Goal: Task Accomplishment & Management: Manage account settings

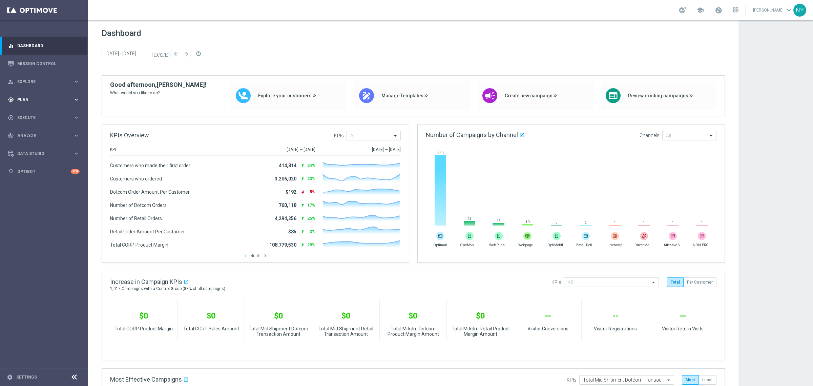
click at [24, 98] on span "Plan" at bounding box center [45, 100] width 56 height 4
click at [28, 132] on span "Templates" at bounding box center [42, 134] width 48 height 4
click at [28, 142] on link "Optimail" at bounding box center [45, 143] width 49 height 5
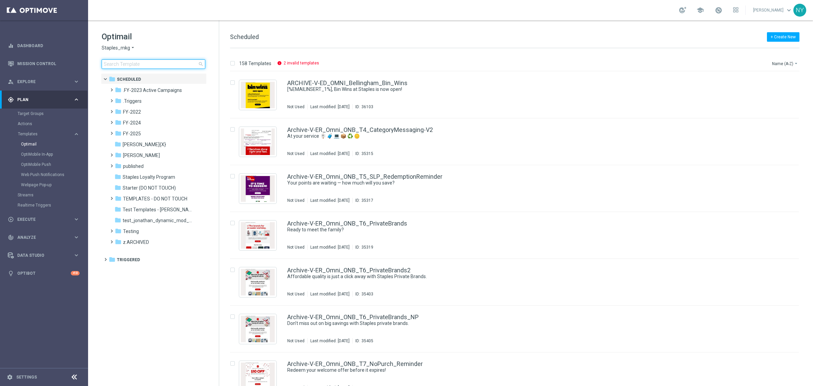
click at [125, 62] on input at bounding box center [154, 63] width 104 height 9
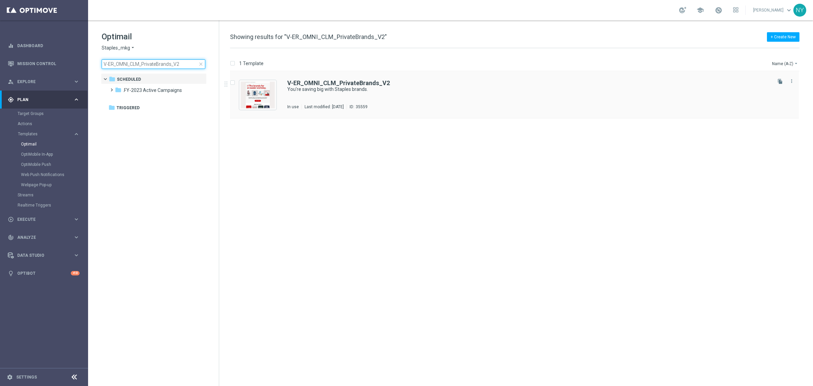
type input "V-ER_OMNI_CLM_PrivateBrands_V2"
click at [328, 81] on b "V-ER_OMNI_CLM_PrivateBrands_V2" at bounding box center [338, 82] width 103 height 7
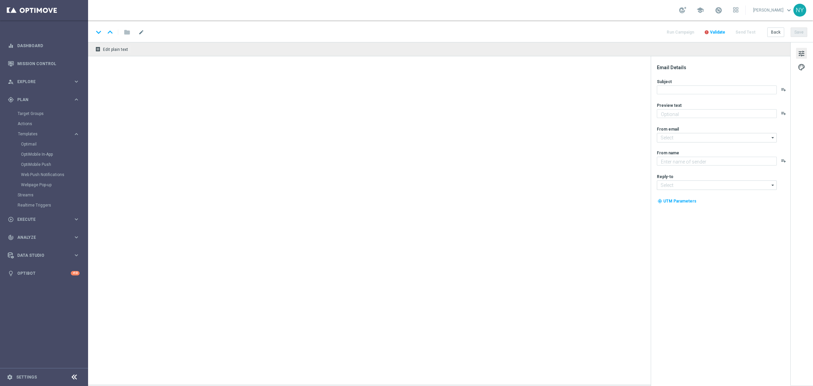
type textarea "We've got better quality and better prices for you."
type input "[EMAIL_ADDRESS][DOMAIN_NAME]"
type textarea "Staples"
type input "[EMAIL_ADDRESS][DOMAIN_NAME]"
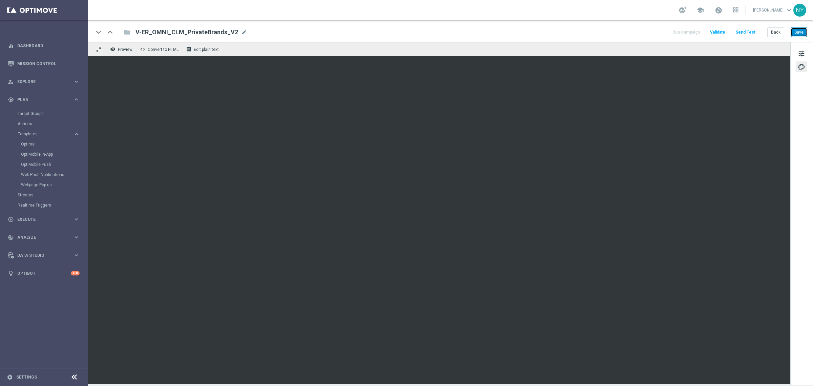
click at [801, 31] on button "Save" at bounding box center [799, 31] width 17 height 9
click at [802, 31] on button "Save" at bounding box center [799, 31] width 17 height 9
click at [799, 32] on button "Save" at bounding box center [799, 31] width 17 height 9
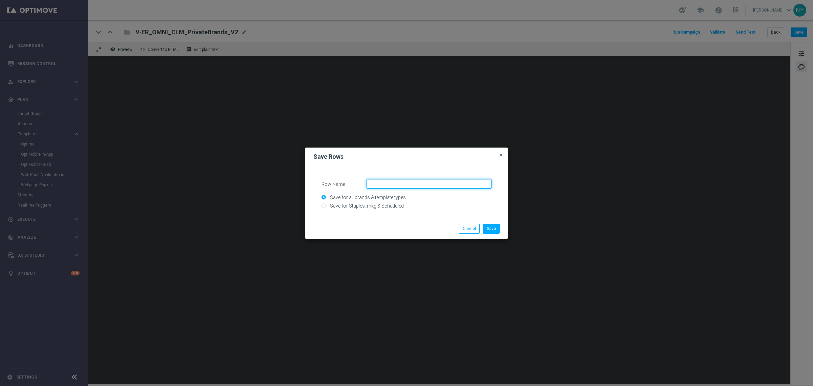
click at [388, 185] on input "Row Name" at bounding box center [429, 183] width 125 height 9
type input "Brands-Meet the family"
click at [487, 230] on button "Save" at bounding box center [491, 228] width 17 height 9
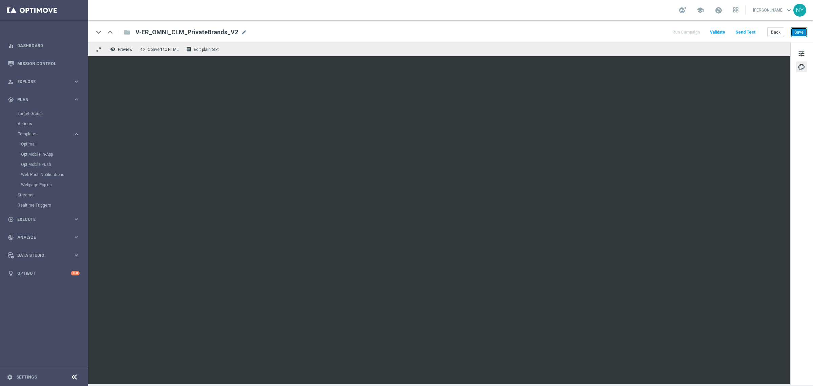
click at [797, 32] on button "Save" at bounding box center [799, 31] width 17 height 9
click at [800, 32] on button "Save" at bounding box center [799, 31] width 17 height 9
click at [802, 34] on button "Save" at bounding box center [799, 31] width 17 height 9
click at [803, 30] on button "Save" at bounding box center [799, 31] width 17 height 9
click at [795, 36] on button "Save" at bounding box center [799, 31] width 17 height 9
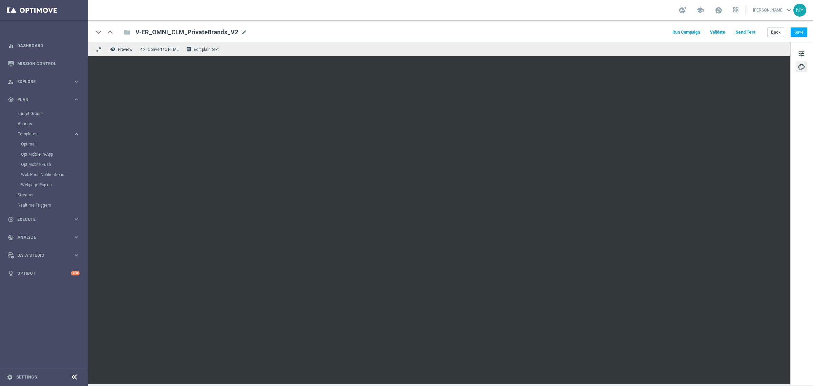
click at [748, 31] on button "Send Test" at bounding box center [746, 32] width 22 height 9
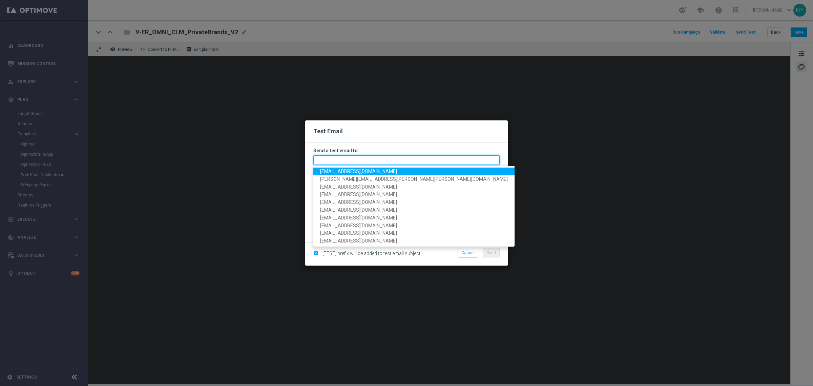
click at [337, 161] on input "text" at bounding box center [406, 159] width 186 height 9
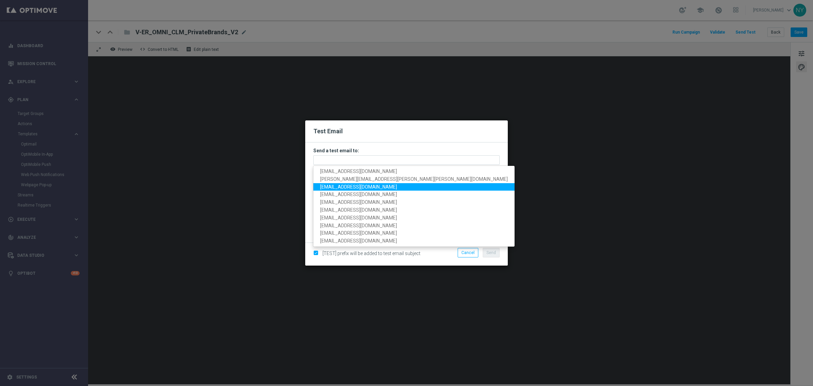
click at [356, 187] on span "neilyetts3@litmusemail.com" at bounding box center [358, 186] width 77 height 5
type input "neilyetts3@litmusemail.com"
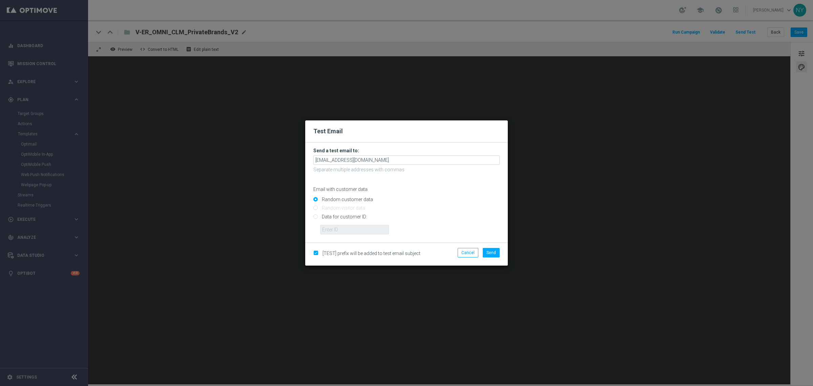
click at [315, 216] on input "Data for customer ID:" at bounding box center [406, 218] width 186 height 9
radio input "true"
click at [349, 225] on div "Data for customer ID:" at bounding box center [406, 222] width 186 height 23
click at [353, 230] on input "text" at bounding box center [354, 229] width 69 height 9
paste input "10000006208"
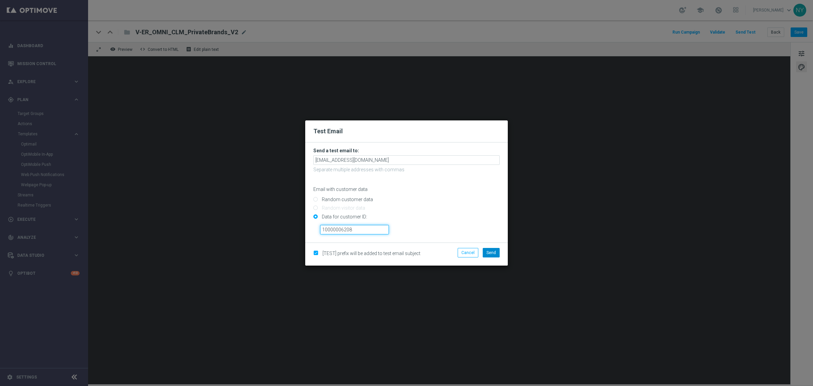
type input "10000006208"
click at [492, 252] on span "Send" at bounding box center [491, 252] width 9 height 5
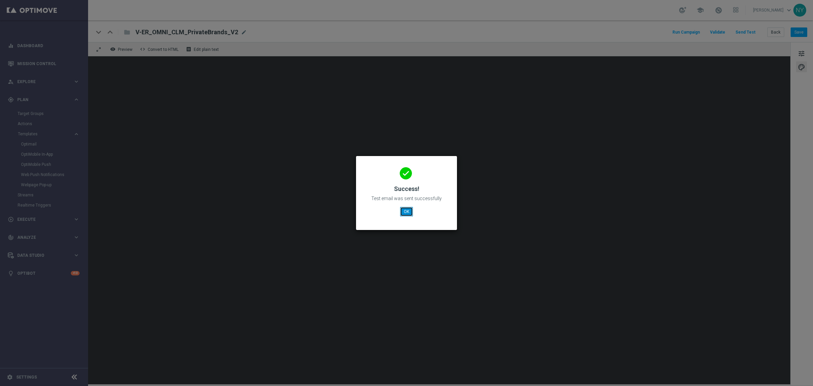
click at [405, 209] on button "OK" at bounding box center [406, 211] width 13 height 9
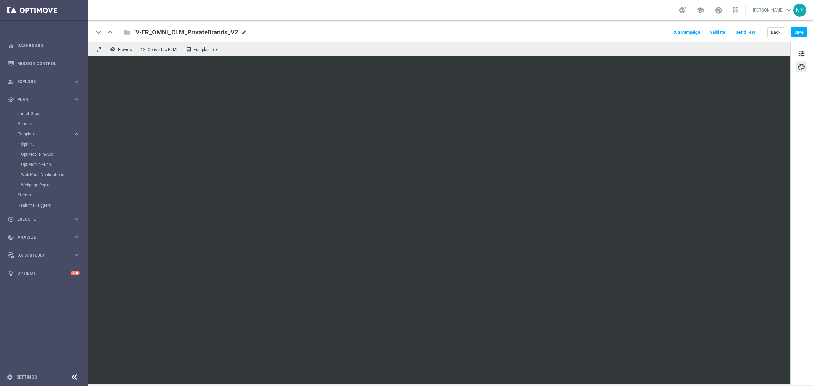
click at [241, 32] on span "mode_edit" at bounding box center [244, 32] width 6 height 6
drag, startPoint x: 237, startPoint y: 33, endPoint x: 33, endPoint y: 28, distance: 204.7
click at [33, 28] on main "equalizer Dashboard Mission Control" at bounding box center [406, 193] width 813 height 386
click at [241, 31] on span "mode_edit" at bounding box center [244, 32] width 6 height 6
click at [192, 27] on div "keyboard_arrow_down keyboard_arrow_up folder V-ER_OMNI_CLM_PrivateBrands_V2 Run…" at bounding box center [450, 31] width 725 height 22
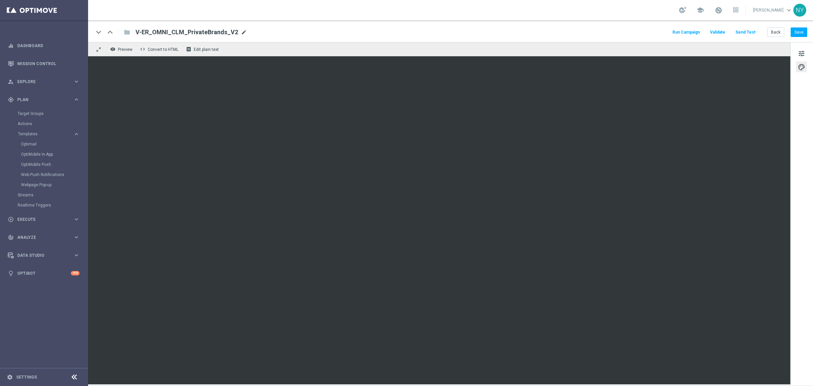
click at [241, 31] on span "mode_edit" at bounding box center [244, 32] width 6 height 6
click at [238, 34] on input "V-ER_OMNI_CLM_PrivateBrands_V2" at bounding box center [220, 32] width 168 height 9
drag, startPoint x: 231, startPoint y: 33, endPoint x: 80, endPoint y: 35, distance: 151.5
click at [80, 35] on main "equalizer Dashboard Mission Control" at bounding box center [406, 193] width 813 height 386
click at [799, 33] on button "Save" at bounding box center [799, 31] width 17 height 9
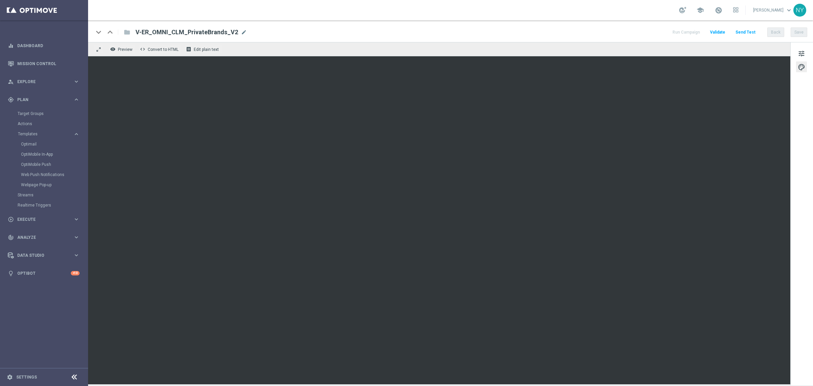
click at [744, 29] on button "Send Test" at bounding box center [746, 32] width 22 height 9
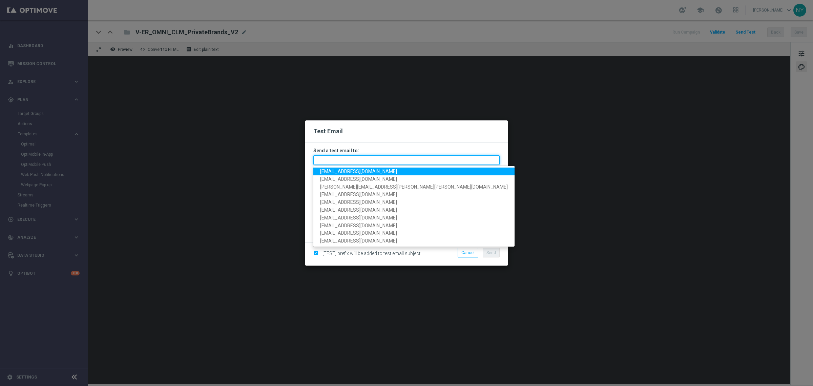
click at [357, 159] on input "text" at bounding box center [406, 159] width 186 height 9
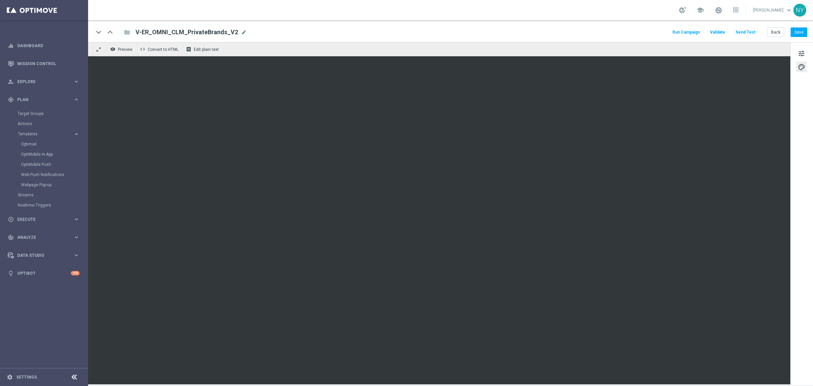
click at [757, 29] on button "Send Test" at bounding box center [746, 32] width 22 height 9
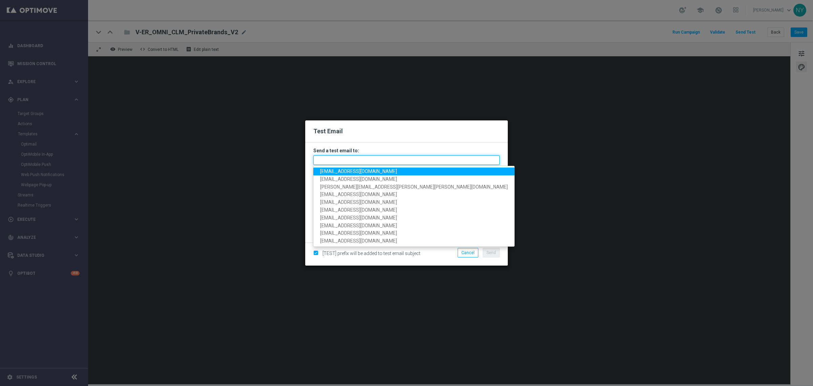
click at [324, 163] on input "text" at bounding box center [406, 159] width 186 height 9
paste input "neilyetts3-bf62s@litmusemail.com"
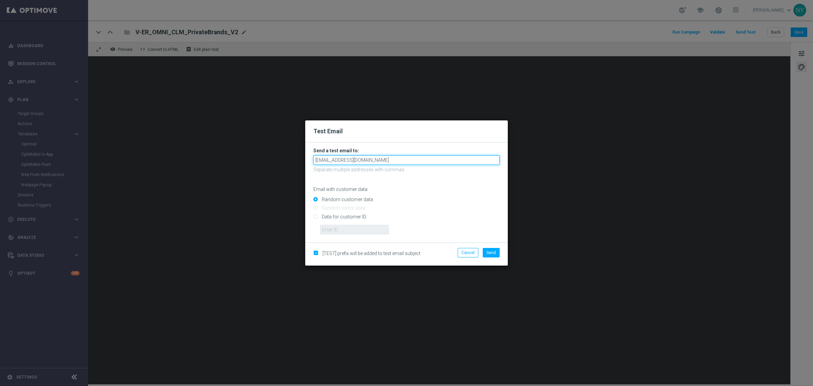
type input "neilyetts3-bf62s@litmusemail.com"
click at [316, 216] on input "Data for customer ID:" at bounding box center [406, 218] width 186 height 9
radio input "true"
click at [328, 229] on input "text" at bounding box center [354, 229] width 69 height 9
click at [327, 230] on input "text" at bounding box center [354, 229] width 69 height 9
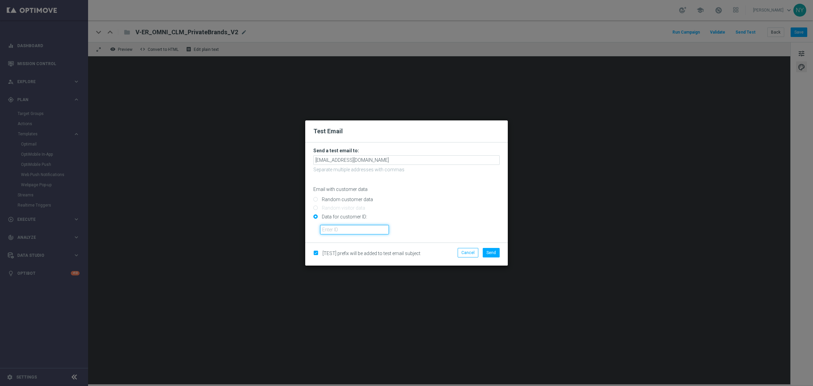
paste input "10000006208"
type input "10000006208"
click at [493, 251] on span "Send" at bounding box center [491, 252] width 9 height 5
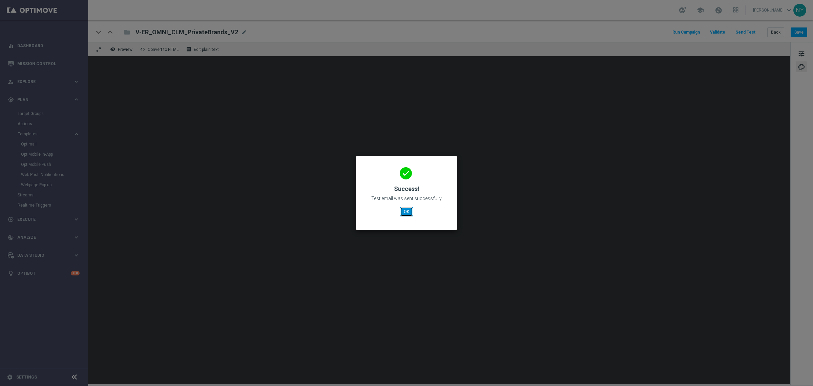
click at [408, 209] on button "OK" at bounding box center [406, 211] width 13 height 9
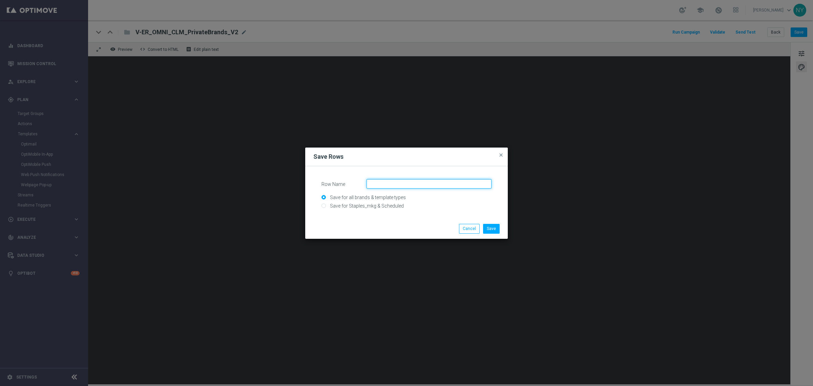
click at [375, 184] on input "Row Name" at bounding box center [429, 183] width 125 height 9
type input "F"
type input "Brands - Meet the family"
click at [490, 229] on button "Save" at bounding box center [491, 228] width 17 height 9
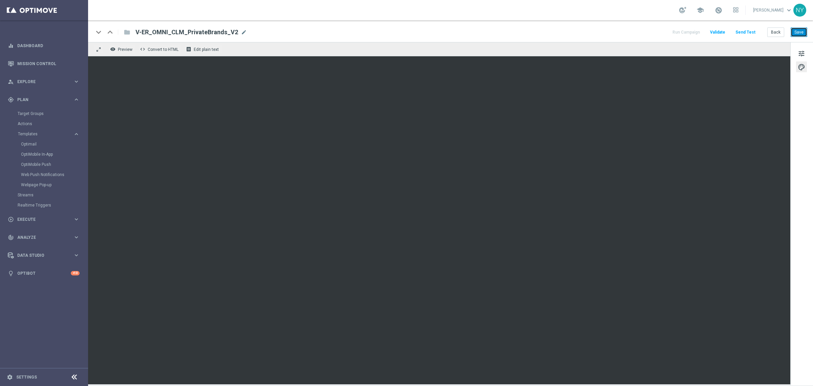
click at [798, 33] on button "Save" at bounding box center [799, 31] width 17 height 9
click at [746, 31] on button "Send Test" at bounding box center [746, 32] width 22 height 9
click at [741, 29] on button "Send Test" at bounding box center [746, 32] width 22 height 9
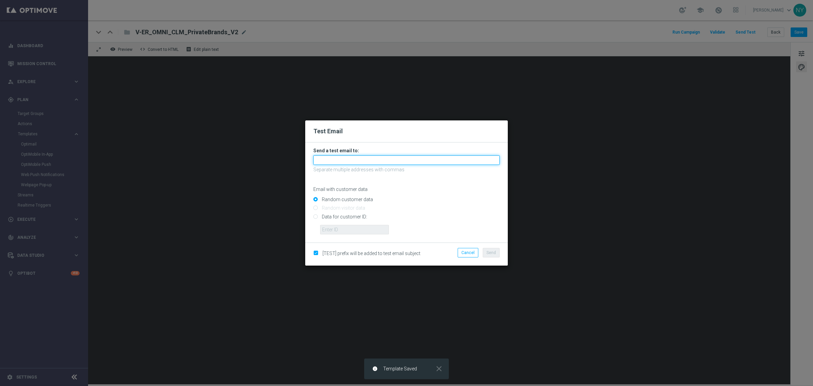
click at [330, 162] on input "text" at bounding box center [406, 159] width 186 height 9
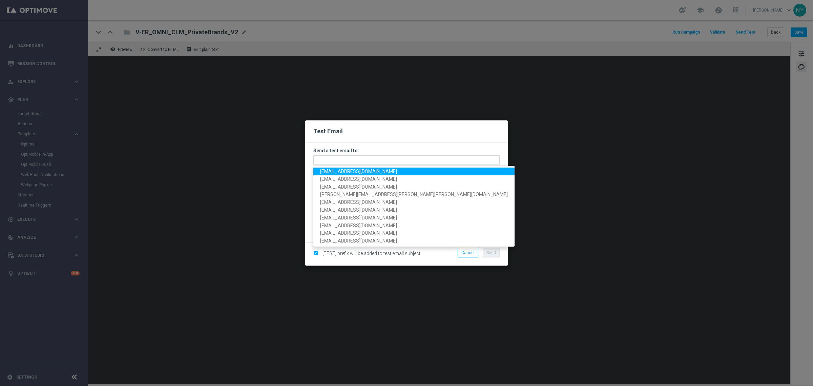
click at [336, 172] on span "neilyetts3-bf62s@litmusemail.com" at bounding box center [358, 170] width 77 height 5
type input "neilyetts3-bf62s@litmusemail.com"
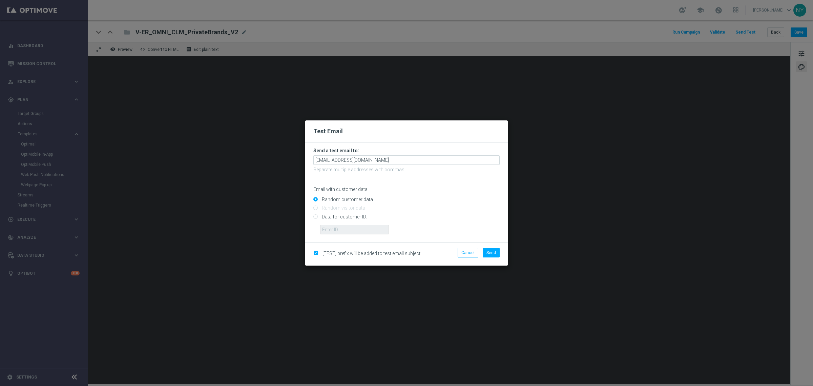
click at [315, 218] on input "Data for customer ID:" at bounding box center [406, 218] width 186 height 9
radio input "true"
click at [330, 232] on input "text" at bounding box center [354, 229] width 69 height 9
paste input "10000006208"
type input "10000006208"
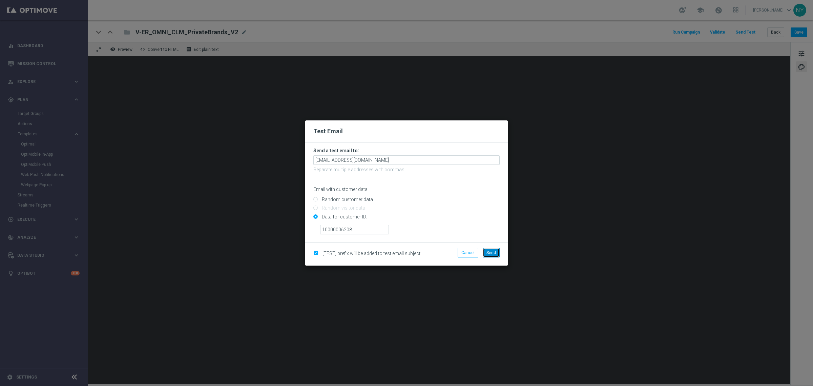
click at [487, 250] on span "Send" at bounding box center [491, 252] width 9 height 5
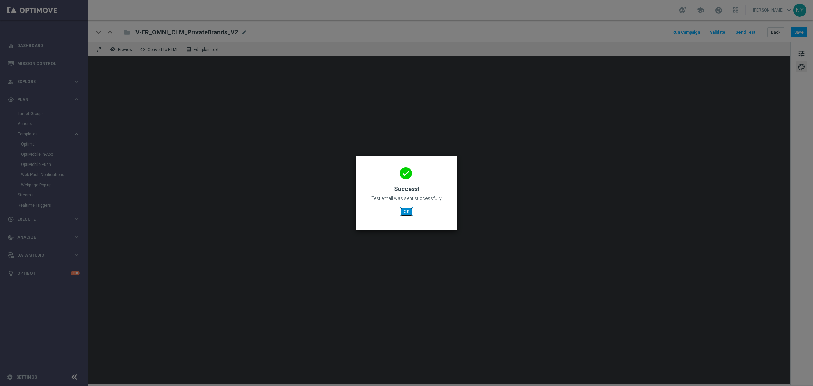
click at [411, 212] on button "OK" at bounding box center [406, 211] width 13 height 9
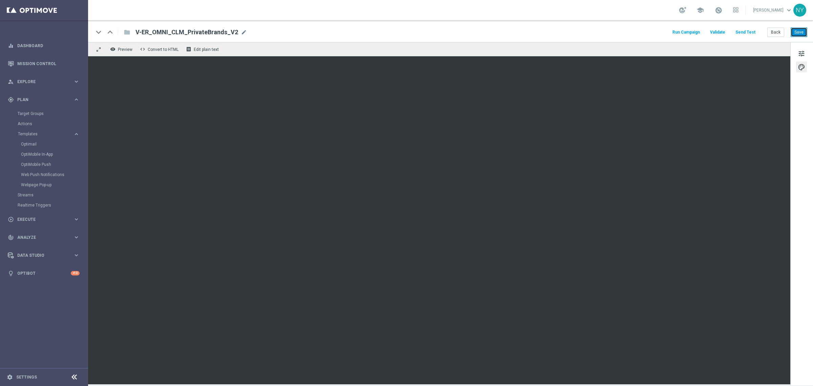
click at [802, 31] on button "Save" at bounding box center [799, 31] width 17 height 9
click at [798, 29] on button "Save" at bounding box center [799, 31] width 17 height 9
click at [241, 30] on span "mode_edit" at bounding box center [244, 32] width 6 height 6
click at [182, 33] on input "V-ER_OMNI_CLM_PrivateBrands_V2" at bounding box center [220, 32] width 168 height 9
drag, startPoint x: 225, startPoint y: 32, endPoint x: 69, endPoint y: 29, distance: 155.2
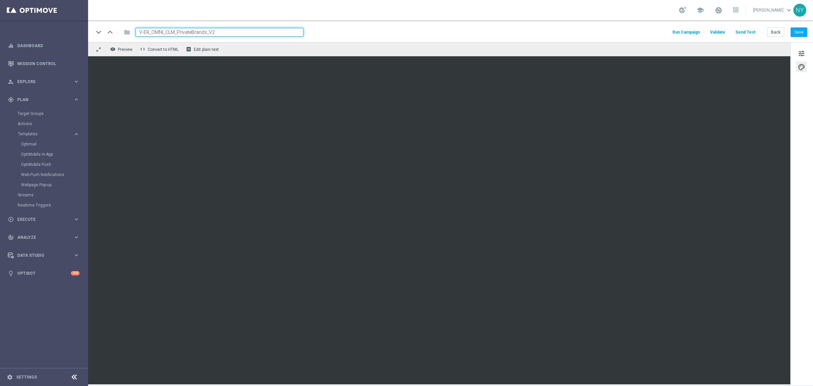
click at [69, 29] on main "equalizer Dashboard Mission Control" at bounding box center [406, 193] width 813 height 386
click at [802, 54] on span "tune" at bounding box center [801, 53] width 7 height 9
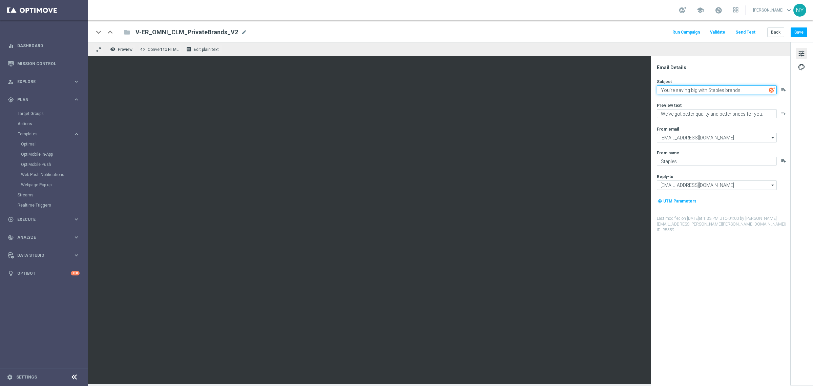
click at [746, 92] on textarea "You're saving big with Staples brands." at bounding box center [717, 89] width 120 height 9
type textarea "Ready to meet the family!"
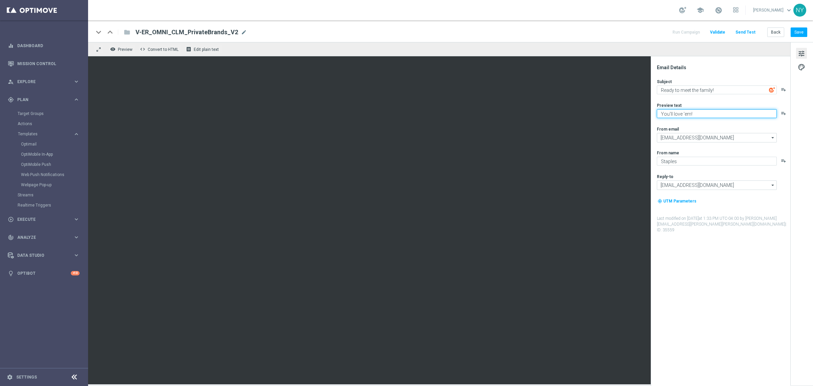
type textarea "You'll love 'em!"
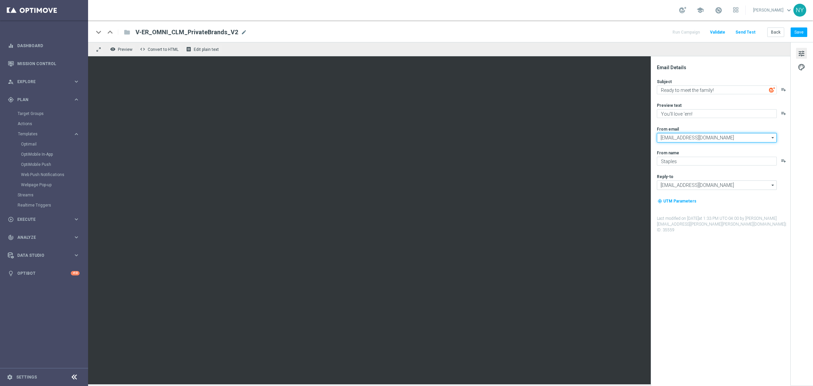
click at [743, 141] on input "[EMAIL_ADDRESS][DOMAIN_NAME]" at bounding box center [717, 137] width 120 height 9
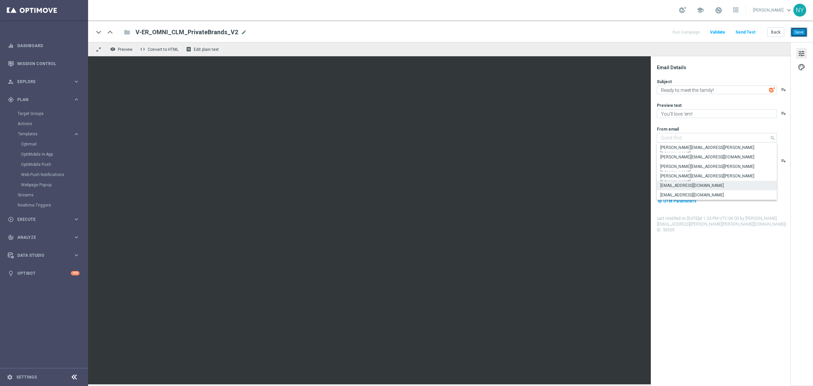
click at [800, 30] on button "Save" at bounding box center [799, 31] width 17 height 9
type input "[EMAIL_ADDRESS][DOMAIN_NAME]"
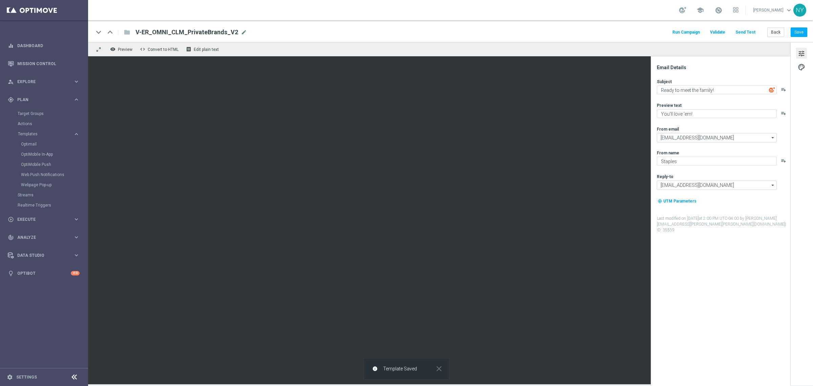
click at [741, 34] on button "Send Test" at bounding box center [746, 32] width 22 height 9
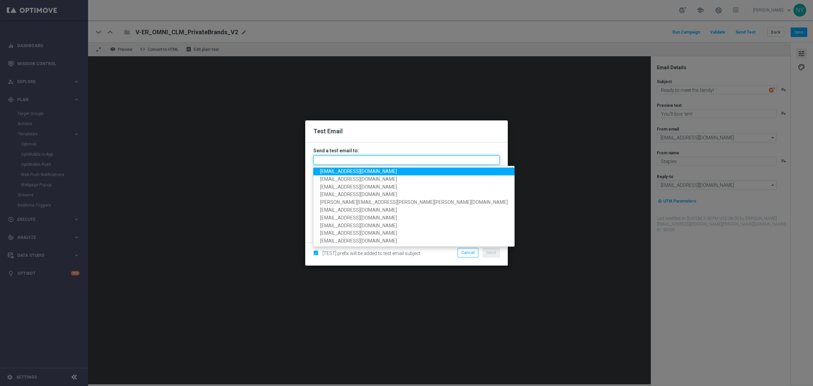
click at [322, 162] on input "text" at bounding box center [406, 159] width 186 height 9
paste input "neilyetts3-bf62s@litmusemail.com"
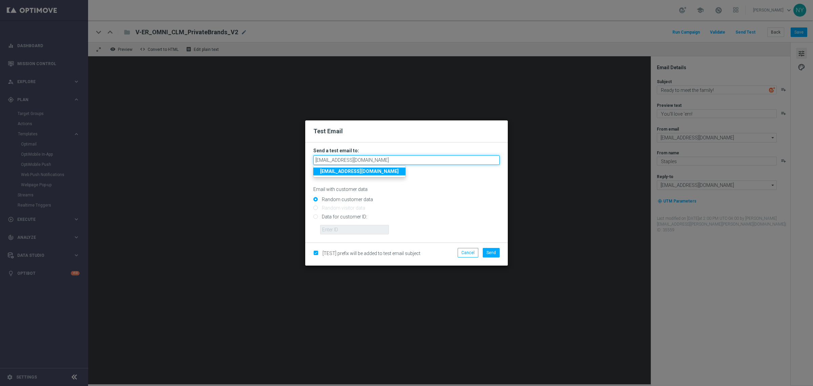
type input "neilyetts3-bf62s@litmusemail.com"
click at [434, 197] on div "Random customer data" at bounding box center [406, 198] width 186 height 8
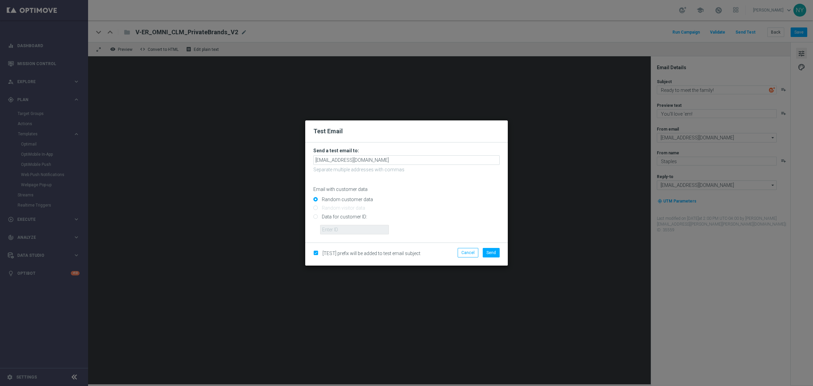
click at [315, 217] on input "Data for customer ID:" at bounding box center [406, 218] width 186 height 9
radio input "true"
click at [331, 230] on input "text" at bounding box center [354, 229] width 69 height 9
paste input "10000006208"
type input "10000006208"
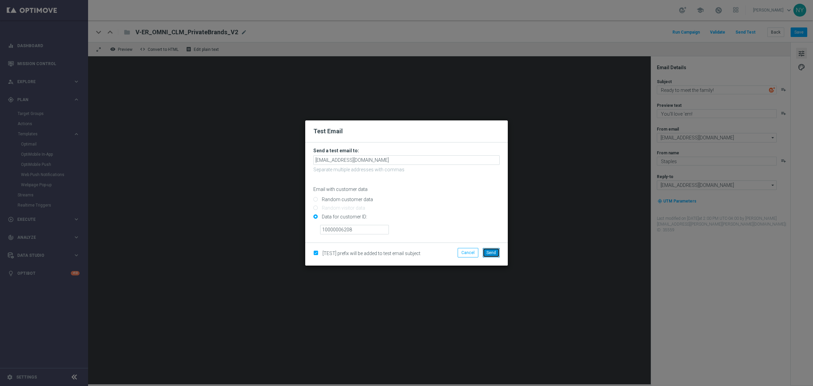
click at [490, 252] on span "Send" at bounding box center [491, 252] width 9 height 5
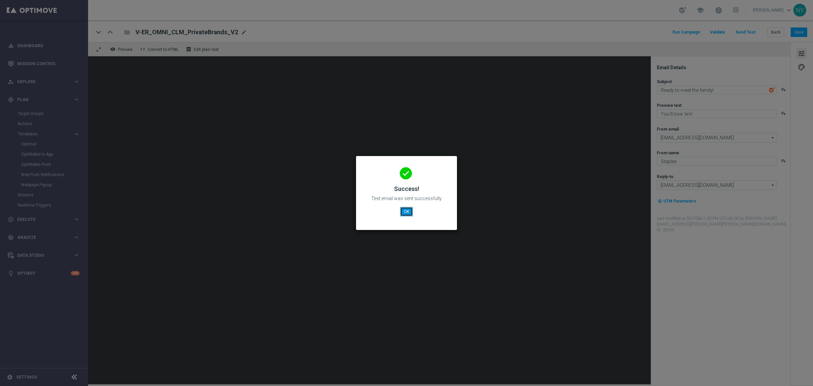
click at [407, 212] on button "OK" at bounding box center [406, 211] width 13 height 9
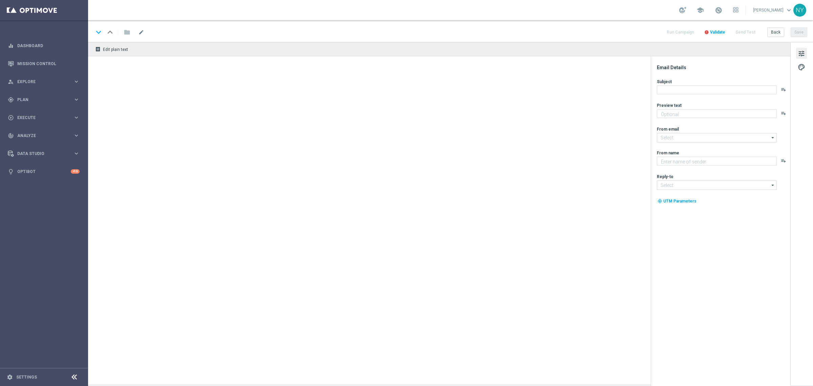
type textarea "We've got better quality and better prices for you."
type input "[EMAIL_ADDRESS][DOMAIN_NAME]"
type textarea "Staples"
type input "[EMAIL_ADDRESS][DOMAIN_NAME]"
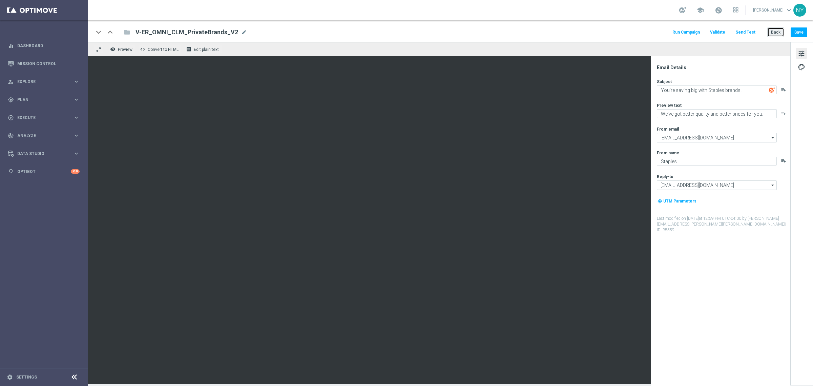
click at [773, 32] on button "Back" at bounding box center [775, 31] width 17 height 9
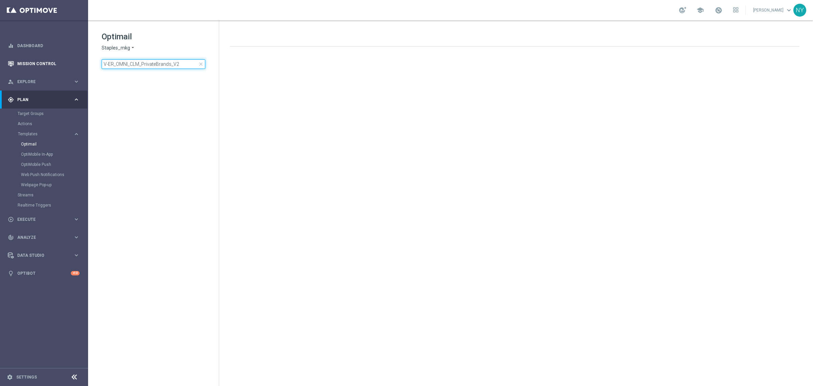
drag, startPoint x: 182, startPoint y: 65, endPoint x: 2, endPoint y: 63, distance: 179.9
click at [2, 63] on main "equalizer Dashboard Mission Control" at bounding box center [406, 193] width 813 height 386
type input "V-ER_OMNI_ProspectConverstion_T1_V2"
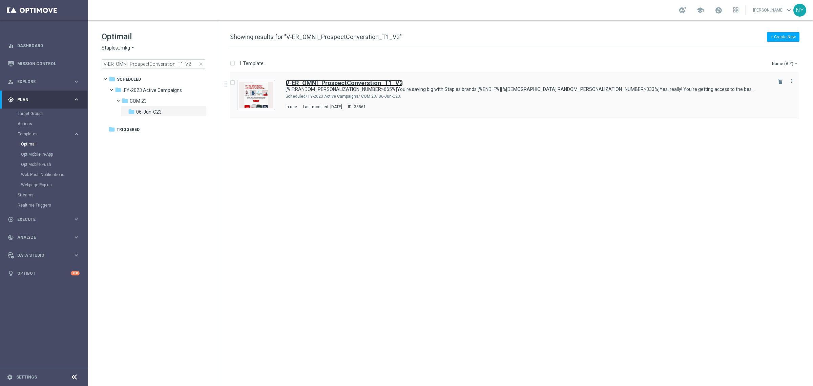
click at [370, 81] on b "V-ER_OMNI_ProspectConverstion_T1_V2" at bounding box center [344, 82] width 117 height 7
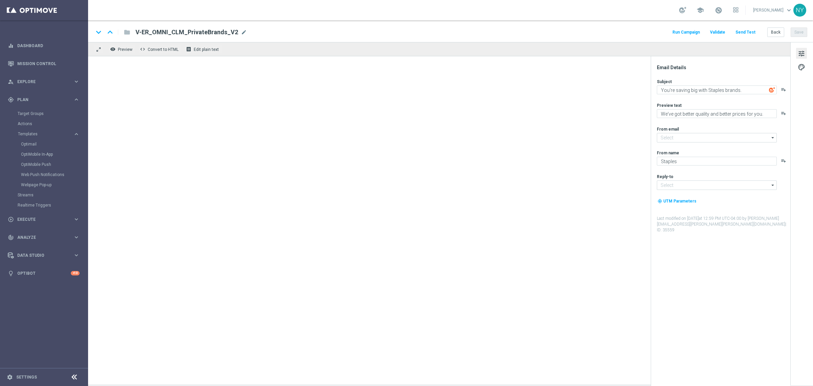
type input "staples@connected.staples.com"
type input "info@staples.com"
type textarea "[%IF:RANDOM_PERSONALIZATION_NUMBER>665%]You're saving big with Staples brands.[…"
type textarea "[%IF:RANDOM_PERSONALIZATION_NUMBER>665%]We've got better quality and better pri…"
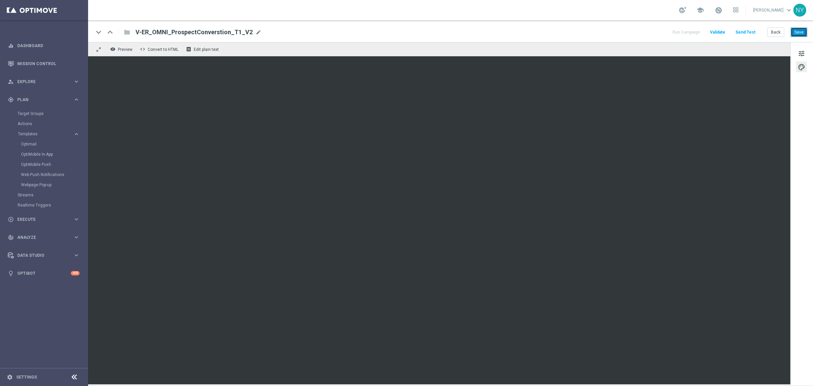
click at [798, 32] on button "Save" at bounding box center [799, 31] width 17 height 9
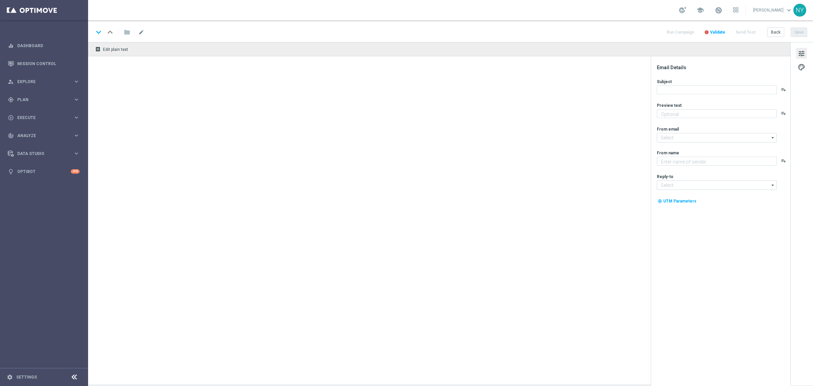
type textarea "[%IF:RANDOM_PERSONALIZATION_NUMBER>665%]We've got better quality and better pri…"
type input "[EMAIL_ADDRESS][DOMAIN_NAME]"
type textarea "Staples"
type input "[EMAIL_ADDRESS][DOMAIN_NAME]"
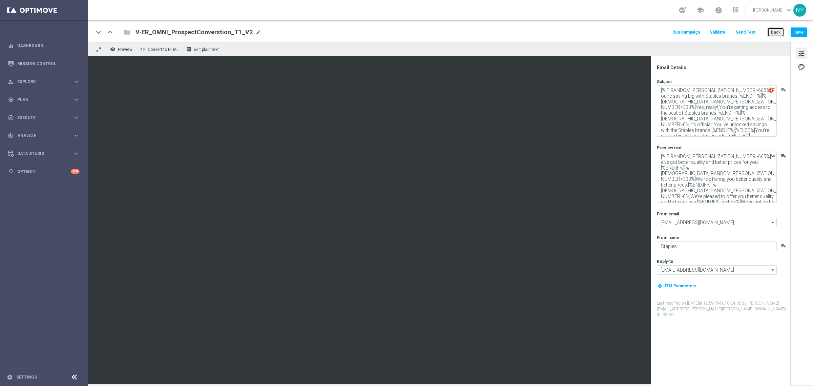
click at [779, 31] on button "Back" at bounding box center [775, 31] width 17 height 9
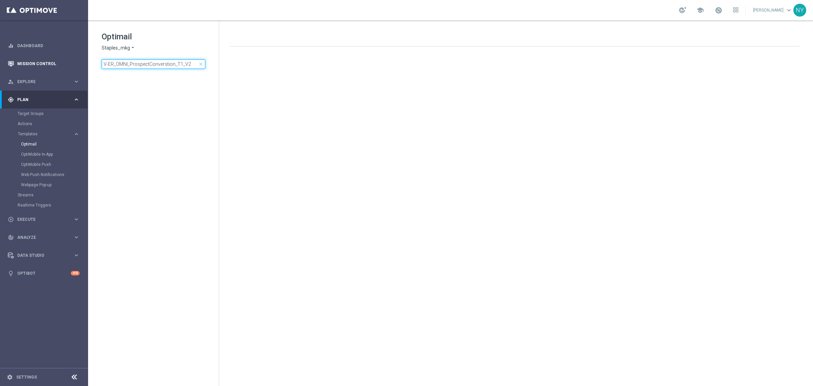
drag, startPoint x: 189, startPoint y: 63, endPoint x: 5, endPoint y: 65, distance: 183.3
click at [5, 65] on main "equalizer Dashboard Mission Control" at bounding box center [406, 193] width 813 height 386
type input "V-ER_OMNI_SOJ_PrivateBrands_V2"
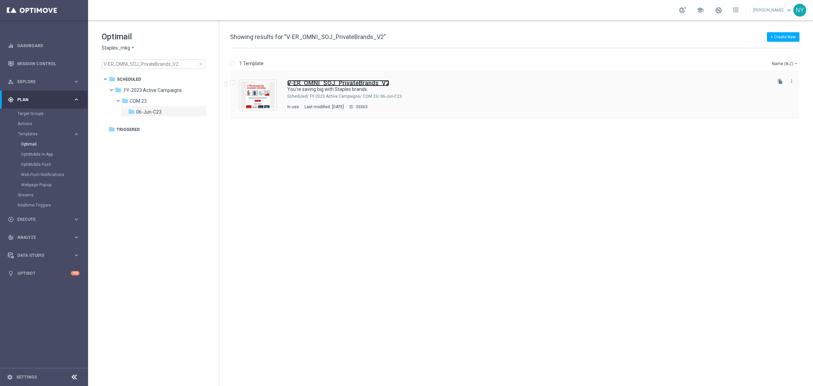
click at [329, 85] on b "V-ER_OMNI_SOJ_PrivateBrands_V2" at bounding box center [338, 82] width 102 height 7
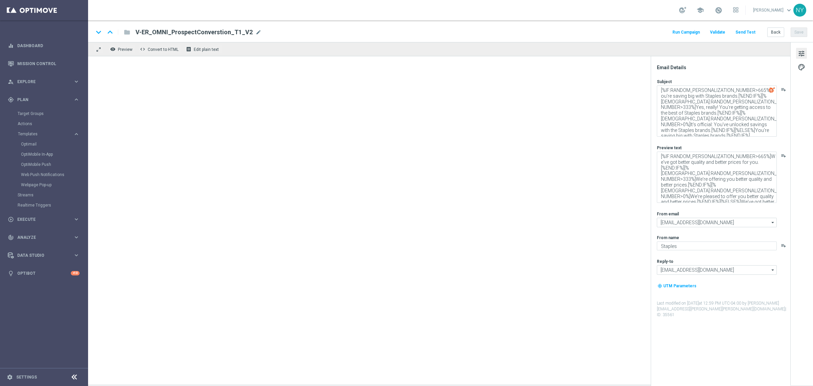
type textarea "You're saving big with Staples brands."
type textarea "We've got better quality and better prices for you."
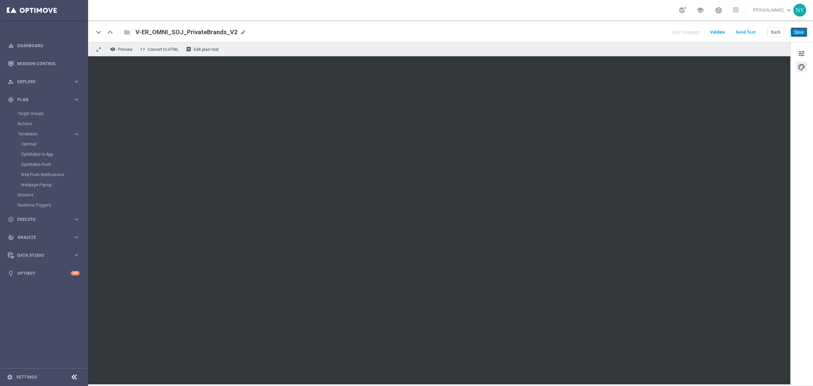
click at [803, 33] on button "Save" at bounding box center [799, 31] width 17 height 9
click at [801, 32] on button "Save" at bounding box center [799, 31] width 17 height 9
click at [799, 35] on button "Save" at bounding box center [799, 31] width 17 height 9
click at [796, 32] on button "Save" at bounding box center [799, 31] width 17 height 9
click at [746, 32] on button "Send Test" at bounding box center [746, 32] width 22 height 9
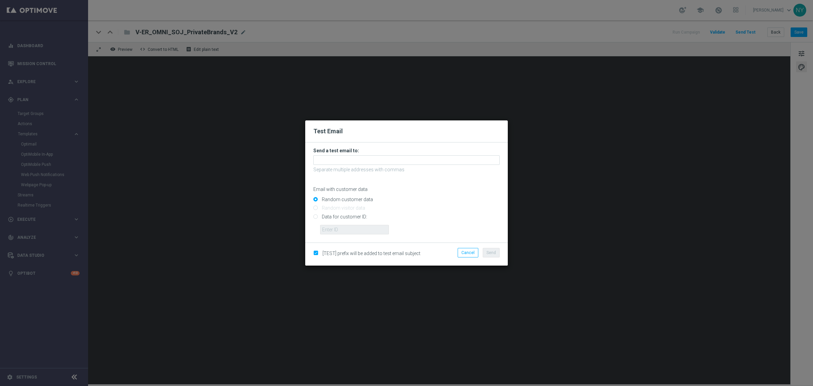
click at [468, 258] on div "Cancel Send" at bounding box center [471, 254] width 65 height 13
click at [470, 254] on button "Cancel" at bounding box center [468, 252] width 21 height 9
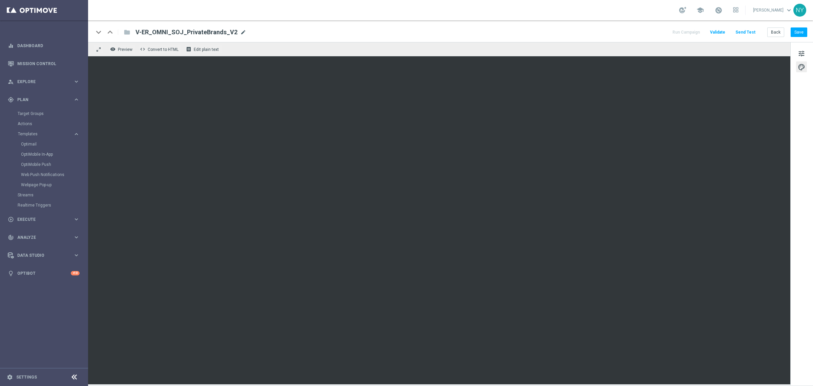
click at [241, 30] on span "mode_edit" at bounding box center [243, 32] width 6 height 6
drag, startPoint x: 231, startPoint y: 31, endPoint x: 114, endPoint y: 31, distance: 116.9
click at [114, 31] on div "keyboard_arrow_down keyboard_arrow_up folder V-ER_OMNI_SOJ_PrivateBrands_V2" at bounding box center [199, 32] width 210 height 9
click at [739, 31] on button "Send Test" at bounding box center [746, 32] width 22 height 9
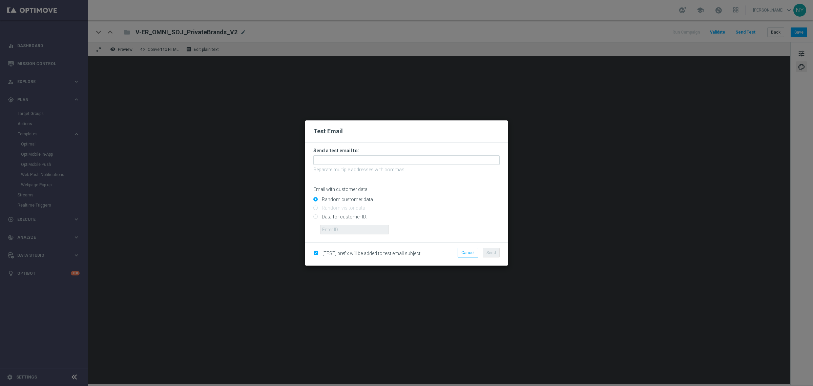
click at [456, 253] on ul "Cancel Send" at bounding box center [472, 252] width 59 height 9
click at [470, 253] on button "Cancel" at bounding box center [468, 252] width 21 height 9
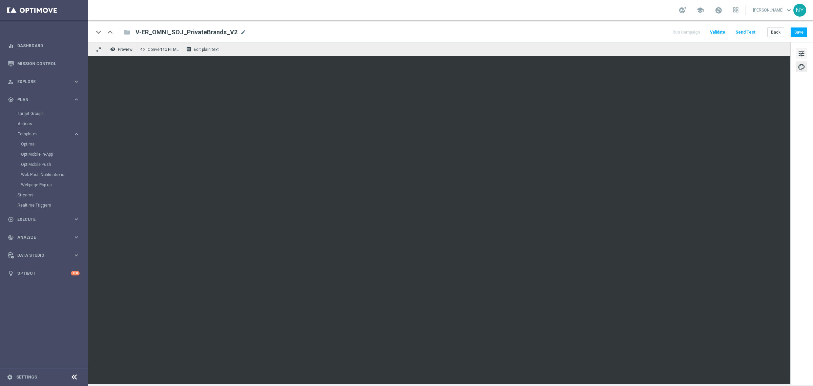
click at [799, 50] on span "tune" at bounding box center [801, 53] width 7 height 9
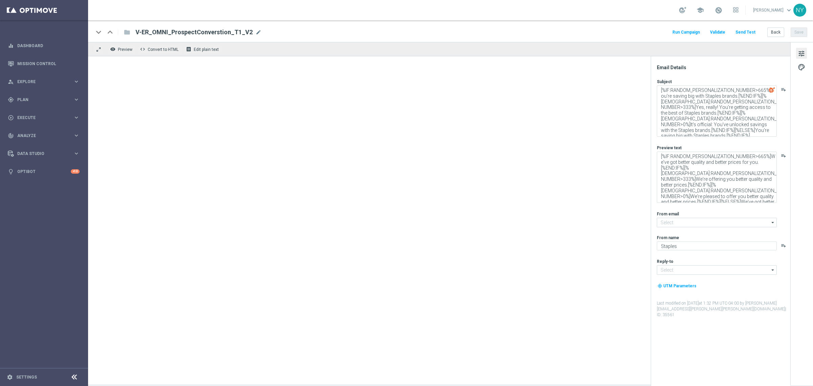
type input "[EMAIL_ADDRESS][DOMAIN_NAME]"
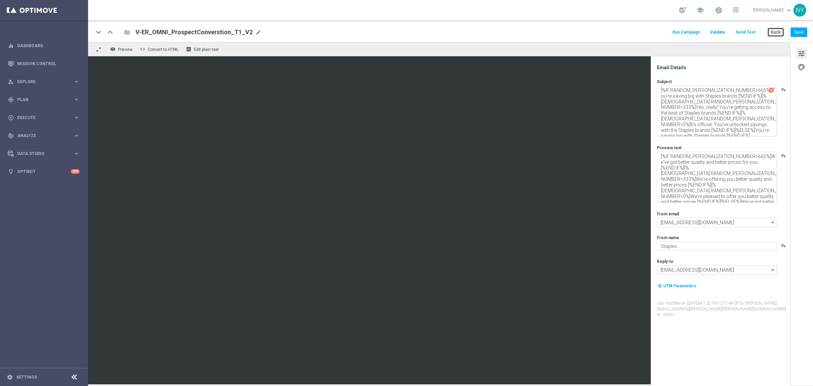
click at [776, 30] on button "Back" at bounding box center [775, 31] width 17 height 9
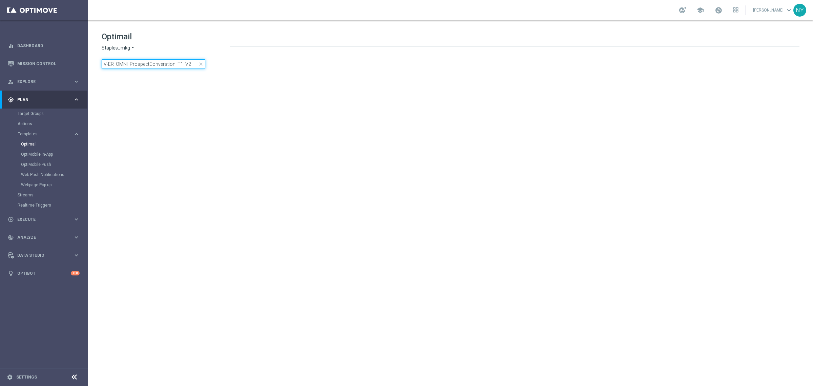
drag, startPoint x: 192, startPoint y: 65, endPoint x: -174, endPoint y: 47, distance: 366.7
click at [0, 47] on html "equalizer Dashboard Mission Control" at bounding box center [406, 193] width 813 height 386
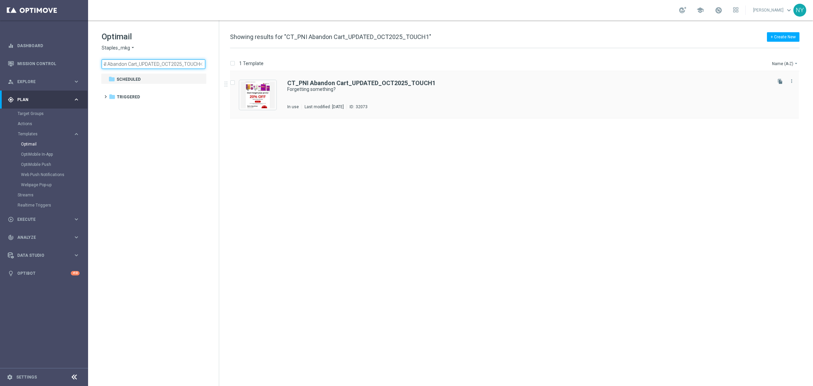
type input "CT_PNI Abandon Cart_UPDATED_OCT2025_TOUCH1"
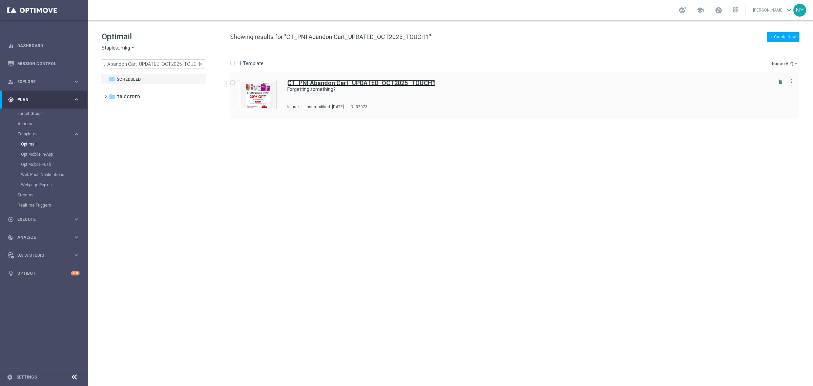
click at [356, 83] on b "CT_PNI Abandon Cart_UPDATED_OCT2025_TOUCH1" at bounding box center [361, 82] width 148 height 7
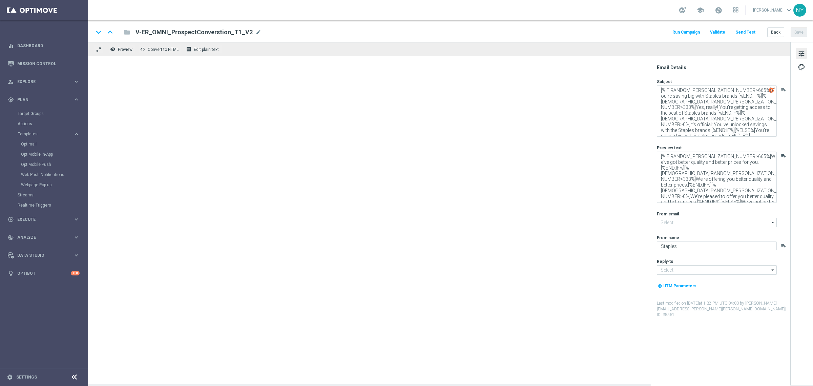
type input "[EMAIL_ADDRESS][DOMAIN_NAME]"
type textarea "Forgetting something?"
type textarea "Don't worry, it happens."
type input "[EMAIL_ADDRESS][DOMAIN_NAME]"
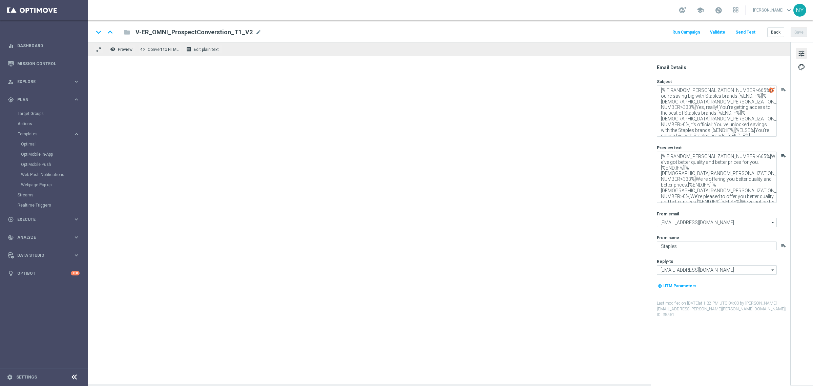
type input "[EMAIL_ADDRESS][DOMAIN_NAME]"
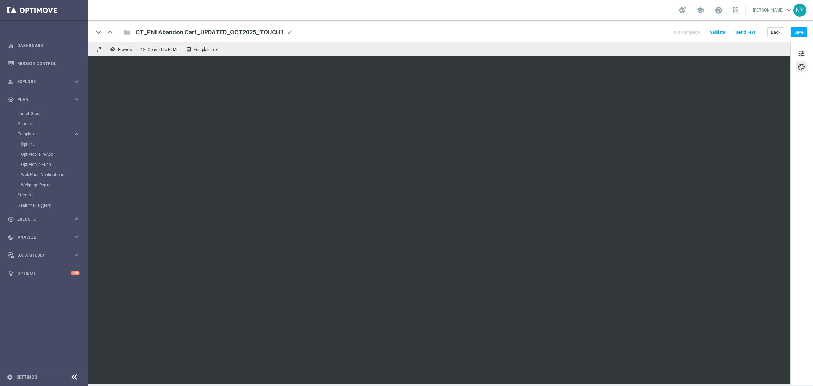
click at [745, 32] on button "Send Test" at bounding box center [746, 32] width 22 height 9
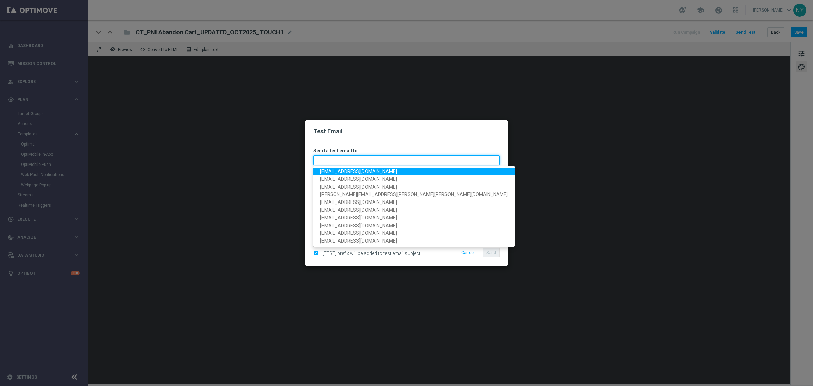
click at [337, 160] on input "text" at bounding box center [406, 159] width 186 height 9
paste input "[EMAIL_ADDRESS][DOMAIN_NAME]"
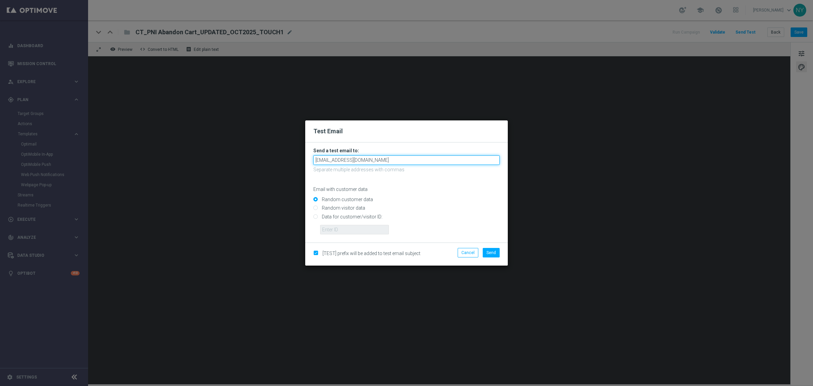
type input "[EMAIL_ADDRESS][DOMAIN_NAME]"
click at [403, 195] on div "Random customer data" at bounding box center [406, 198] width 186 height 8
click at [316, 215] on input "Data for customer/visitor ID:" at bounding box center [406, 218] width 186 height 9
radio input "true"
click at [326, 228] on input "text" at bounding box center [354, 229] width 69 height 9
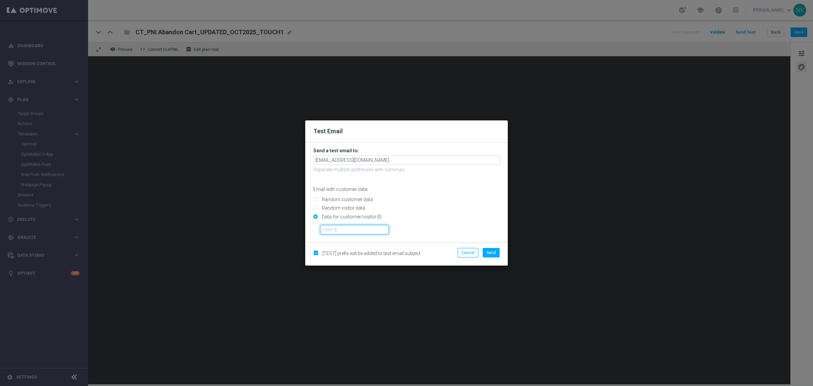
click at [329, 229] on input "text" at bounding box center [354, 229] width 69 height 9
paste input "10000006208"
type input "10000006208"
click at [491, 255] on button "Send" at bounding box center [491, 252] width 17 height 9
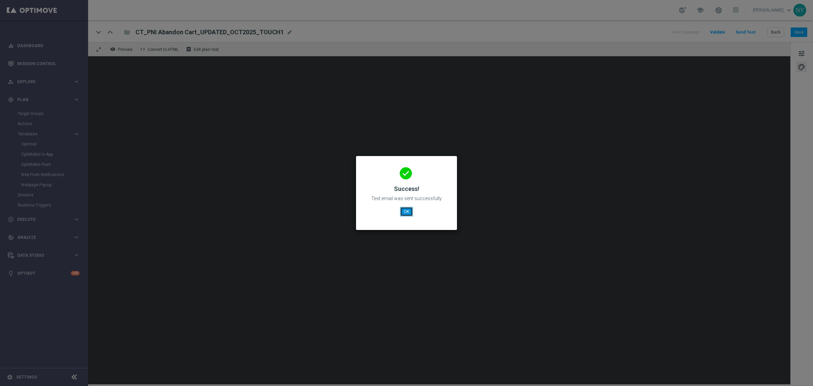
click at [407, 213] on button "OK" at bounding box center [406, 211] width 13 height 9
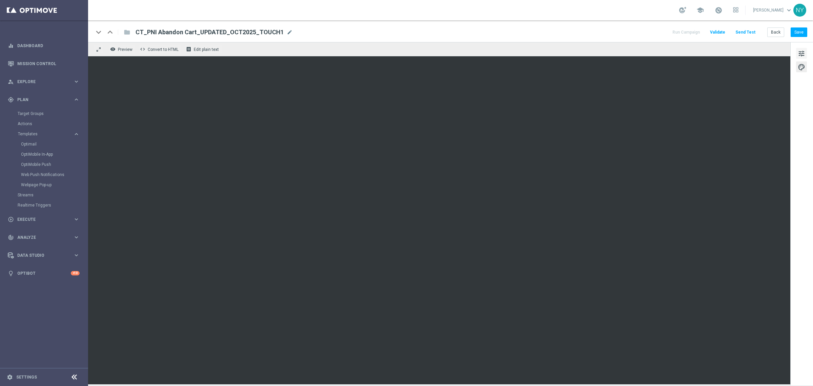
click at [801, 51] on span "tune" at bounding box center [801, 53] width 7 height 9
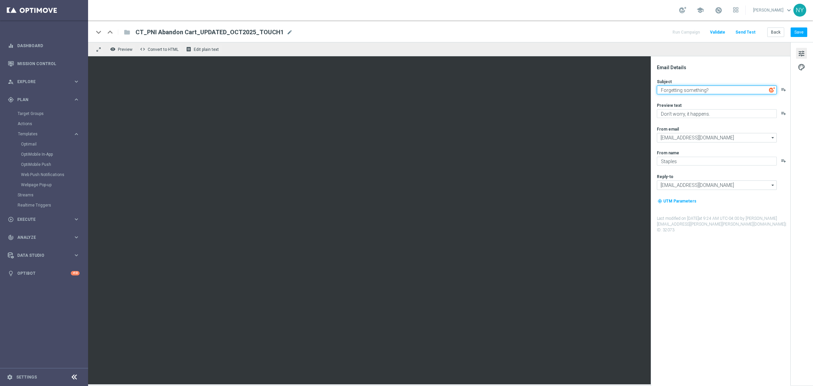
paste textarea "🚨20% off when you print now🚨"
click at [664, 90] on textarea "🚨20% off when you print now🚨" at bounding box center [717, 89] width 120 height 9
type textarea "🚨20% off when you print now🚨"
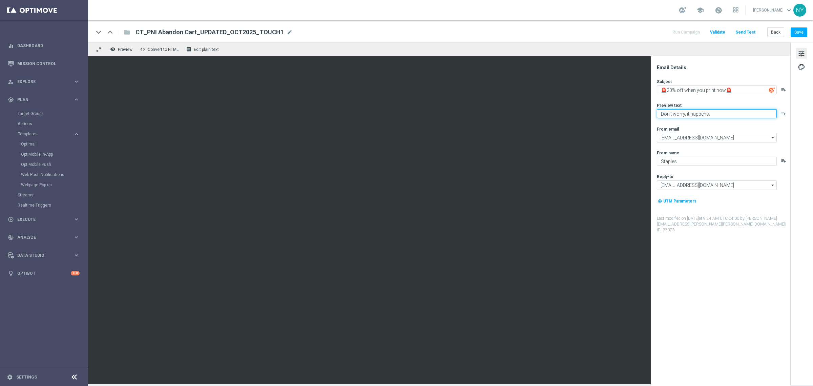
paste textarea "Your prints are waiting."
type textarea "Your prints are waiting."
click at [800, 33] on button "Save" at bounding box center [799, 31] width 17 height 9
click at [749, 32] on button "Send Test" at bounding box center [746, 32] width 22 height 9
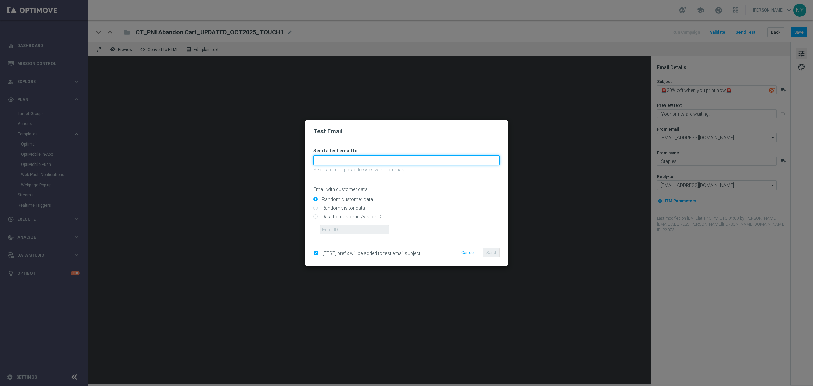
click at [325, 159] on input "text" at bounding box center [406, 159] width 186 height 9
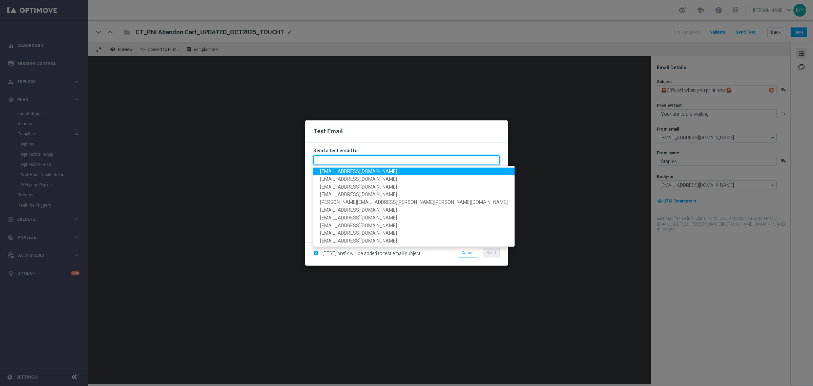
paste input "[EMAIL_ADDRESS][DOMAIN_NAME]"
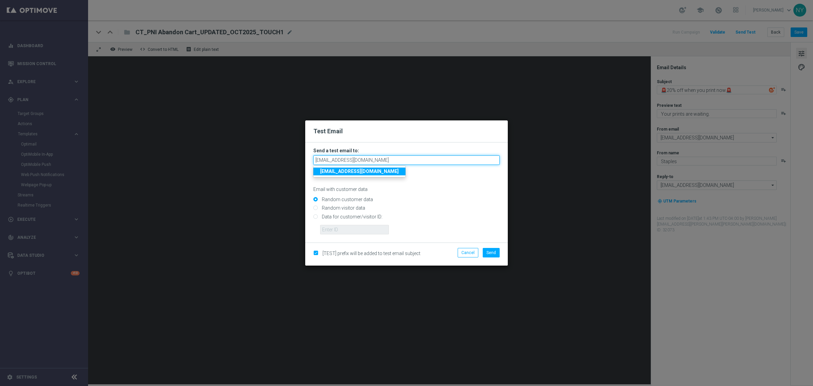
type input "[EMAIL_ADDRESS][DOMAIN_NAME]"
click at [426, 198] on input "Random customer data" at bounding box center [406, 202] width 186 height 9
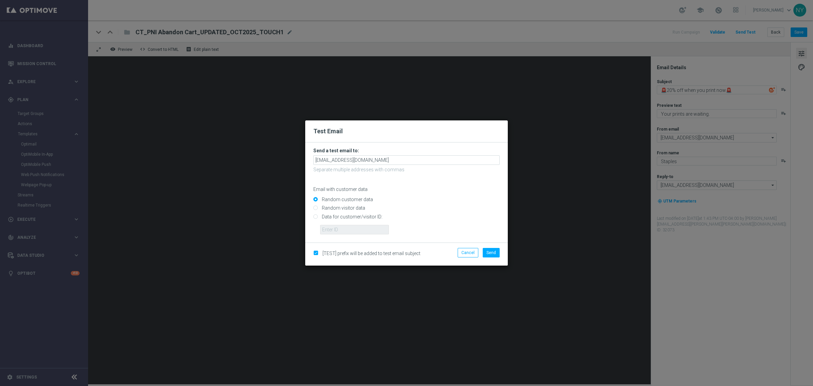
click at [316, 217] on input "Data for customer/visitor ID:" at bounding box center [406, 218] width 186 height 9
radio input "true"
click at [329, 229] on input "text" at bounding box center [354, 229] width 69 height 9
paste input "10000006208"
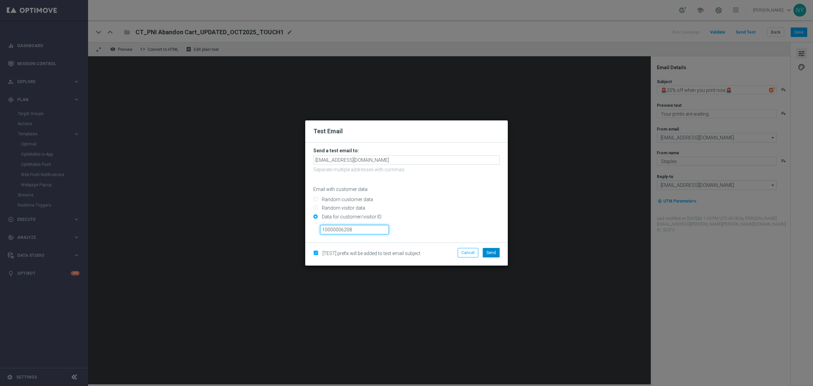
type input "10000006208"
click at [496, 250] on button "Send" at bounding box center [491, 252] width 17 height 9
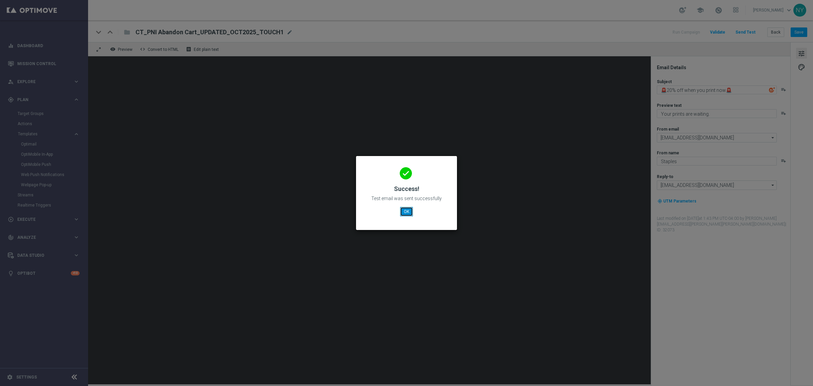
click at [403, 212] on button "OK" at bounding box center [406, 211] width 13 height 9
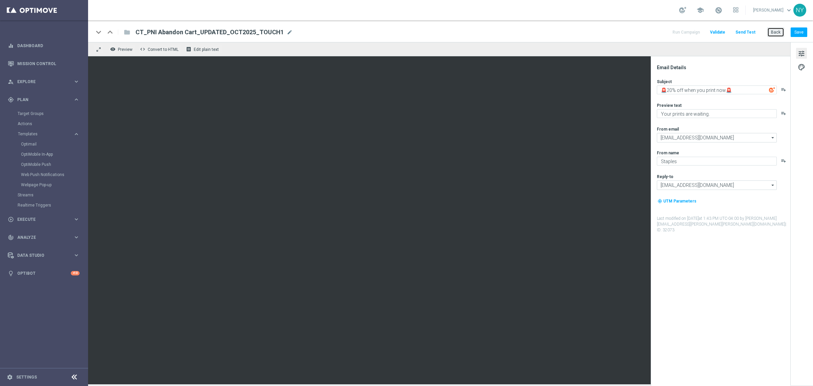
click at [774, 34] on button "Back" at bounding box center [775, 31] width 17 height 9
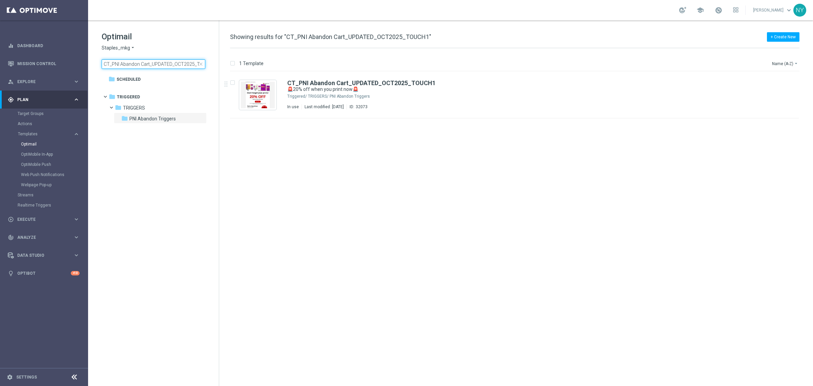
scroll to position [0, 14]
drag, startPoint x: 162, startPoint y: 65, endPoint x: 253, endPoint y: 54, distance: 91.9
click at [254, 54] on div "Optimail Staples_mkg arrow_drop_down × Staples_mkg CT_PNI Abandon Cart_UPDATED_…" at bounding box center [450, 202] width 725 height 365
click at [199, 63] on span "close" at bounding box center [200, 63] width 5 height 5
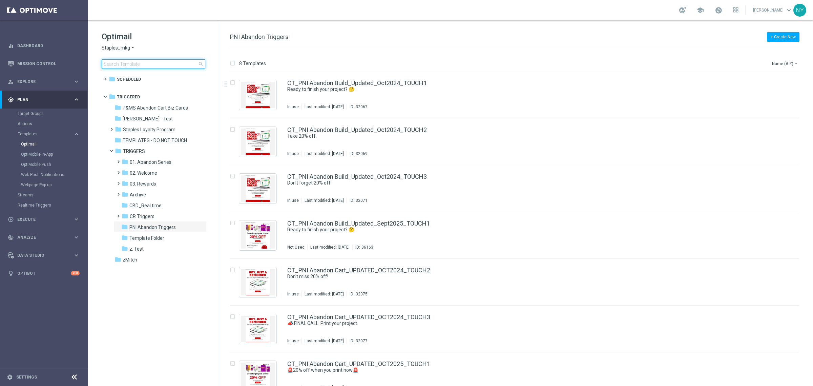
click at [115, 68] on input at bounding box center [154, 63] width 104 height 9
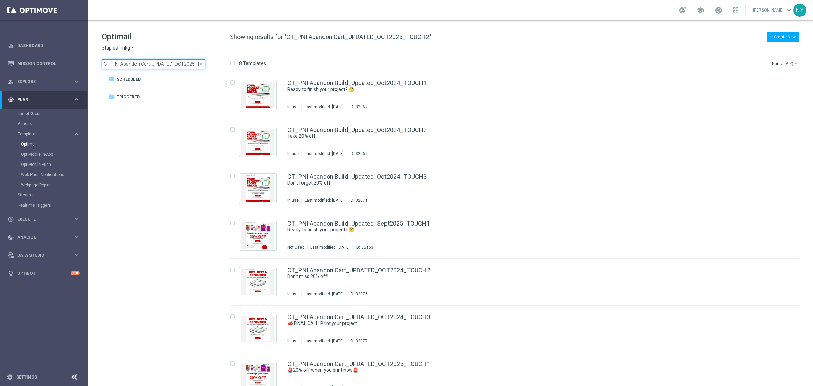
scroll to position [0, 13]
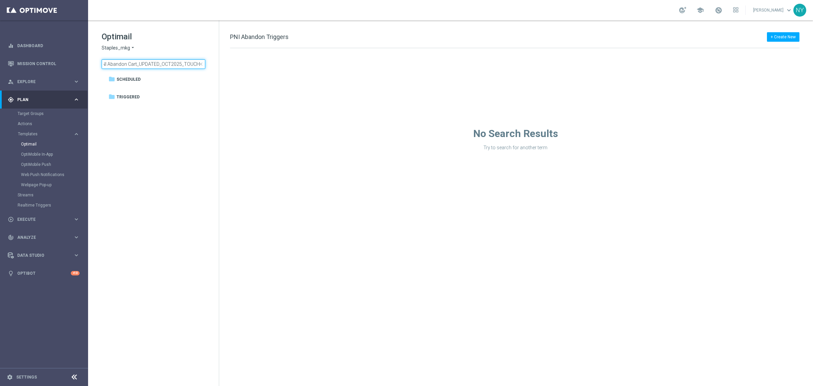
type input "CT_PNI Abandon Cart_UPDATED_OCT2025_TOUCH2"
click at [194, 63] on input "CT_PNI Abandon Cart_UPDATED_OCT2025_TOUCH2" at bounding box center [154, 63] width 104 height 9
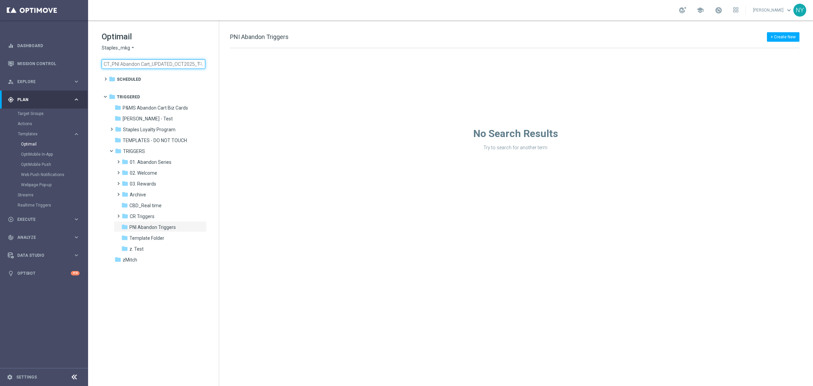
scroll to position [0, 13]
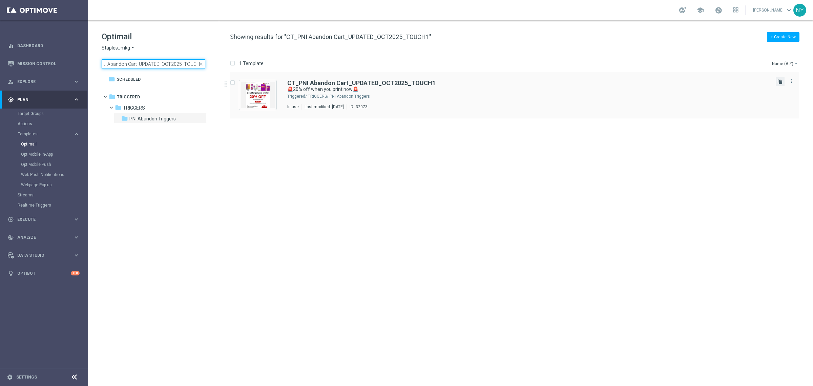
type input "CT_PNI Abandon Cart_UPDATED_OCT2025_TOUCH1"
click at [779, 80] on icon "file_copy" at bounding box center [780, 81] width 5 height 5
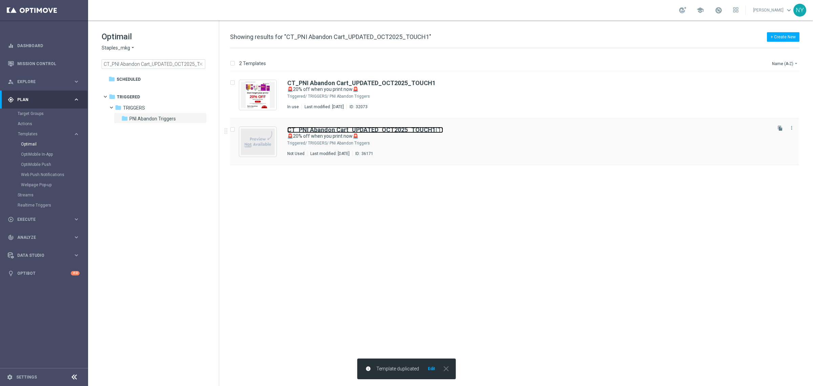
click at [428, 129] on b "CT_PNI Abandon Cart_UPDATED_OCT2025_TOUCH1" at bounding box center [361, 129] width 148 height 7
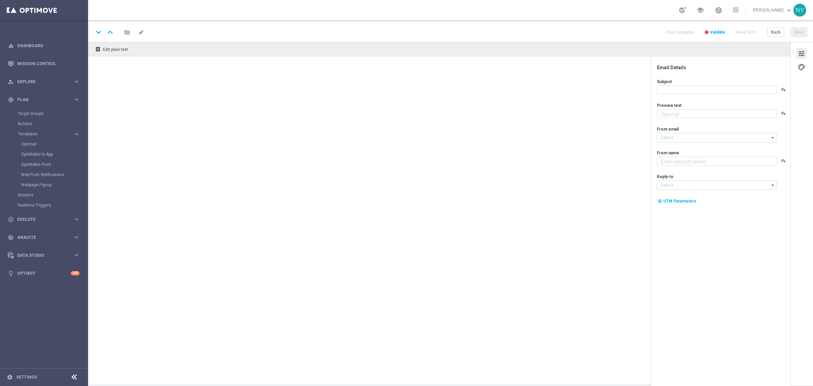
type textarea "Your prints are waiting."
type input "staples@connected.staples.com"
type textarea "Staples"
type input "PrintMarketingServices@Staples.com"
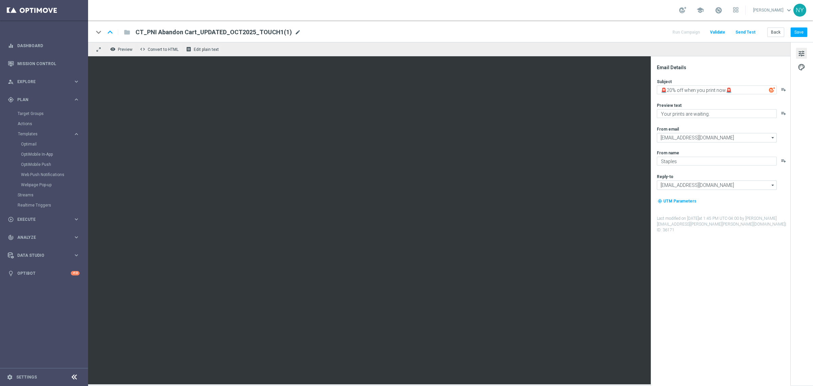
click at [295, 32] on span "mode_edit" at bounding box center [298, 32] width 6 height 6
drag, startPoint x: 275, startPoint y: 32, endPoint x: 4, endPoint y: 48, distance: 272.2
click at [6, 46] on main "equalizer Dashboard Mission Control" at bounding box center [406, 193] width 813 height 386
paste input "2"
type input "CT_PNI Abandon Cart_UPDATED_OCT2025_TOUCH2"
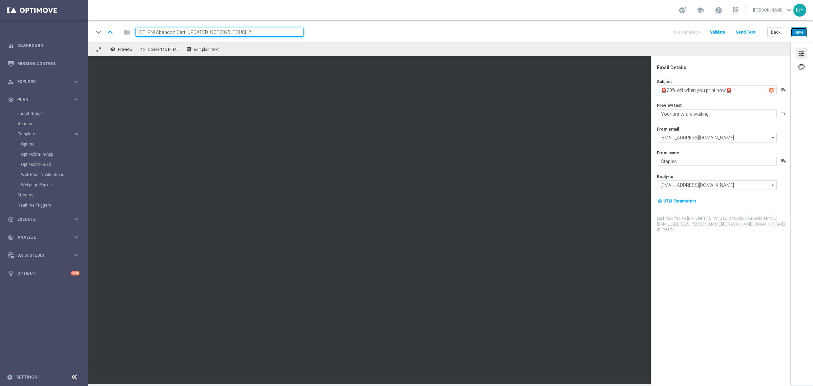
click at [802, 31] on button "Save" at bounding box center [799, 31] width 17 height 9
click at [746, 88] on textarea "🚨20% off when you print now🚨" at bounding box center [717, 89] width 120 height 9
paste textarea "Your 20% custom print savings is still waiting."
type textarea "Your 20% custom print savings is still waiting."
paste textarea "Custom prints made easy — don’t miss this offer"
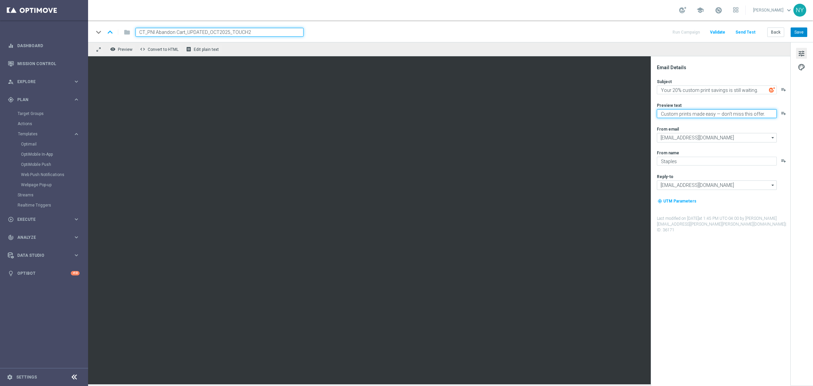
type textarea "Custom prints made easy — don’t miss this offer."
click at [802, 32] on button "Save" at bounding box center [799, 31] width 17 height 9
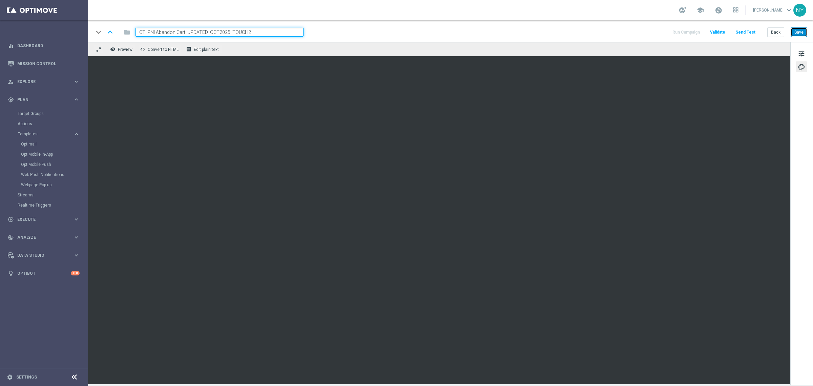
click at [797, 31] on button "Save" at bounding box center [799, 31] width 17 height 9
click at [747, 32] on button "Send Test" at bounding box center [746, 32] width 22 height 9
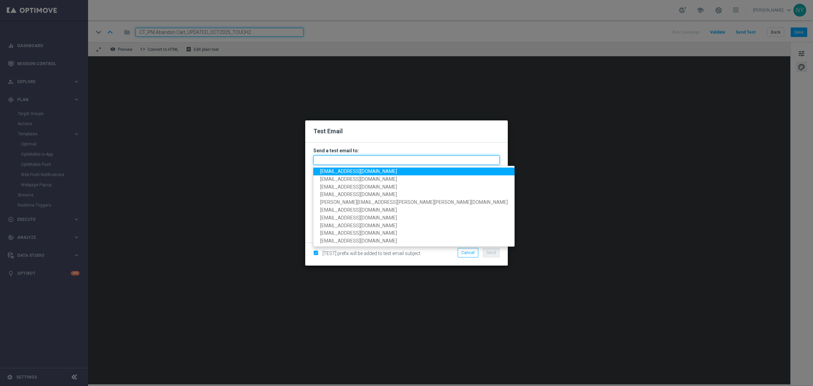
click at [325, 163] on input "text" at bounding box center [406, 159] width 186 height 9
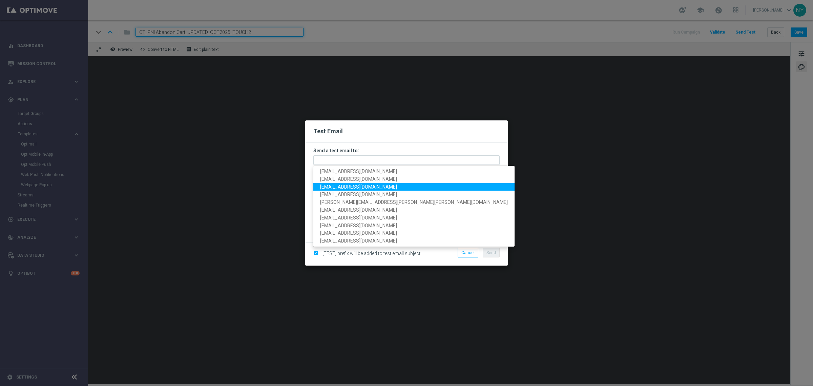
click at [347, 185] on span "[EMAIL_ADDRESS][DOMAIN_NAME]" at bounding box center [358, 186] width 77 height 5
type input "[EMAIL_ADDRESS][DOMAIN_NAME]"
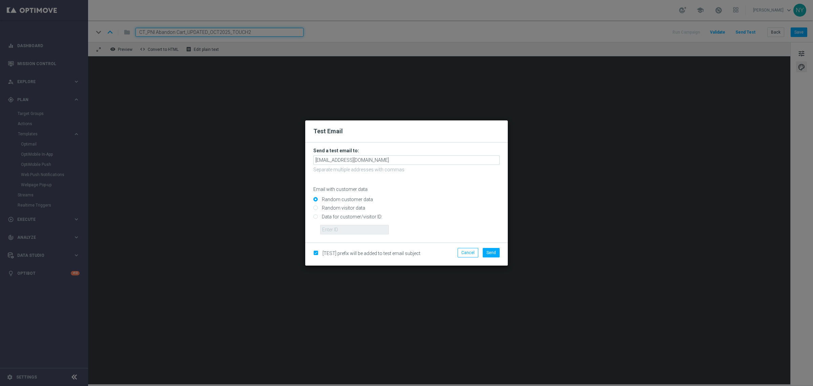
click at [315, 216] on input "Data for customer/visitor ID:" at bounding box center [406, 218] width 186 height 9
radio input "true"
click at [351, 230] on input "text" at bounding box center [354, 229] width 69 height 9
paste input "10000006208"
type input "10000006208"
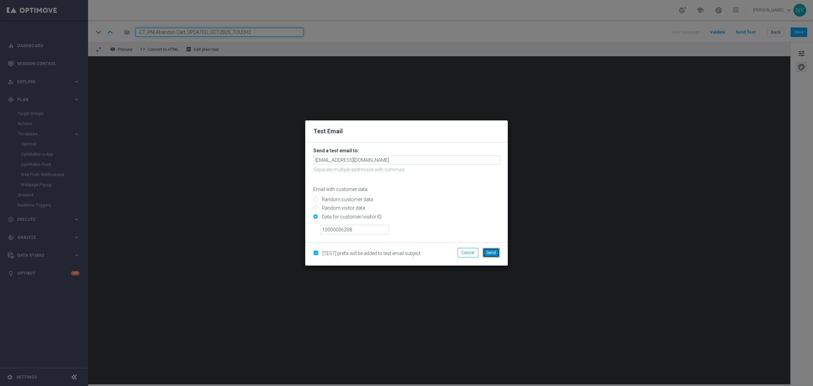
click at [491, 252] on span "Send" at bounding box center [491, 252] width 9 height 5
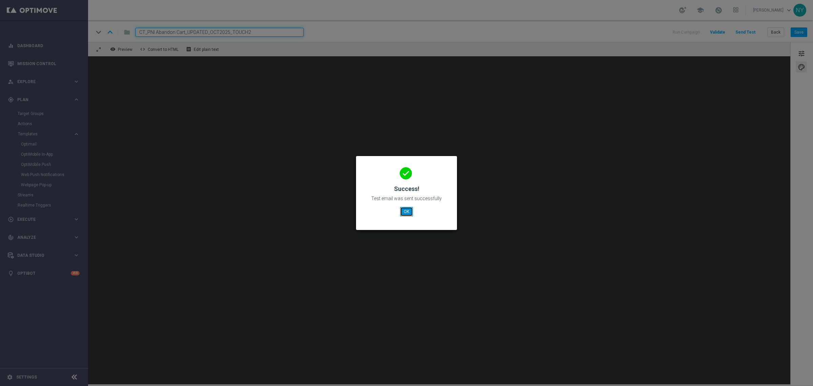
click at [407, 208] on button "OK" at bounding box center [406, 211] width 13 height 9
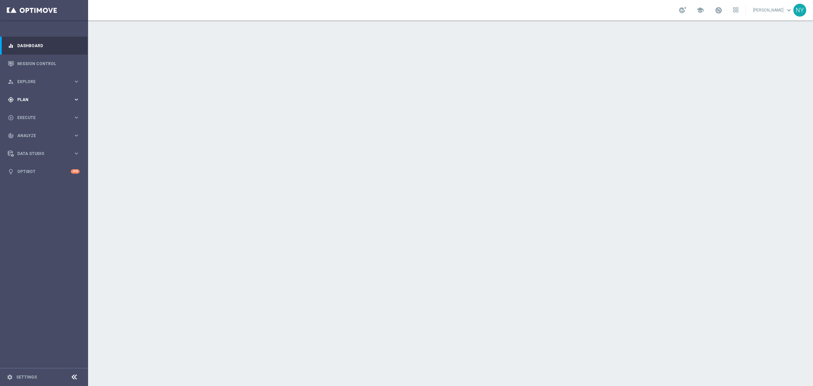
click at [21, 95] on div "gps_fixed Plan keyboard_arrow_right" at bounding box center [43, 99] width 87 height 18
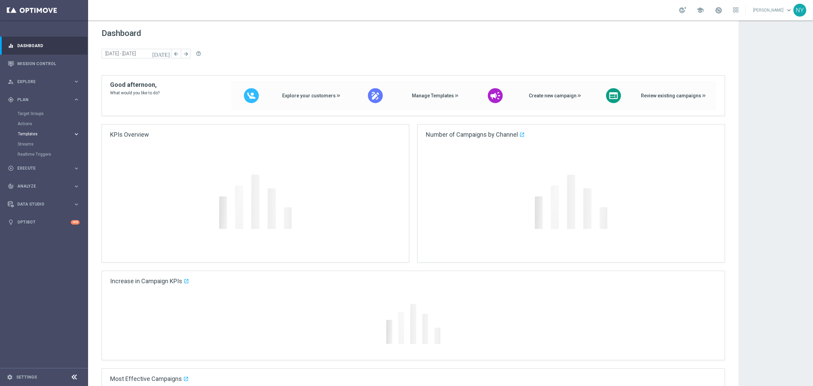
click at [32, 132] on span "Templates" at bounding box center [42, 134] width 48 height 4
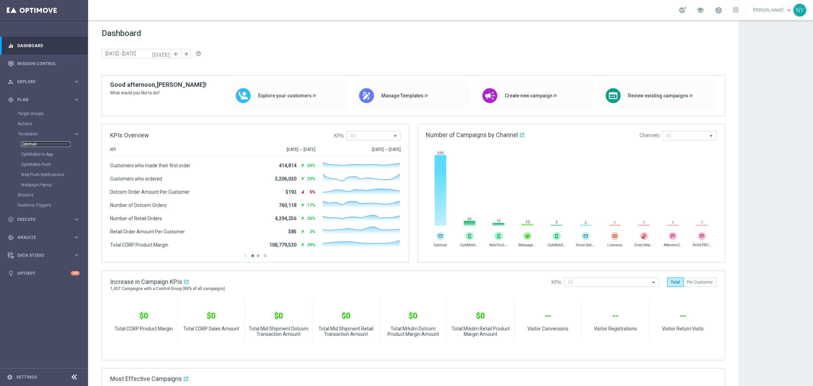
click at [31, 145] on link "Optimail" at bounding box center [45, 143] width 49 height 5
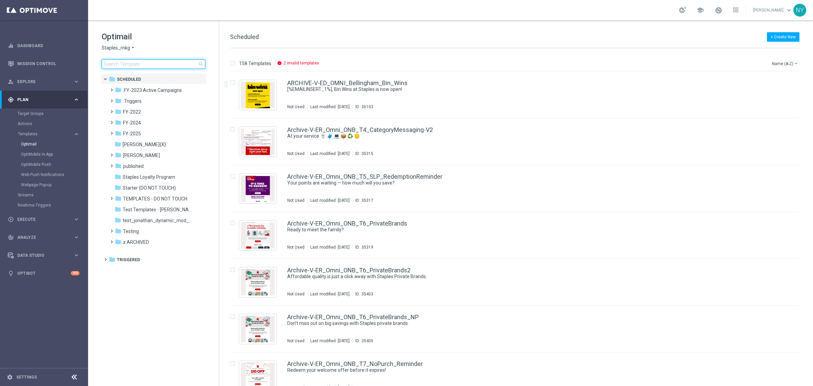
click at [136, 65] on input at bounding box center [154, 63] width 104 height 9
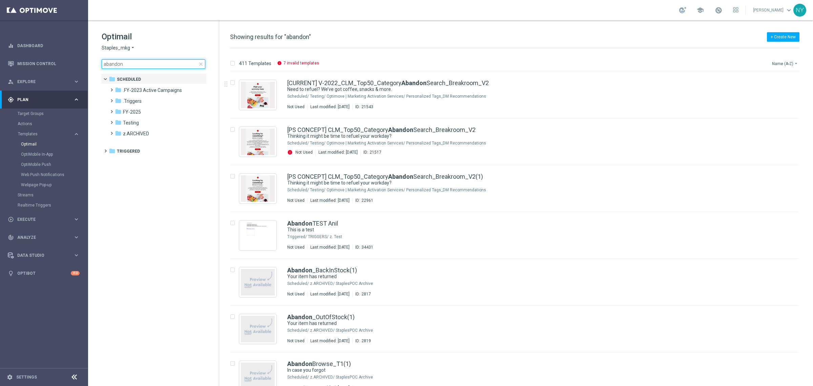
type input "abandon"
click at [780, 63] on button "Name (A-Z) arrow_drop_down" at bounding box center [786, 63] width 28 height 8
click at [772, 94] on span "Date Modified (Newest)" at bounding box center [773, 93] width 45 height 5
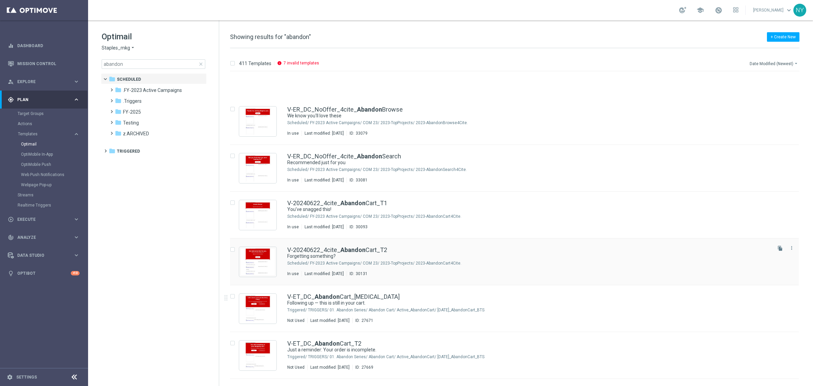
scroll to position [296, 0]
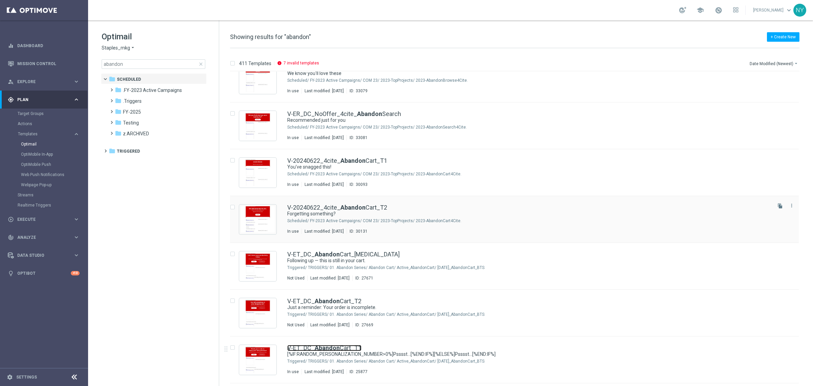
drag, startPoint x: 309, startPoint y: 347, endPoint x: 567, endPoint y: 196, distance: 298.8
click at [309, 347] on link "V-ET_DC_ Abandon Cart_T1" at bounding box center [324, 348] width 74 height 6
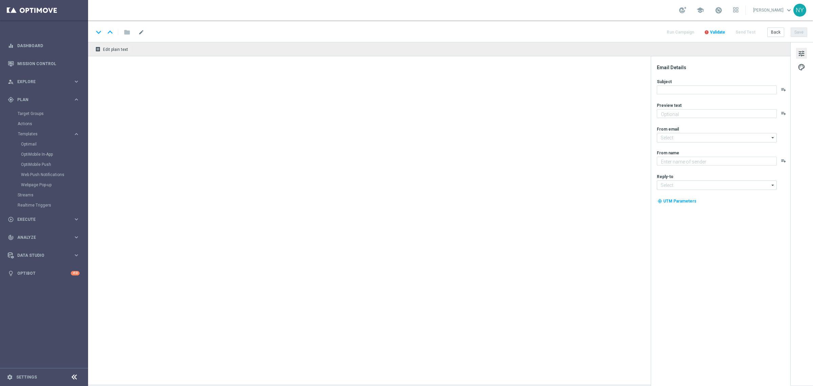
type textarea "[%IF:RANDOM_PERSONALIZATION_NUMBER>0%]We noticed you forgot these items in your…"
type input "staples@connected.staples.com"
type textarea "Staples"
type input "info@staples.com"
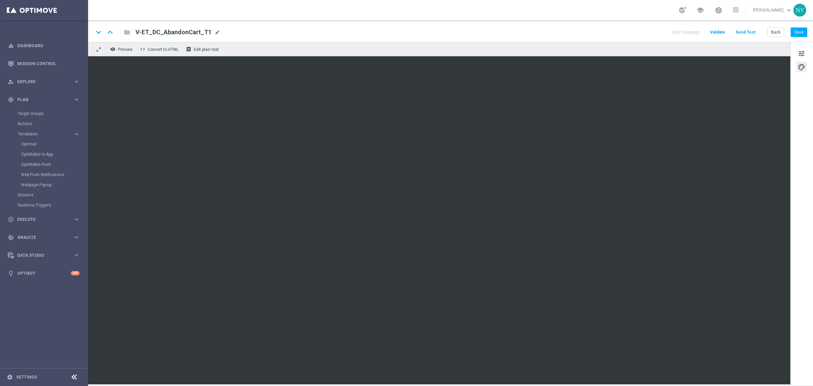
click at [749, 34] on button "Send Test" at bounding box center [746, 32] width 22 height 9
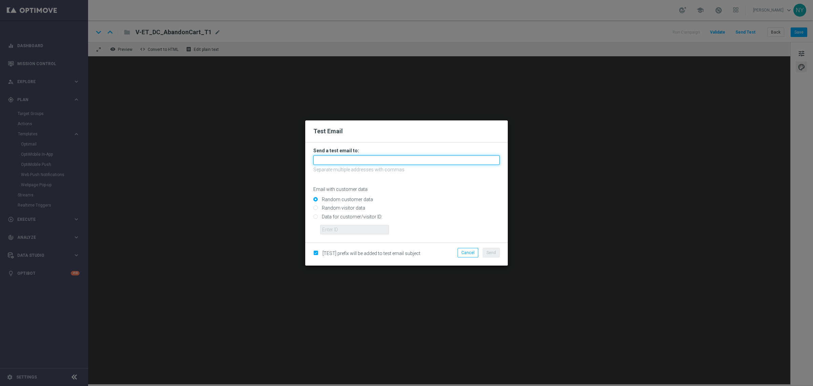
click at [343, 159] on input "text" at bounding box center [406, 159] width 186 height 9
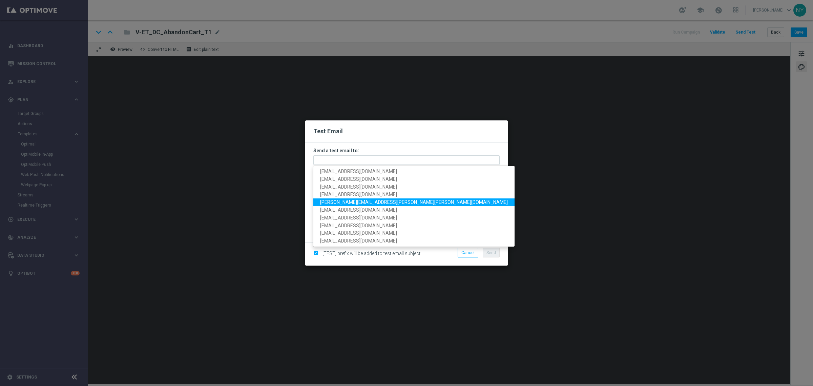
click at [346, 203] on span "neil.yetts@staples.com" at bounding box center [414, 201] width 188 height 5
type input "neil.yetts@staples.com"
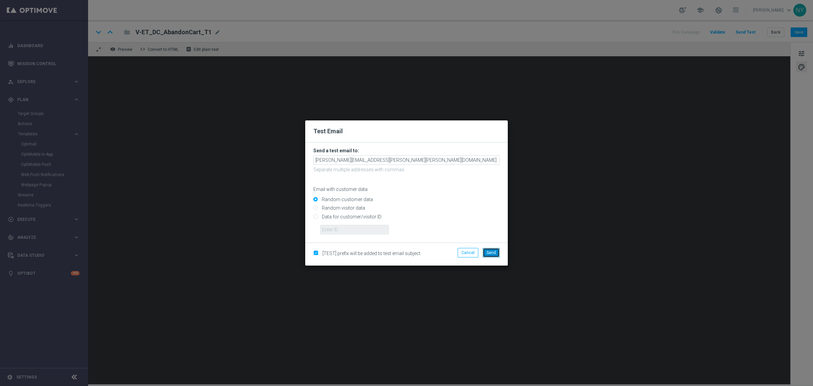
click at [490, 256] on button "Send" at bounding box center [491, 252] width 17 height 9
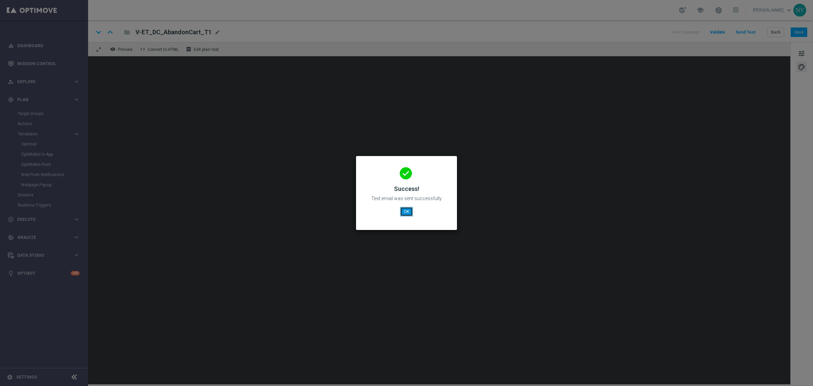
click at [407, 214] on button "OK" at bounding box center [406, 211] width 13 height 9
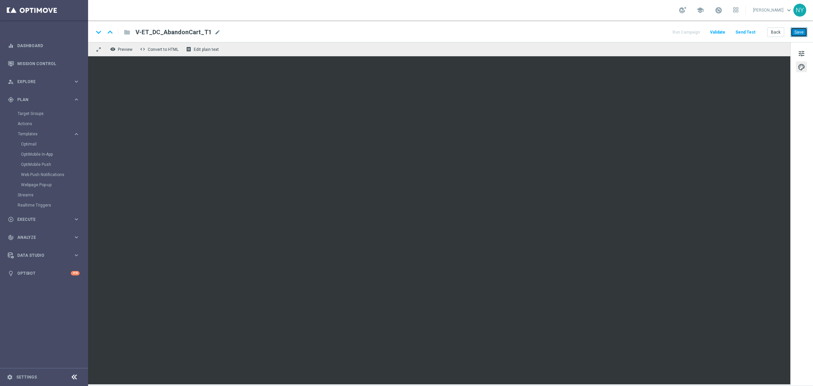
click at [799, 34] on button "Save" at bounding box center [799, 31] width 17 height 9
click at [776, 34] on button "Back" at bounding box center [775, 31] width 17 height 9
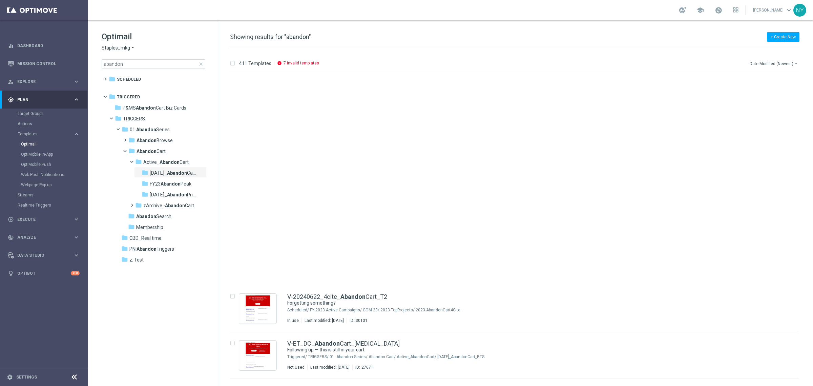
scroll to position [508, 0]
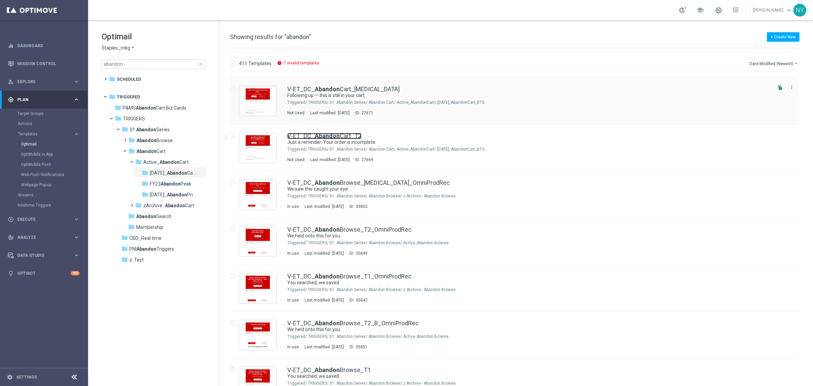
drag, startPoint x: 331, startPoint y: 135, endPoint x: 378, endPoint y: 122, distance: 48.7
click at [331, 135] on b "Abandon" at bounding box center [327, 135] width 25 height 7
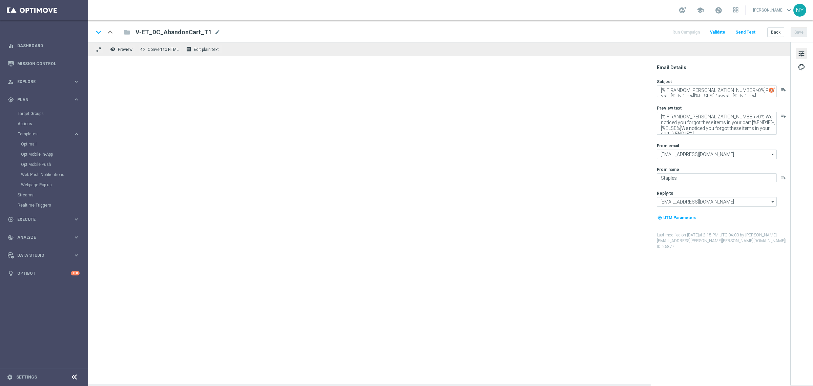
type textarea "Just a reminder: Your order is incomplete."
type textarea "You searched, we saved."
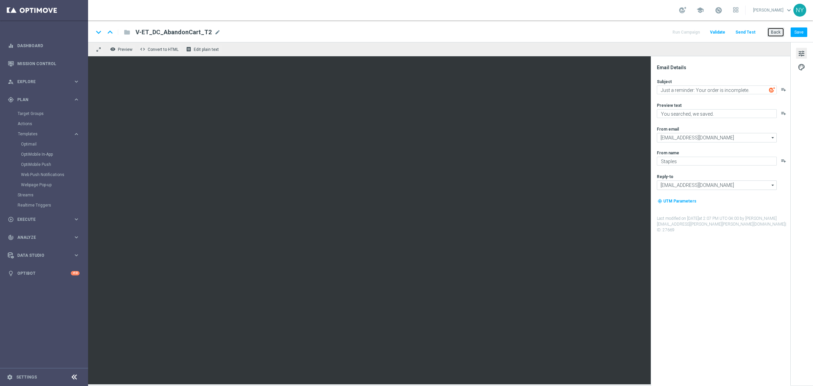
click at [776, 29] on button "Back" at bounding box center [775, 31] width 17 height 9
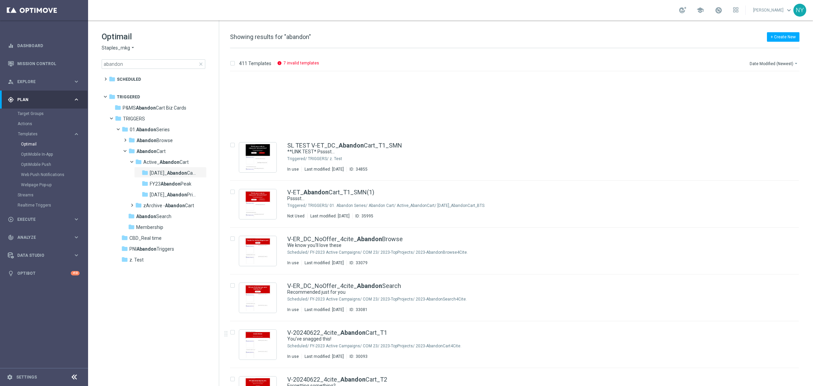
scroll to position [254, 0]
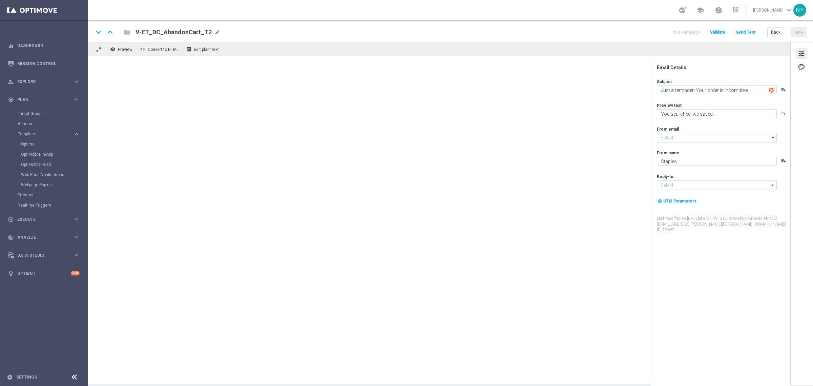
type input "staples@connected.staples.com"
type input "info@staples.com"
type textarea "We saw this caught your eye."
type textarea "Pick up shopping where you left off."
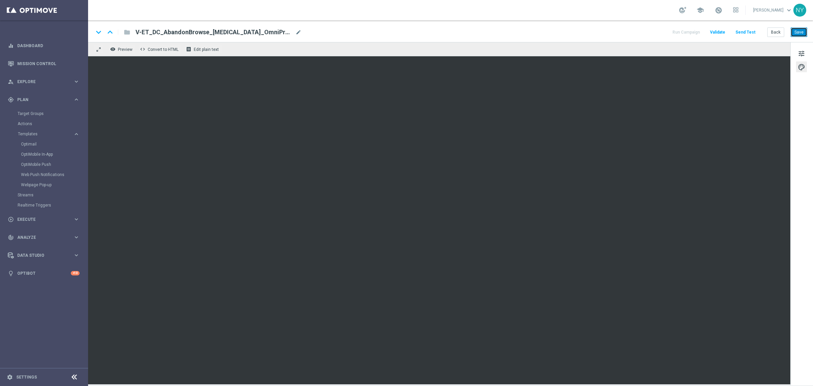
click at [802, 33] on button "Save" at bounding box center [799, 31] width 17 height 9
click at [295, 33] on span "mode_edit" at bounding box center [298, 32] width 6 height 6
drag, startPoint x: 256, startPoint y: 34, endPoint x: 76, endPoint y: 45, distance: 180.9
click at [77, 44] on main "equalizer Dashboard Mission Control" at bounding box center [406, 193] width 813 height 386
click at [778, 33] on button "Back" at bounding box center [775, 31] width 17 height 9
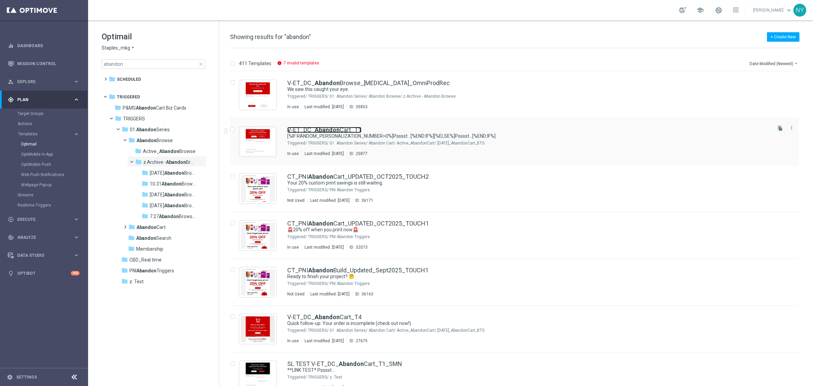
click at [329, 129] on b "Abandon" at bounding box center [327, 129] width 25 height 7
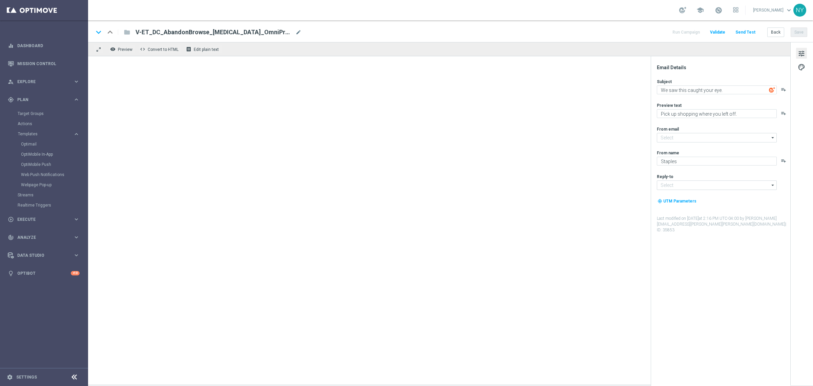
type input "staples@connected.staples.com"
type input "info@staples.com"
type textarea "[%IF:RANDOM_PERSONALIZATION_NUMBER>0%]Psssst...[%END:IF%][%ELSE%]Psssst...[%END…"
type textarea "[%IF:RANDOM_PERSONALIZATION_NUMBER>0%]We noticed you forgot these items in your…"
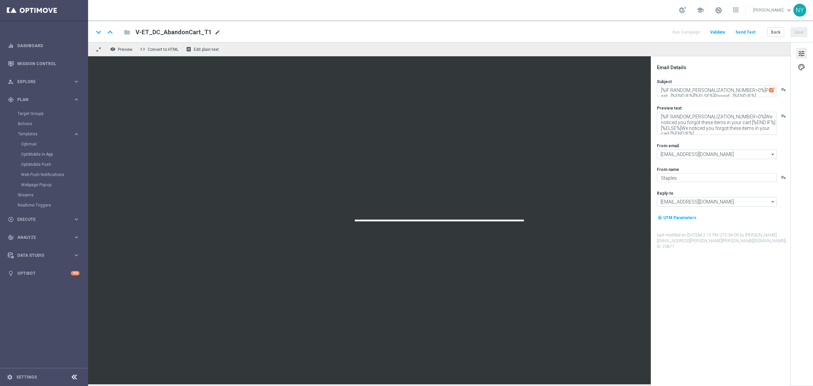
click at [214, 30] on span "mode_edit" at bounding box center [217, 32] width 6 height 6
drag, startPoint x: 206, startPoint y: 32, endPoint x: 18, endPoint y: 26, distance: 188.5
click at [18, 26] on main "equalizer Dashboard Mission Control" at bounding box center [406, 193] width 813 height 386
click at [775, 36] on button "Back" at bounding box center [775, 31] width 17 height 9
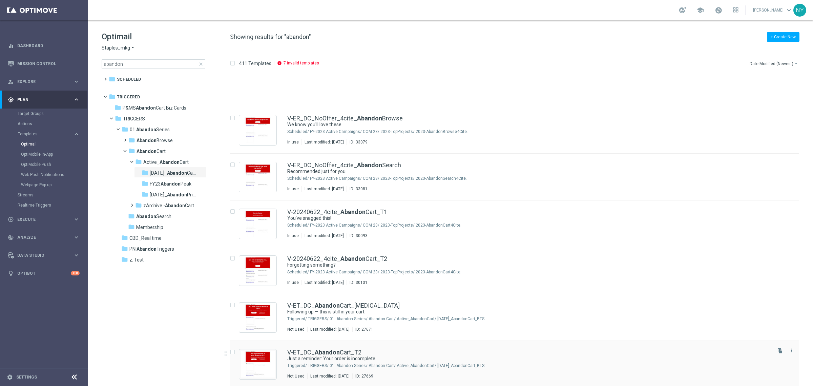
scroll to position [381, 0]
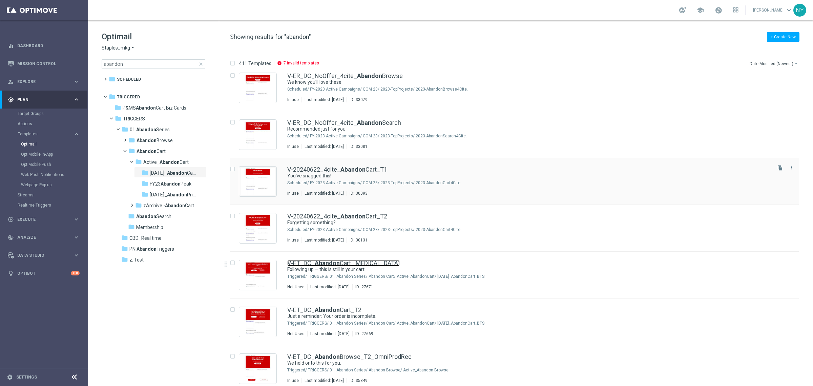
drag, startPoint x: 340, startPoint y: 262, endPoint x: 507, endPoint y: 158, distance: 197.1
click at [340, 262] on link "V-ET_DC_ Abandon Cart_T3" at bounding box center [343, 263] width 112 height 6
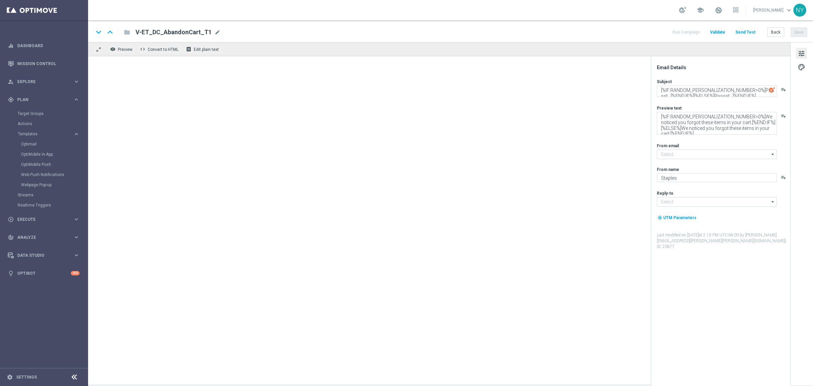
type input "staples@connected.staples.com"
type input "info@staples.com"
type textarea "Following up — this is still in your cart."
type textarea "We saved your order for you."
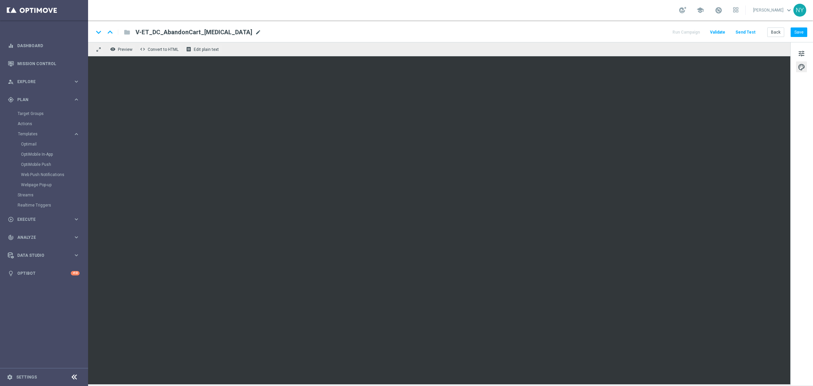
click at [255, 31] on span "mode_edit" at bounding box center [258, 32] width 6 height 6
drag, startPoint x: 214, startPoint y: 33, endPoint x: 55, endPoint y: 22, distance: 159.6
click at [55, 22] on main "equalizer Dashboard Mission Control" at bounding box center [406, 193] width 813 height 386
click at [803, 32] on button "Save" at bounding box center [799, 31] width 17 height 9
click at [780, 32] on button "Back" at bounding box center [775, 31] width 17 height 9
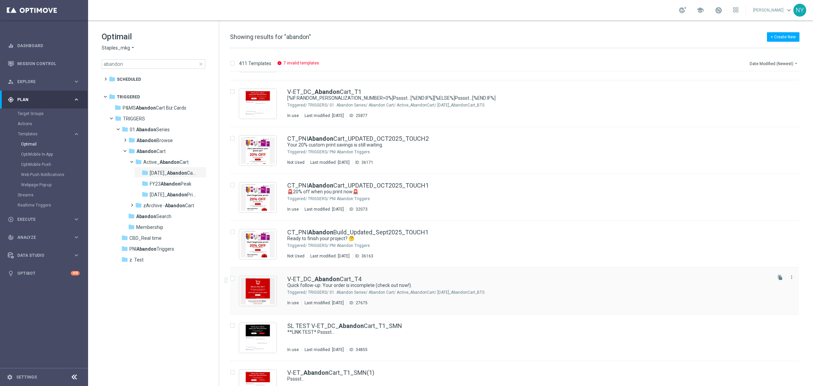
scroll to position [127, 0]
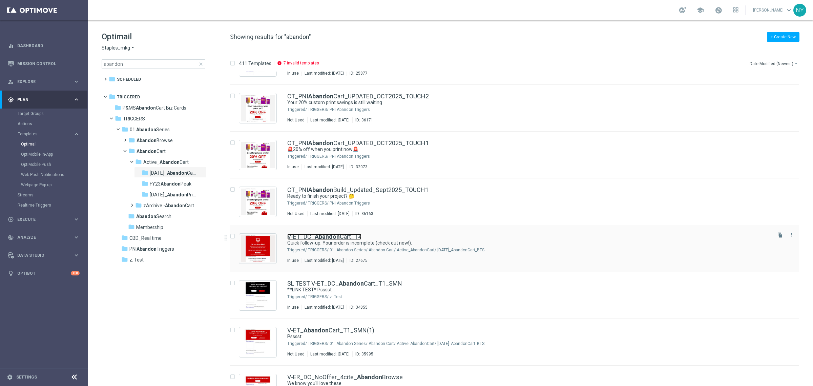
click at [326, 235] on b "Abandon" at bounding box center [327, 236] width 25 height 7
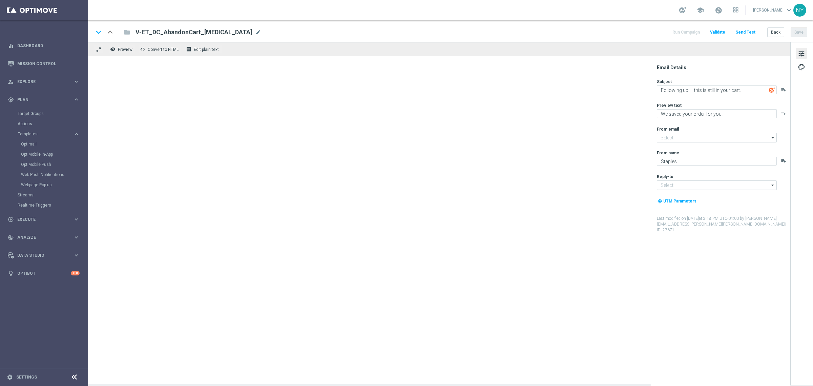
type textarea "Quick follow-up: Your order is incomplete (check out now!)."
type textarea "Complete your purchase here!"
type input "staples@connected.staples.com"
type input "info@staples.com"
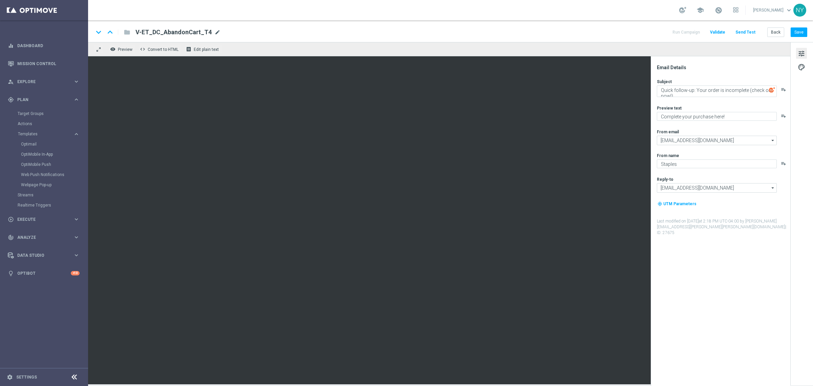
click at [214, 33] on span "mode_edit" at bounding box center [217, 32] width 6 height 6
drag, startPoint x: 204, startPoint y: 32, endPoint x: 31, endPoint y: 17, distance: 173.4
click at [32, 17] on main "equalizer Dashboard Mission Control" at bounding box center [406, 193] width 813 height 386
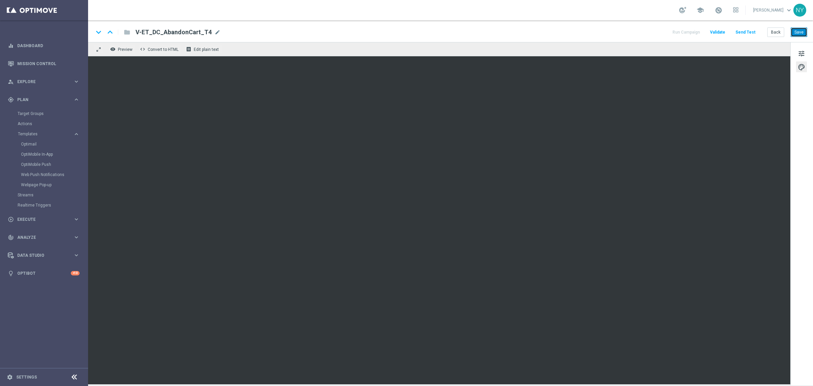
click at [796, 28] on button "Save" at bounding box center [799, 31] width 17 height 9
click at [775, 35] on button "Back" at bounding box center [775, 31] width 17 height 9
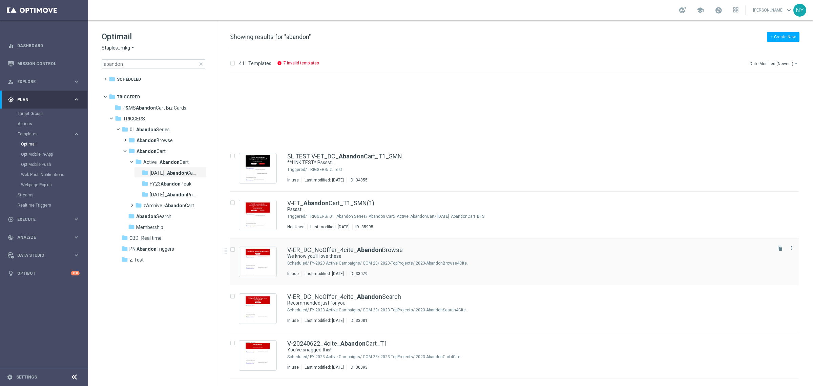
scroll to position [339, 0]
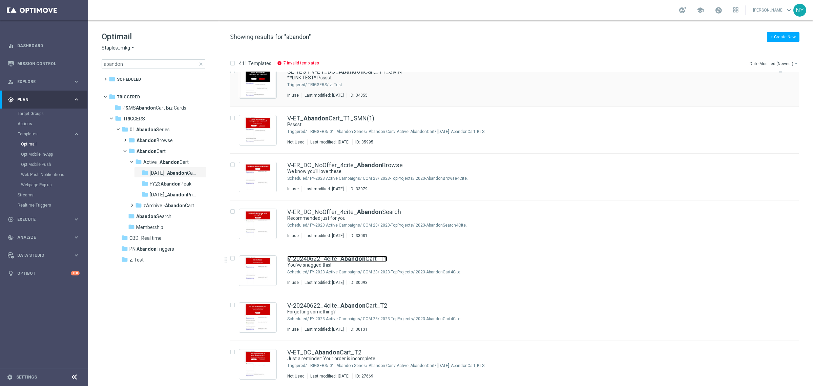
drag, startPoint x: 338, startPoint y: 258, endPoint x: 507, endPoint y: 95, distance: 234.4
click at [338, 258] on link "V-20240622_4cite_ Abandon Cart_T1" at bounding box center [337, 258] width 100 height 6
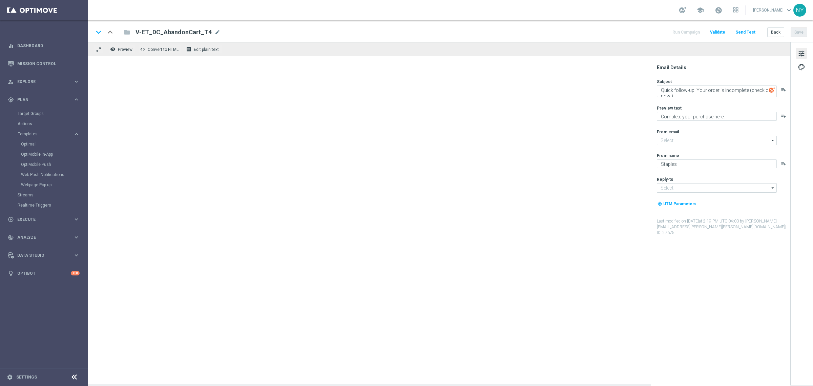
type textarea "You've snagged this!"
type textarea "We're rewarding you with the products we know you'll love."
type input "staples@connected.staples.com"
type input "info@staples.com"
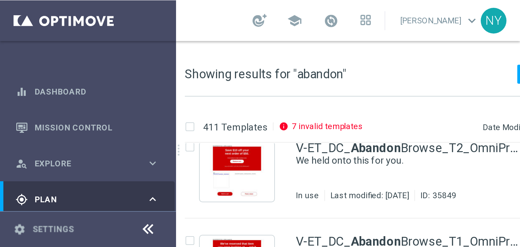
scroll to position [664, 0]
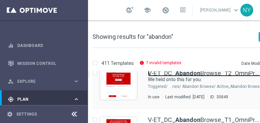
click at [176, 74] on b "Abandon" at bounding box center [188, 73] width 25 height 7
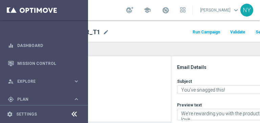
type textarea "We held onto this for you."
type textarea "Complete your purchase with Staples."
type input "staples@connected.staples.com"
type input "info@staples.com"
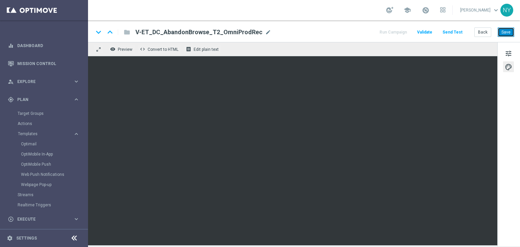
click at [503, 32] on button "Save" at bounding box center [506, 31] width 17 height 9
click at [266, 31] on span "mode_edit" at bounding box center [268, 32] width 6 height 6
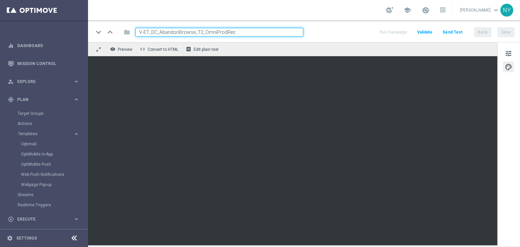
drag, startPoint x: 249, startPoint y: 32, endPoint x: 92, endPoint y: 34, distance: 157.2
click at [92, 34] on div "keyboard_arrow_down keyboard_arrow_up folder V-ET_DC_AbandonBrowse_T2_OmniProdR…" at bounding box center [304, 31] width 432 height 22
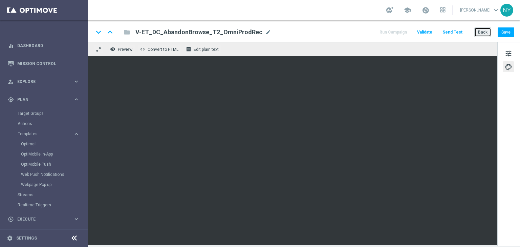
click at [487, 33] on button "Back" at bounding box center [483, 31] width 17 height 9
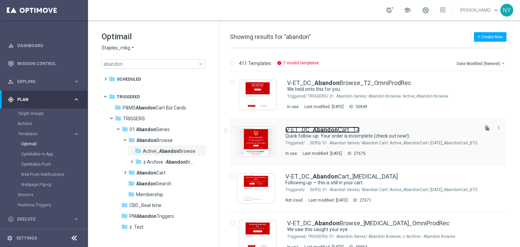
click at [318, 128] on b "Abandon" at bounding box center [325, 129] width 25 height 7
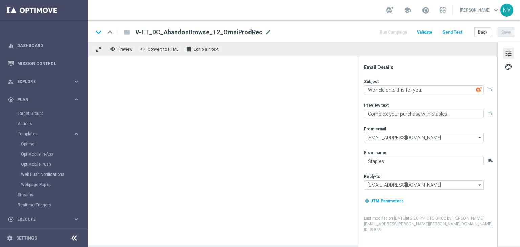
type textarea "Quick follow-up: Your order is incomplete (check out now!)."
type textarea "Complete your purchase here!"
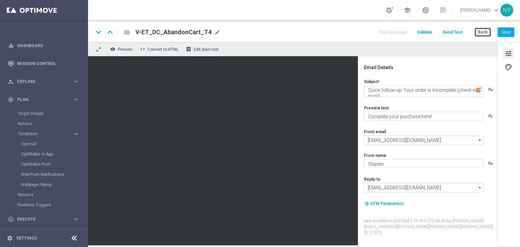
click at [484, 33] on button "Back" at bounding box center [483, 31] width 17 height 9
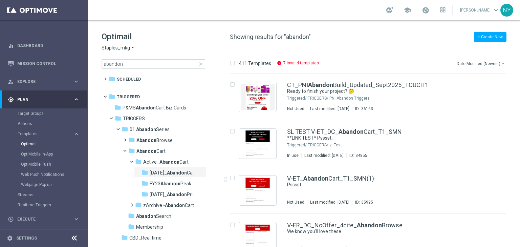
scroll to position [352, 0]
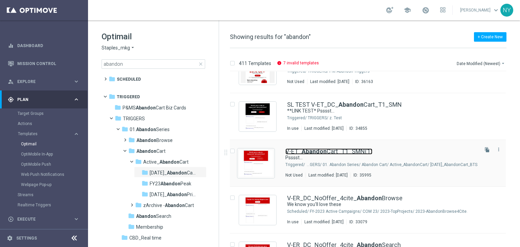
click at [322, 150] on b "Abandon" at bounding box center [314, 151] width 25 height 7
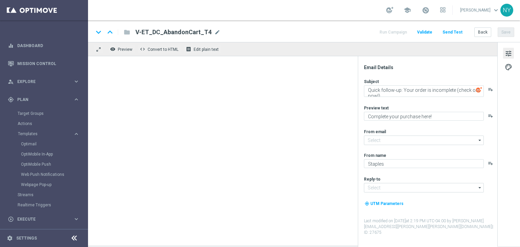
type input "staples@connected.staples.com"
type input "info@staples.com"
type textarea "Psssst..."
type textarea "We noticed you forgot these items in your cart."
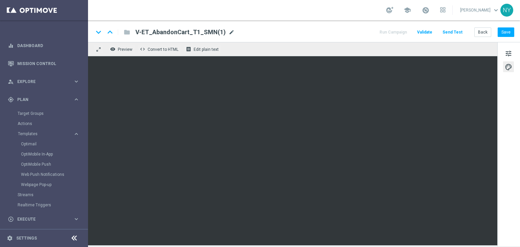
click at [229, 32] on span "mode_edit" at bounding box center [232, 32] width 6 height 6
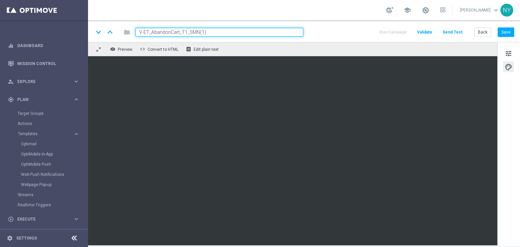
drag, startPoint x: 209, startPoint y: 32, endPoint x: 88, endPoint y: 30, distance: 121.0
click at [88, 30] on main "equalizer Dashboard Mission Control" at bounding box center [260, 123] width 520 height 247
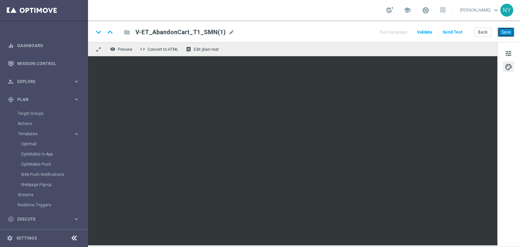
drag, startPoint x: 505, startPoint y: 31, endPoint x: 497, endPoint y: 33, distance: 7.9
click at [505, 31] on button "Save" at bounding box center [506, 31] width 17 height 9
click at [479, 32] on button "Back" at bounding box center [483, 31] width 17 height 9
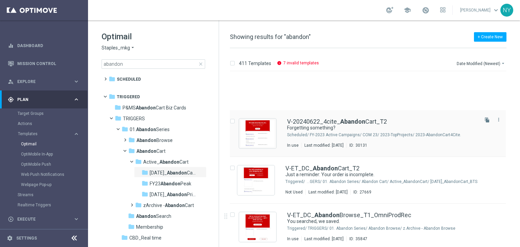
scroll to position [623, 0]
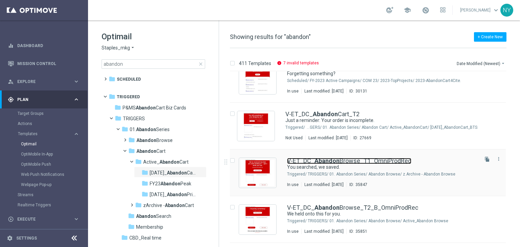
click at [330, 159] on b "Abandon" at bounding box center [327, 160] width 25 height 7
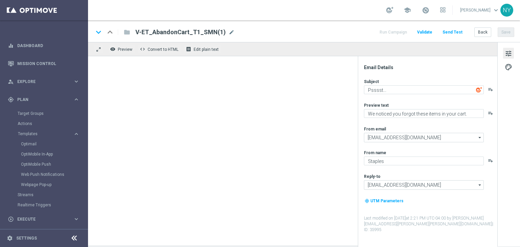
type textarea "You searched, we saved."
type textarea "Continue shopping at [GEOGRAPHIC_DATA] [DATE]."
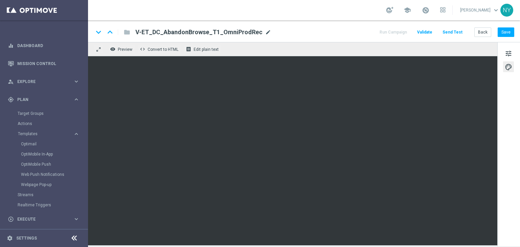
click at [265, 32] on span "mode_edit" at bounding box center [268, 32] width 6 height 6
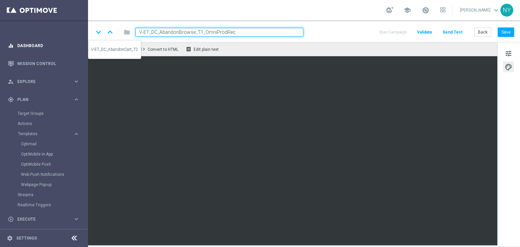
drag, startPoint x: 242, startPoint y: 34, endPoint x: 72, endPoint y: 37, distance: 170.1
click at [72, 37] on main "equalizer Dashboard Mission Control" at bounding box center [260, 123] width 520 height 247
click at [505, 32] on button "Save" at bounding box center [506, 31] width 17 height 9
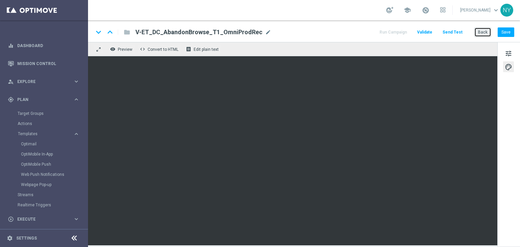
click at [485, 30] on button "Back" at bounding box center [483, 31] width 17 height 9
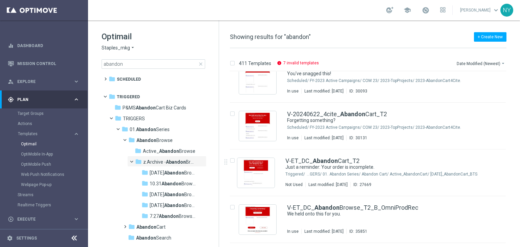
scroll to position [651, 0]
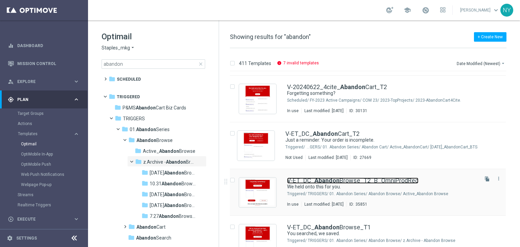
click at [299, 180] on link "V-ET_DC_ Abandon Browse_T2_B_OmniProdRec" at bounding box center [352, 181] width 131 height 6
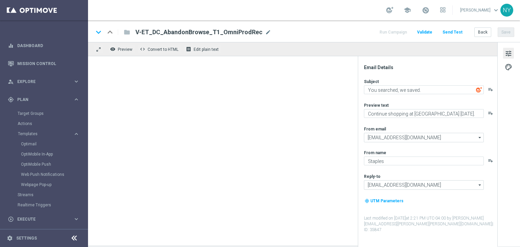
type textarea "We held onto this for you."
type textarea "Complete your purchase with Staples."
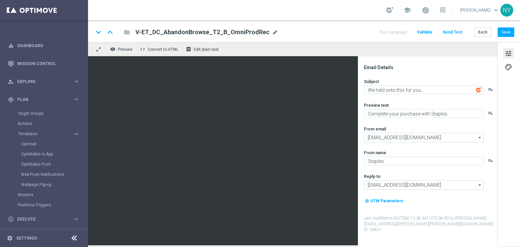
click at [272, 33] on span "mode_edit" at bounding box center [275, 32] width 6 height 6
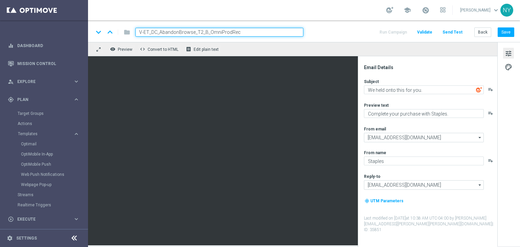
drag, startPoint x: 248, startPoint y: 32, endPoint x: 56, endPoint y: 28, distance: 192.2
click at [56, 28] on main "equalizer Dashboard Mission Control" at bounding box center [260, 123] width 520 height 247
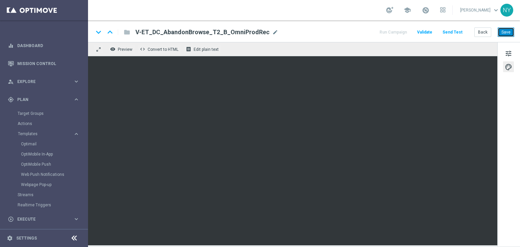
click at [507, 33] on button "Save" at bounding box center [506, 31] width 17 height 9
click at [485, 30] on button "Back" at bounding box center [483, 31] width 17 height 9
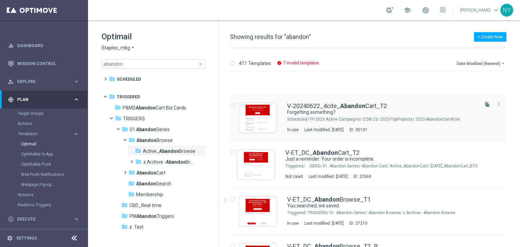
scroll to position [732, 0]
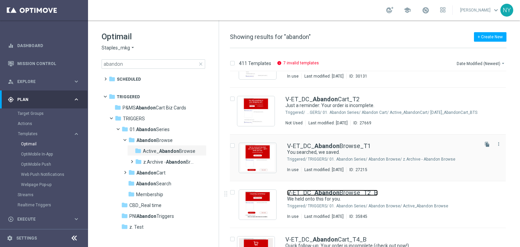
drag, startPoint x: 332, startPoint y: 192, endPoint x: 377, endPoint y: 151, distance: 61.1
click at [332, 192] on b "Abandon" at bounding box center [327, 192] width 25 height 7
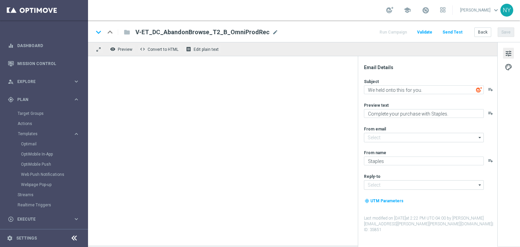
type input "[EMAIL_ADDRESS][DOMAIN_NAME]"
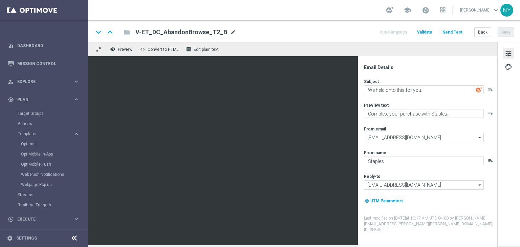
click at [230, 31] on span "mode_edit" at bounding box center [233, 32] width 6 height 6
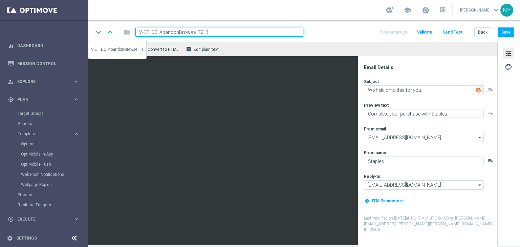
drag, startPoint x: 224, startPoint y: 31, endPoint x: 91, endPoint y: 32, distance: 132.5
click at [91, 32] on div "keyboard_arrow_down keyboard_arrow_up folder V-ET_DC_AbandonBrowse_T2_B Run Cam…" at bounding box center [304, 31] width 432 height 22
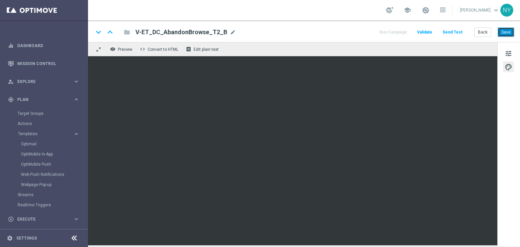
click at [502, 30] on button "Save" at bounding box center [506, 31] width 17 height 9
click at [461, 33] on button "Send Test" at bounding box center [453, 32] width 22 height 9
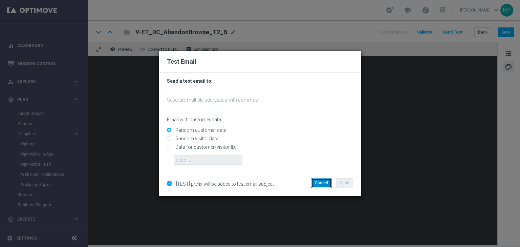
click at [323, 184] on button "Cancel" at bounding box center [321, 182] width 21 height 9
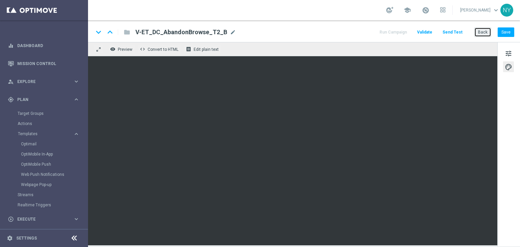
click at [482, 34] on button "Back" at bounding box center [483, 31] width 17 height 9
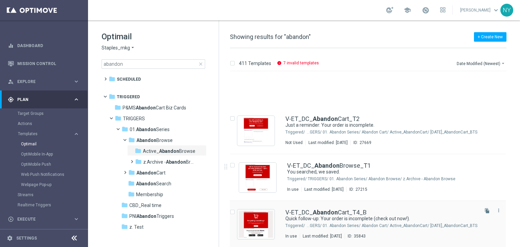
scroll to position [806, 0]
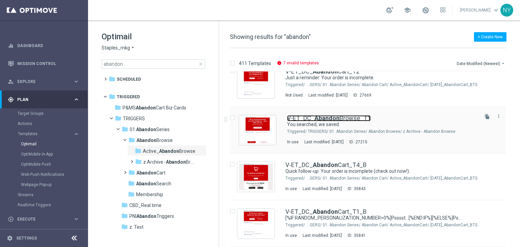
click at [320, 117] on b "Abandon" at bounding box center [327, 118] width 25 height 7
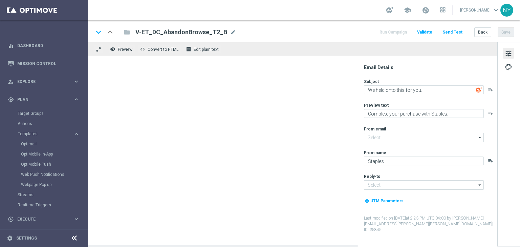
type input "[EMAIL_ADDRESS][DOMAIN_NAME]"
type textarea "You searched, we saved."
type textarea "Continue shopping at Staples today."
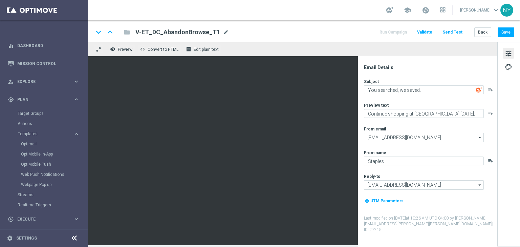
click at [223, 33] on span "mode_edit" at bounding box center [226, 32] width 6 height 6
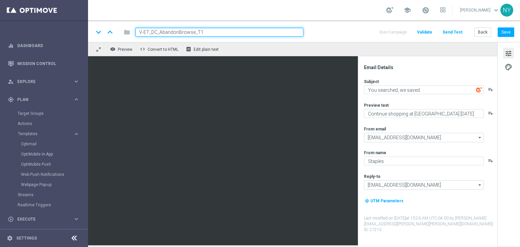
drag, startPoint x: 220, startPoint y: 33, endPoint x: 58, endPoint y: 28, distance: 162.4
click at [58, 28] on main "equalizer Dashboard Mission Control" at bounding box center [260, 123] width 520 height 247
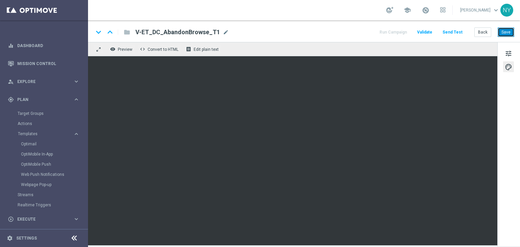
click at [510, 32] on button "Save" at bounding box center [506, 31] width 17 height 9
click at [486, 33] on button "Back" at bounding box center [483, 31] width 17 height 9
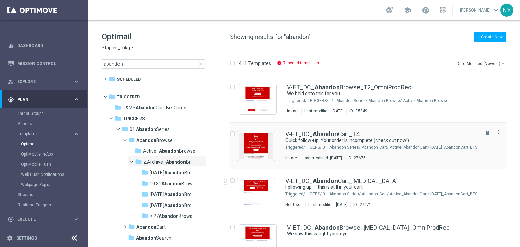
scroll to position [244, 0]
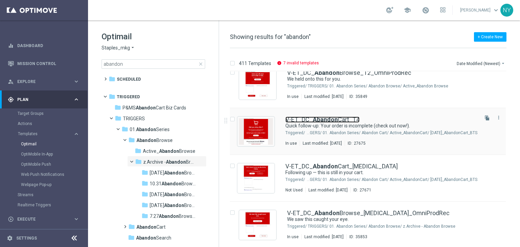
click at [319, 119] on b "Abandon" at bounding box center [325, 119] width 25 height 7
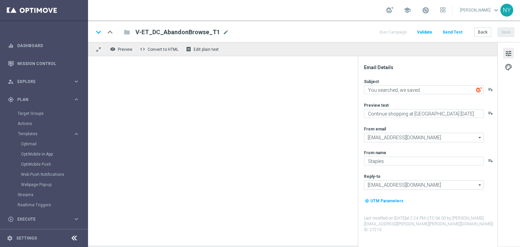
type textarea "Quick follow-up: Your order is incomplete (check out now!)."
type textarea "Complete your purchase here!"
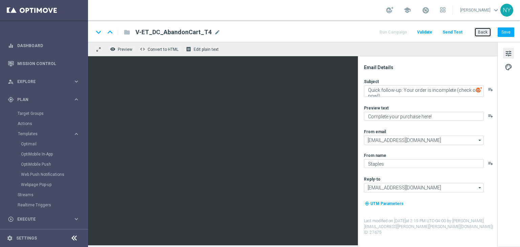
click at [481, 33] on button "Back" at bounding box center [483, 31] width 17 height 9
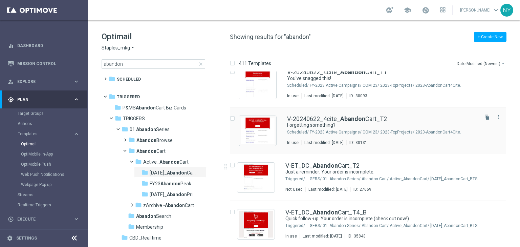
scroll to position [786, 0]
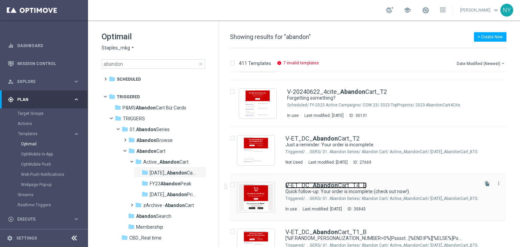
click at [335, 184] on b "Abandon" at bounding box center [325, 185] width 25 height 7
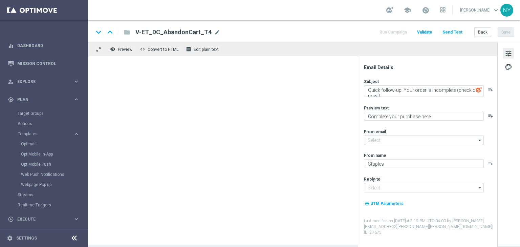
type input "[EMAIL_ADDRESS][DOMAIN_NAME]"
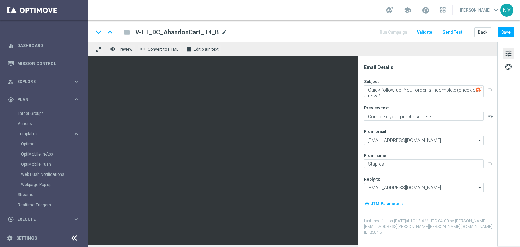
click at [222, 31] on span "mode_edit" at bounding box center [225, 32] width 6 height 6
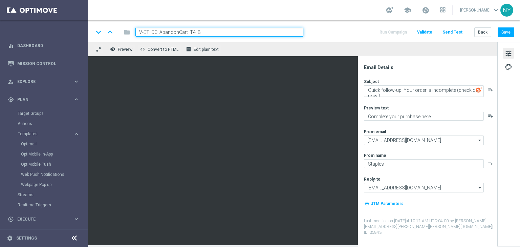
drag, startPoint x: 209, startPoint y: 34, endPoint x: 67, endPoint y: 20, distance: 142.3
click at [69, 19] on main "equalizer Dashboard Mission Control" at bounding box center [260, 123] width 520 height 247
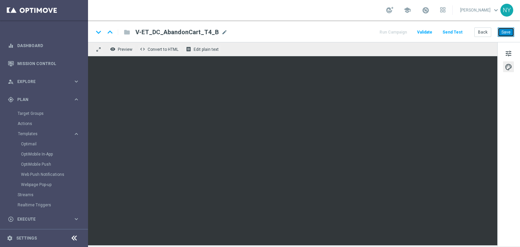
click at [505, 32] on button "Save" at bounding box center [506, 31] width 17 height 9
click at [479, 33] on button "Back" at bounding box center [483, 31] width 17 height 9
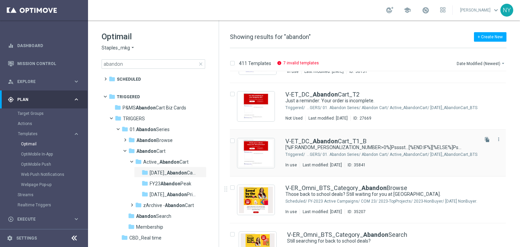
scroll to position [888, 0]
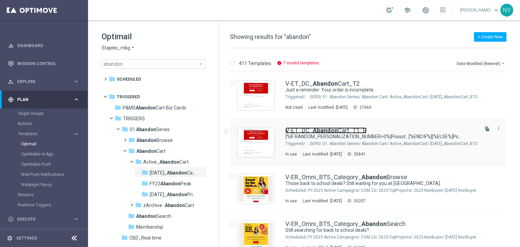
click at [321, 131] on b "Abandon" at bounding box center [325, 130] width 25 height 7
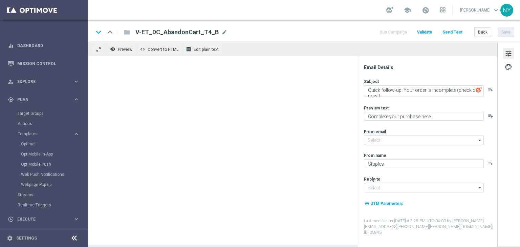
type input "[EMAIL_ADDRESS][DOMAIN_NAME]"
type textarea "[%IF:RANDOM_PERSONALIZATION_NUMBER>0%]Psssst...[%END:IF%][%ELSE%]Psssst...[%END…"
type textarea "[%IF:RANDOM_PERSONALIZATION_NUMBER>0%]We noticed you forgot these items in your…"
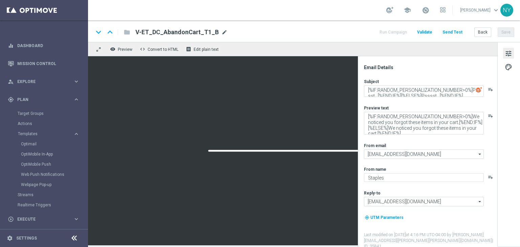
click at [222, 32] on span "mode_edit" at bounding box center [225, 32] width 6 height 6
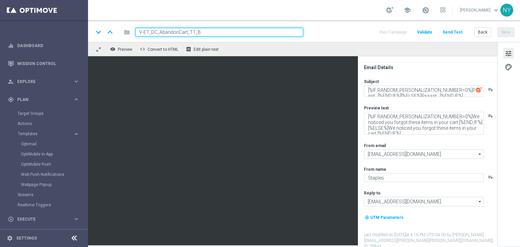
drag, startPoint x: 210, startPoint y: 33, endPoint x: 75, endPoint y: 20, distance: 135.1
click at [76, 20] on main "equalizer Dashboard Mission Control" at bounding box center [260, 123] width 520 height 247
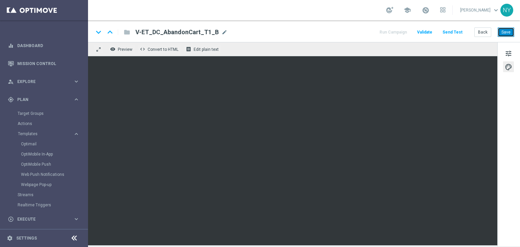
click at [506, 34] on button "Save" at bounding box center [506, 31] width 17 height 9
click at [483, 33] on button "Back" at bounding box center [483, 31] width 17 height 9
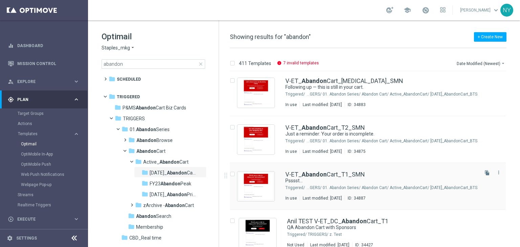
scroll to position [1023, 0]
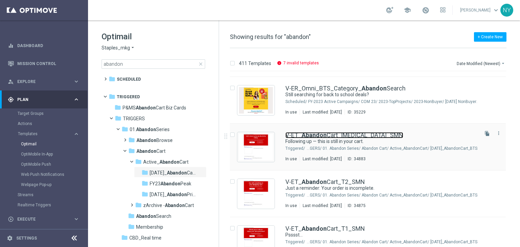
click at [316, 136] on b "Abandon" at bounding box center [314, 134] width 25 height 7
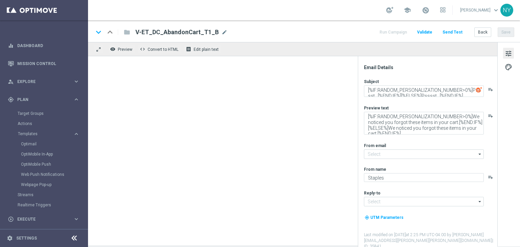
type input "[EMAIL_ADDRESS][DOMAIN_NAME]"
type textarea "Following up — this is still in your cart."
type textarea "We saved your order for you."
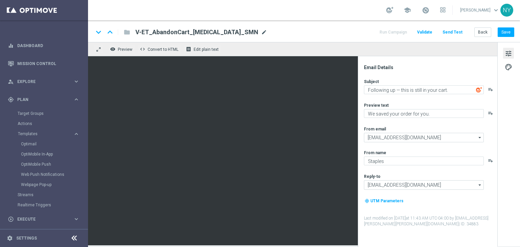
click at [261, 32] on span "mode_edit" at bounding box center [264, 32] width 6 height 6
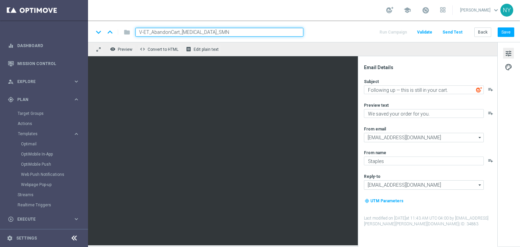
drag, startPoint x: 209, startPoint y: 31, endPoint x: 61, endPoint y: 25, distance: 147.5
click at [62, 25] on main "equalizer Dashboard Mission Control" at bounding box center [260, 123] width 520 height 247
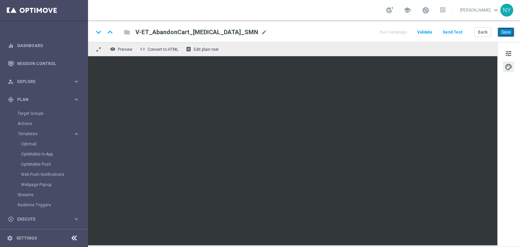
click at [507, 30] on button "Save" at bounding box center [506, 31] width 17 height 9
click at [485, 34] on button "Back" at bounding box center [483, 31] width 17 height 9
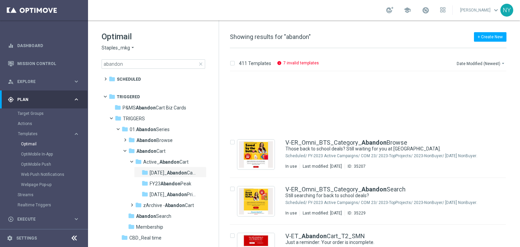
scroll to position [1050, 0]
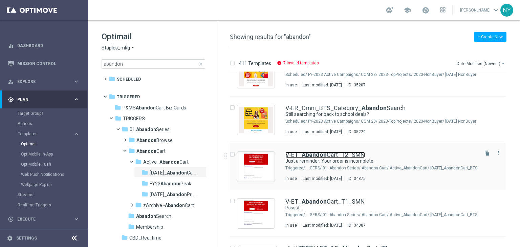
click at [321, 156] on b "Abandon" at bounding box center [314, 154] width 25 height 7
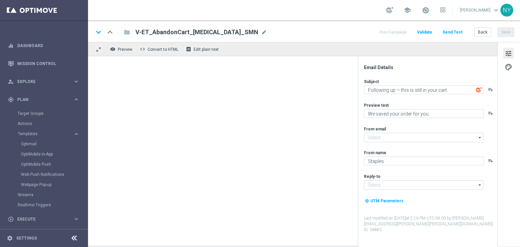
type input "[EMAIL_ADDRESS][DOMAIN_NAME]"
type textarea "Just a reminder: Your order is incomplete."
type textarea "You searched, we saved."
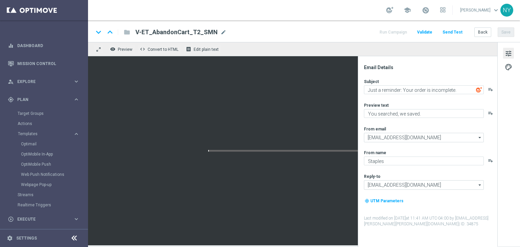
click at [221, 34] on span "mode_edit" at bounding box center [224, 32] width 6 height 6
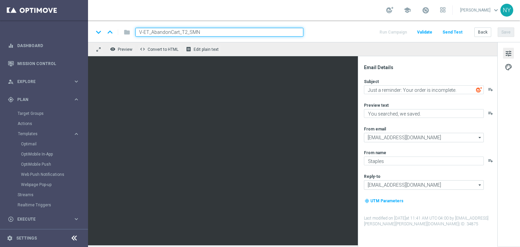
drag, startPoint x: 211, startPoint y: 34, endPoint x: 84, endPoint y: 28, distance: 127.2
click at [84, 28] on main "equalizer Dashboard Mission Control" at bounding box center [260, 123] width 520 height 247
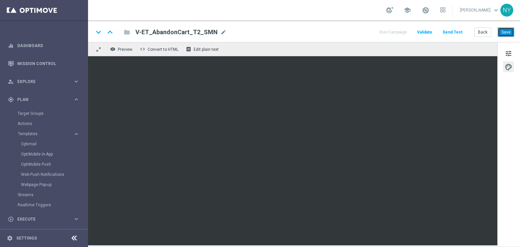
click at [508, 32] on button "Save" at bounding box center [506, 31] width 17 height 9
click at [485, 33] on button "Back" at bounding box center [483, 31] width 17 height 9
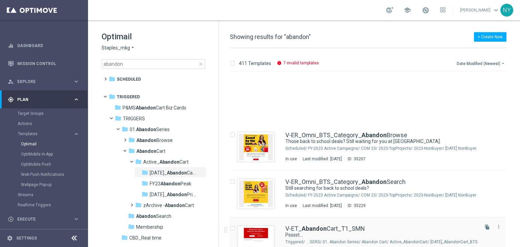
scroll to position [1078, 0]
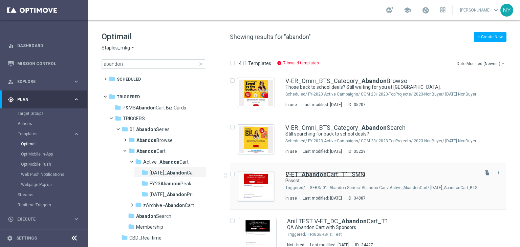
click at [324, 174] on b "Abandon" at bounding box center [314, 174] width 25 height 7
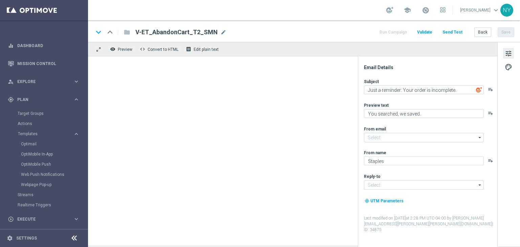
type input "[EMAIL_ADDRESS][DOMAIN_NAME]"
type input "V-ET_AbandonCart_T1_SMN"
type textarea "Psssst..."
type textarea "We noticed you forgot these items in your cart."
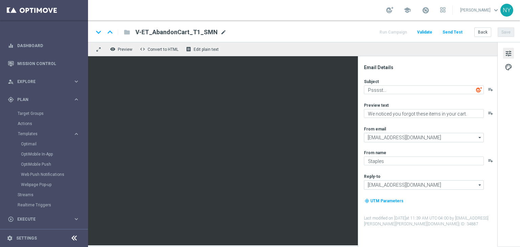
click at [221, 32] on span "mode_edit" at bounding box center [224, 32] width 6 height 6
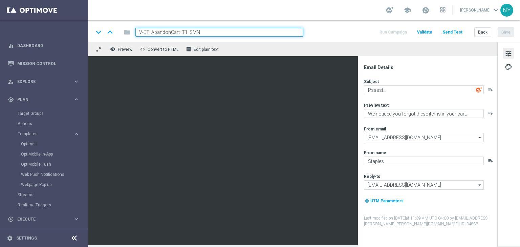
drag, startPoint x: 207, startPoint y: 32, endPoint x: 75, endPoint y: 17, distance: 132.9
click at [76, 17] on main "equalizer Dashboard Mission Control" at bounding box center [260, 123] width 520 height 247
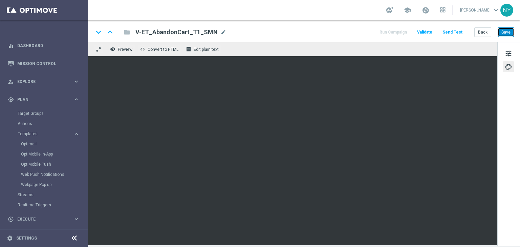
click at [506, 33] on button "Save" at bounding box center [506, 31] width 17 height 9
click at [507, 34] on button "Save" at bounding box center [506, 31] width 17 height 9
click at [485, 33] on button "Back" at bounding box center [483, 31] width 17 height 9
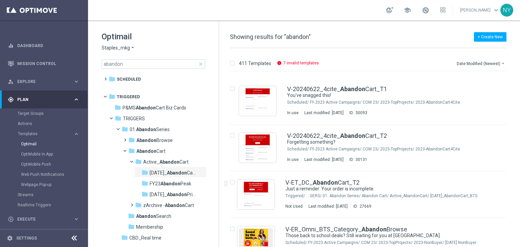
scroll to position [1030, 0]
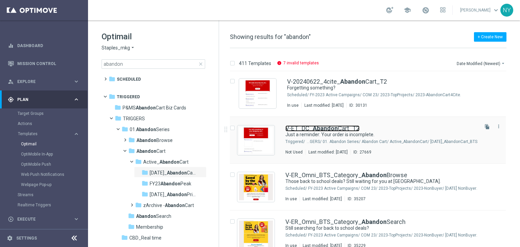
click at [337, 127] on link "V-ET_DC_ Abandon Cart_T2" at bounding box center [323, 128] width 74 height 6
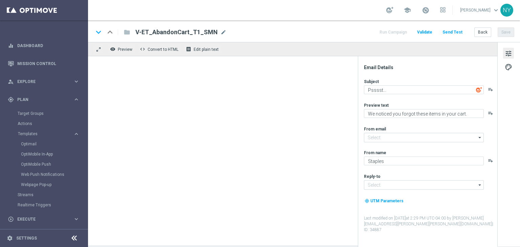
type input "[EMAIL_ADDRESS][DOMAIN_NAME]"
type textarea "Just a reminder: Your order is incomplete."
type textarea "You searched, we saved."
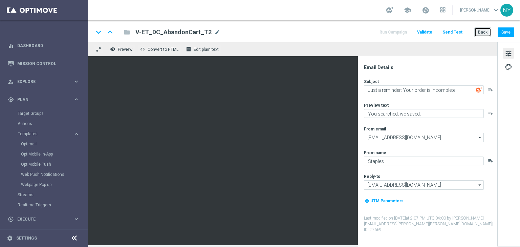
click at [484, 32] on button "Back" at bounding box center [483, 31] width 17 height 9
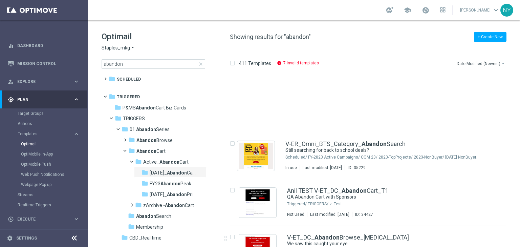
scroll to position [1213, 0]
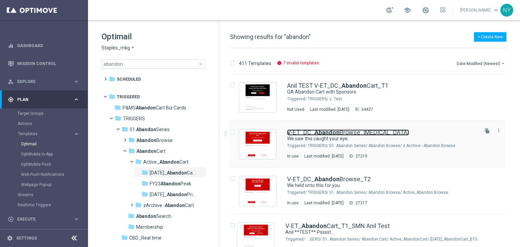
click at [338, 131] on link "V-ET_DC_ Abandon Browse_T3" at bounding box center [348, 132] width 122 height 6
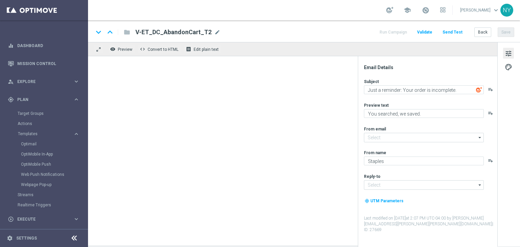
type input "[EMAIL_ADDRESS][DOMAIN_NAME]"
type textarea "We saw this caught your eye."
type textarea "Pick up shopping where you left off."
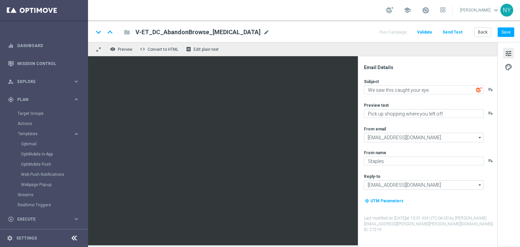
click at [264, 32] on span "mode_edit" at bounding box center [267, 32] width 6 height 6
click at [214, 37] on div "keyboard_arrow_down keyboard_arrow_up folder V-ET_DC_AbandonBrowse_T3 V-ET_DC_A…" at bounding box center [304, 31] width 432 height 22
click at [264, 33] on span "mode_edit" at bounding box center [267, 32] width 6 height 6
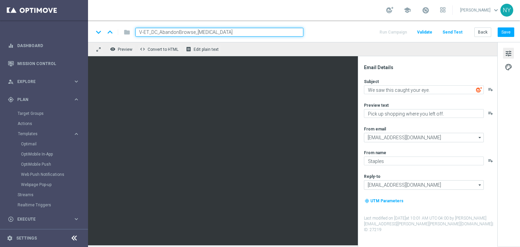
drag, startPoint x: 221, startPoint y: 33, endPoint x: 97, endPoint y: 25, distance: 123.6
click at [98, 25] on div "keyboard_arrow_down keyboard_arrow_up folder V-ET_DC_AbandonBrowse_T3 Run Campa…" at bounding box center [304, 31] width 432 height 22
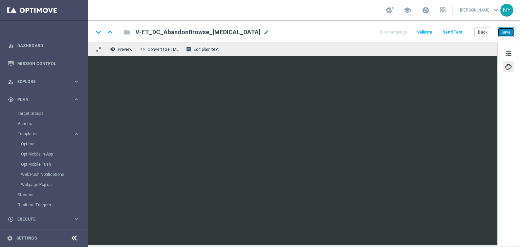
click at [510, 33] on button "Save" at bounding box center [506, 31] width 17 height 9
click at [485, 33] on button "Back" at bounding box center [483, 31] width 17 height 9
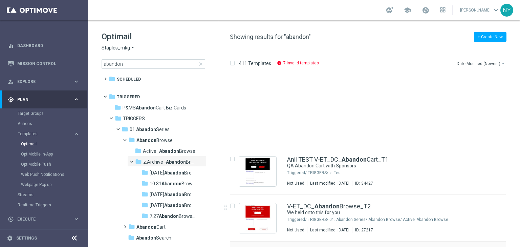
scroll to position [1267, 0]
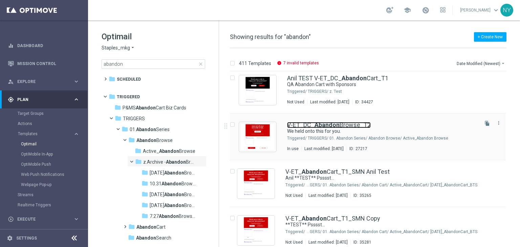
click at [343, 125] on link "V-ET_DC_ Abandon Browse_T2" at bounding box center [329, 125] width 84 height 6
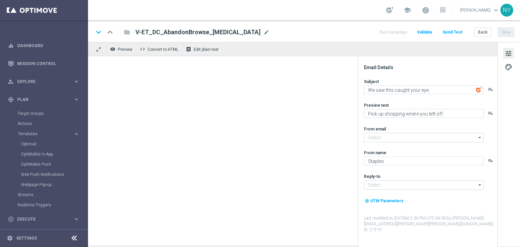
type input "[EMAIL_ADDRESS][DOMAIN_NAME]"
type textarea "We held onto this for you."
type textarea "Complete your purchase with Staples."
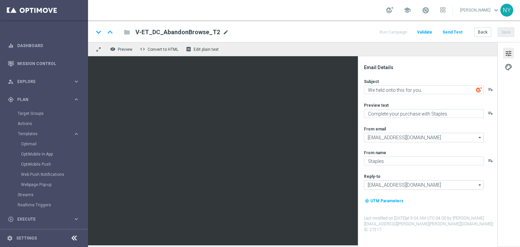
click at [223, 32] on span "mode_edit" at bounding box center [226, 32] width 6 height 6
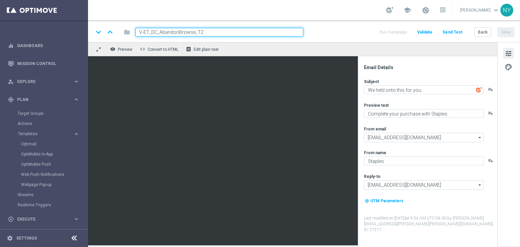
drag, startPoint x: 215, startPoint y: 31, endPoint x: 78, endPoint y: 34, distance: 137.3
click at [78, 34] on main "equalizer Dashboard Mission Control" at bounding box center [260, 123] width 520 height 247
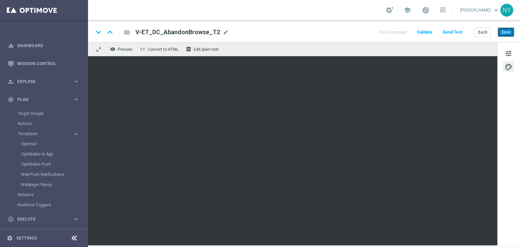
click at [507, 33] on button "Save" at bounding box center [506, 31] width 17 height 9
click at [481, 34] on button "Back" at bounding box center [483, 31] width 17 height 9
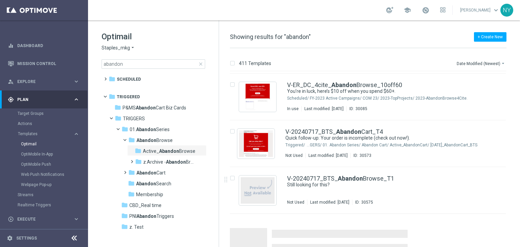
scroll to position [3612, 0]
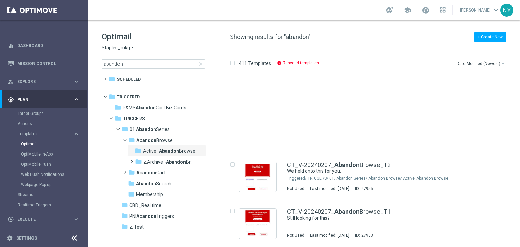
scroll to position [4656, 0]
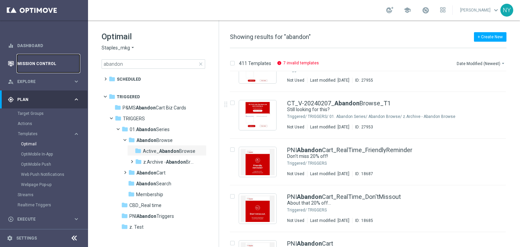
click at [33, 62] on link "Mission Control" at bounding box center [48, 64] width 62 height 18
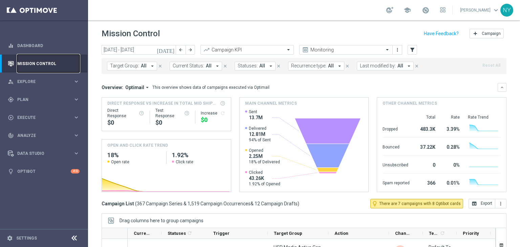
click at [37, 64] on link "Mission Control" at bounding box center [48, 64] width 62 height 18
click at [411, 52] on icon "filter_alt" at bounding box center [413, 50] width 6 height 6
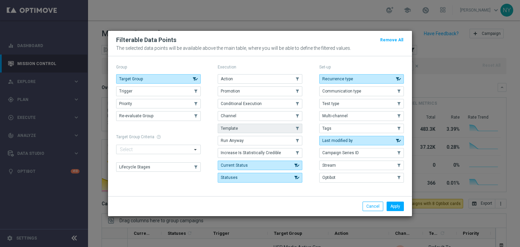
click at [236, 128] on span "Template" at bounding box center [229, 128] width 17 height 5
click at [397, 206] on button "Apply" at bounding box center [395, 206] width 17 height 9
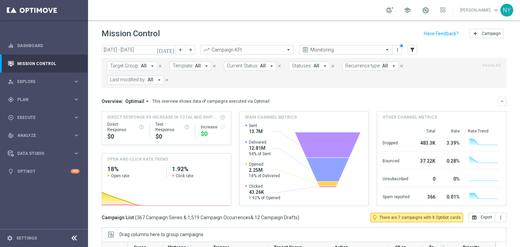
click at [195, 65] on span "All" at bounding box center [198, 66] width 6 height 6
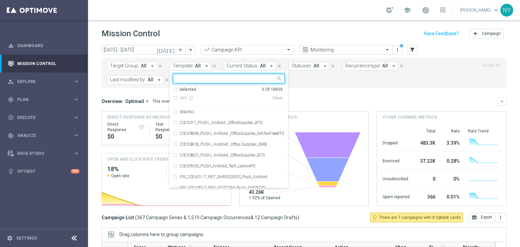
click at [190, 78] on input "text" at bounding box center [226, 79] width 99 height 6
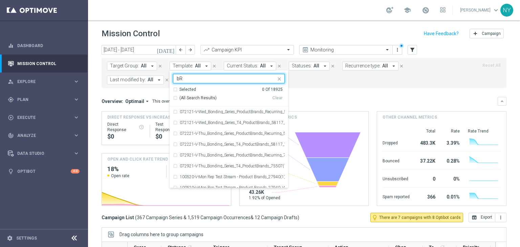
type input "b"
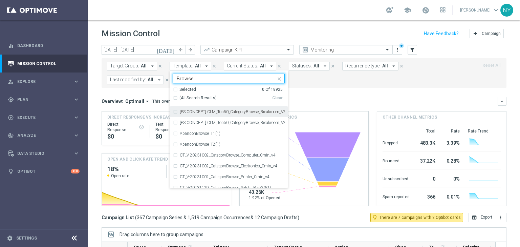
click at [174, 98] on div "(All Search Results)" at bounding box center [222, 98] width 99 height 6
type input "Browse"
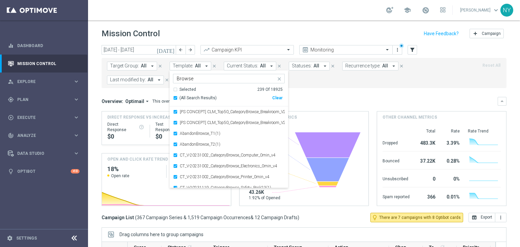
click at [183, 80] on input "Browse" at bounding box center [226, 79] width 99 height 6
click at [334, 92] on mini-dashboard "Overview: Optimail arrow_drop_down This overview shows data of campaigns execut…" at bounding box center [304, 150] width 405 height 125
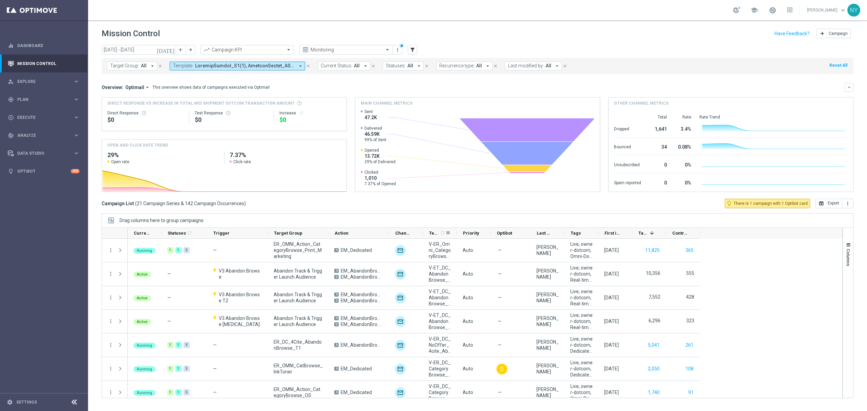
click at [457, 234] on div "Priority" at bounding box center [474, 233] width 34 height 11
click at [455, 234] on icon-header "Templates 1 refresh" at bounding box center [440, 233] width 34 height 11
click at [457, 232] on div "Priority" at bounding box center [474, 233] width 34 height 11
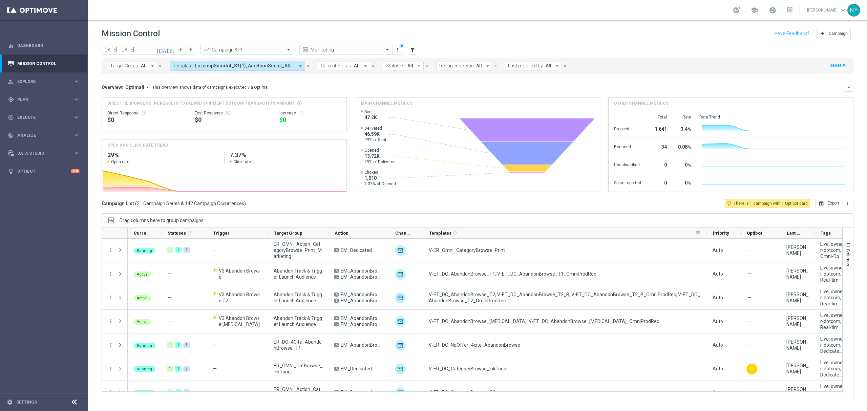
drag, startPoint x: 456, startPoint y: 234, endPoint x: 706, endPoint y: 236, distance: 250.1
click at [520, 236] on div at bounding box center [707, 233] width 3 height 11
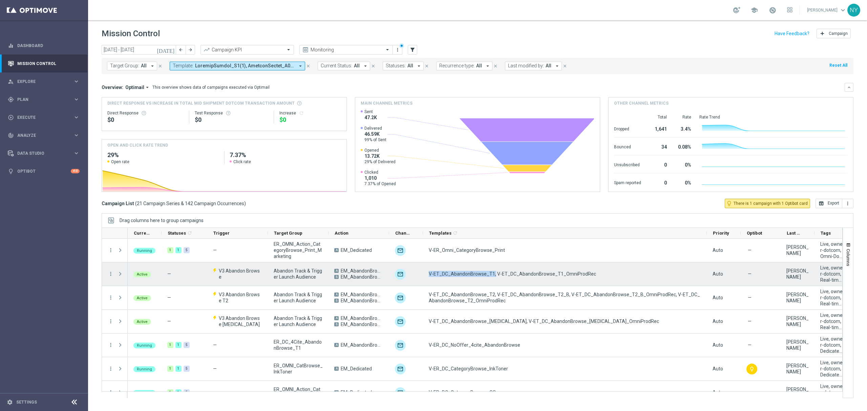
drag, startPoint x: 493, startPoint y: 276, endPoint x: 426, endPoint y: 277, distance: 66.8
click at [426, 247] on div "V-ET_DC_AbandonBrowse_T1, V-ET_DC_AbandonBrowse_T1_OmniProdRec" at bounding box center [565, 274] width 284 height 23
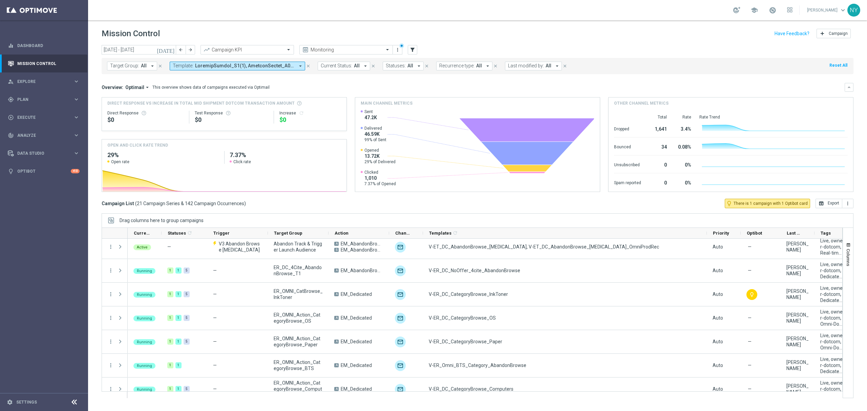
scroll to position [29, 0]
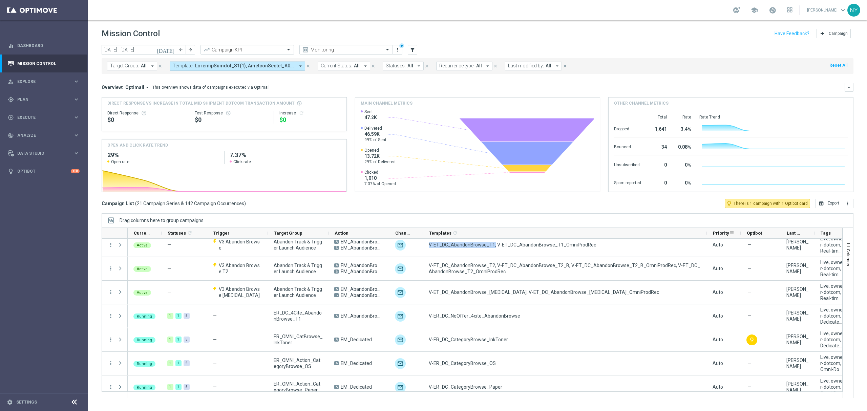
click at [520, 232] on div "Priority" at bounding box center [724, 233] width 34 height 11
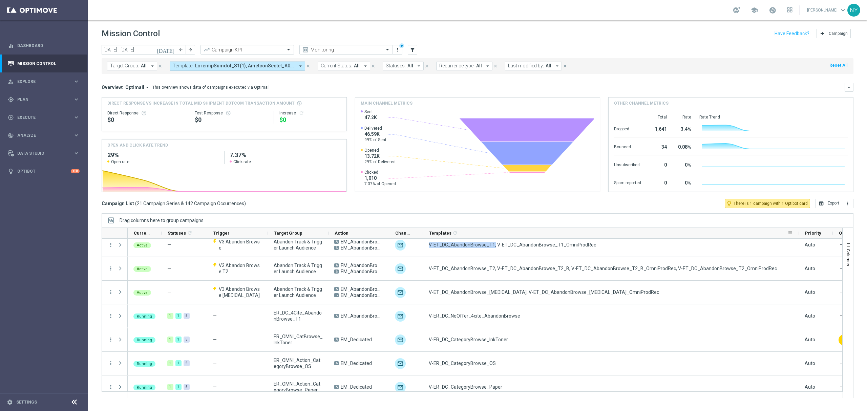
drag, startPoint x: 706, startPoint y: 234, endPoint x: 799, endPoint y: 234, distance: 92.2
click at [520, 234] on div at bounding box center [799, 233] width 3 height 11
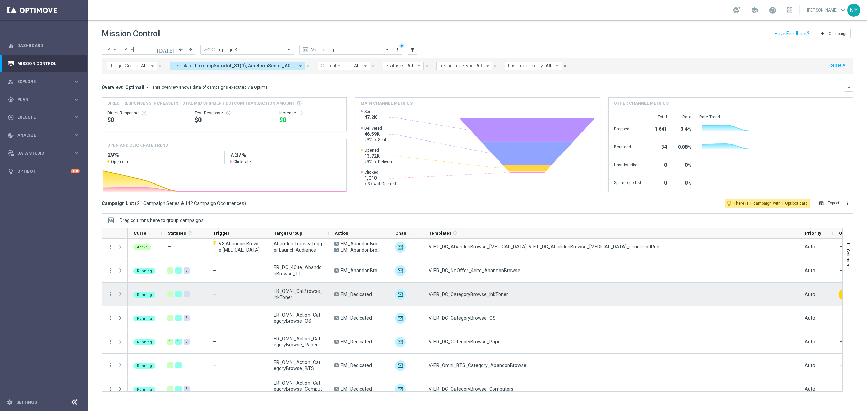
scroll to position [0, 0]
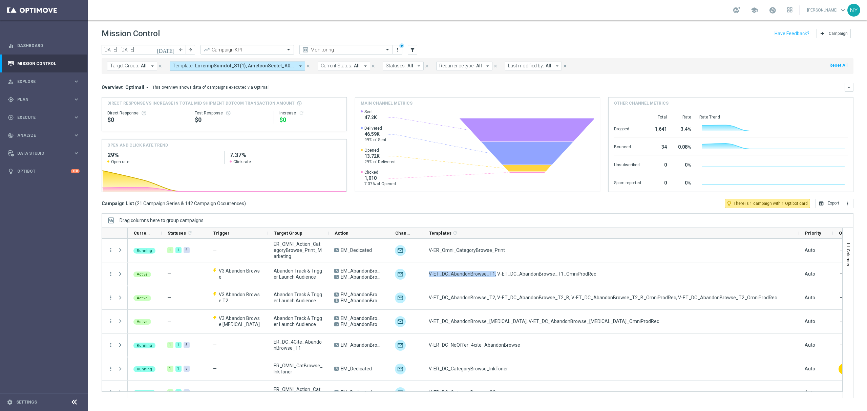
click at [263, 65] on span at bounding box center [245, 66] width 100 height 6
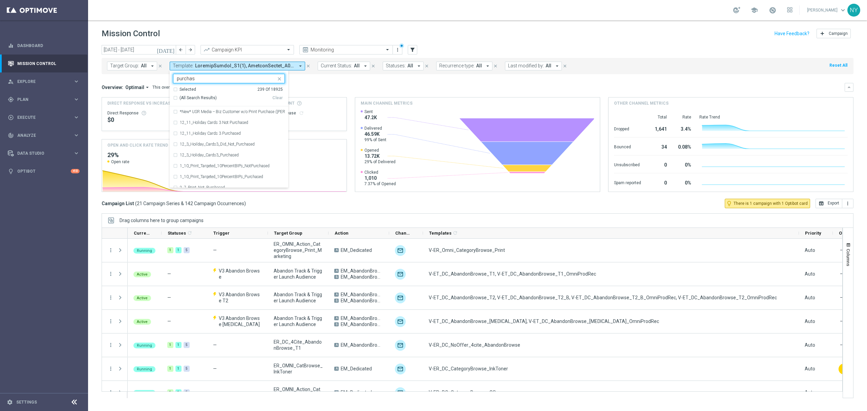
type input "purchase"
click at [204, 78] on input "purchase" at bounding box center [226, 79] width 99 height 6
click at [202, 77] on input "purchase" at bounding box center [226, 79] width 99 height 6
drag, startPoint x: 204, startPoint y: 79, endPoint x: 118, endPoint y: 79, distance: 85.7
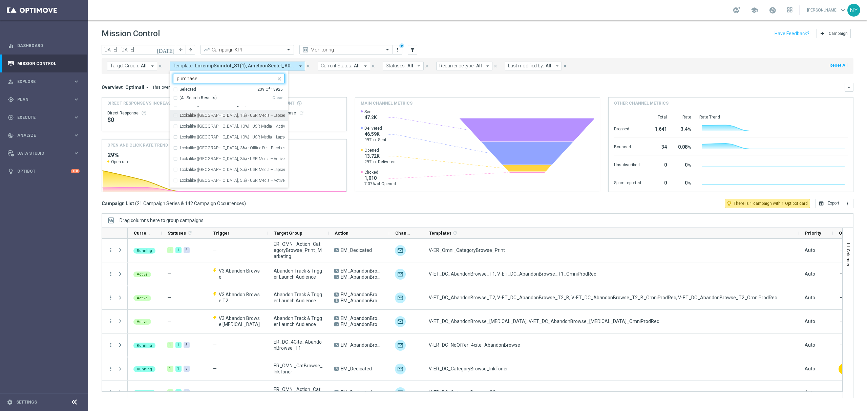
click at [118, 79] on div "[DATE] [DATE] - [DATE] arrow_back arrow_forward Campaign KPI trending_up Monito…" at bounding box center [477, 225] width 779 height 360
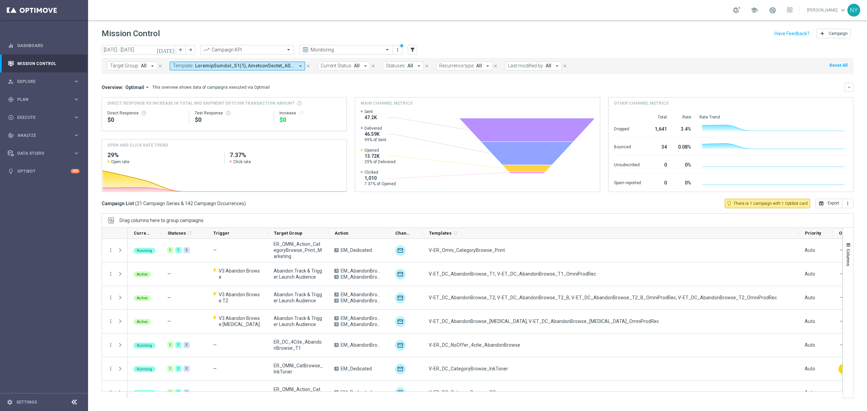
click at [255, 66] on span at bounding box center [245, 66] width 100 height 6
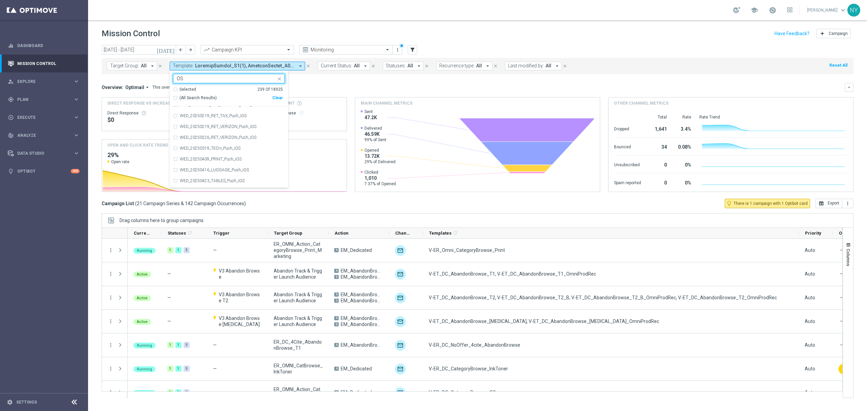
scroll to position [14979, 0]
click at [177, 78] on input "OS" at bounding box center [226, 79] width 99 height 6
click at [212, 125] on label "V-20240327_1stPurchNewCategory_OS" at bounding box center [215, 123] width 71 height 4
type input "Category_OS"
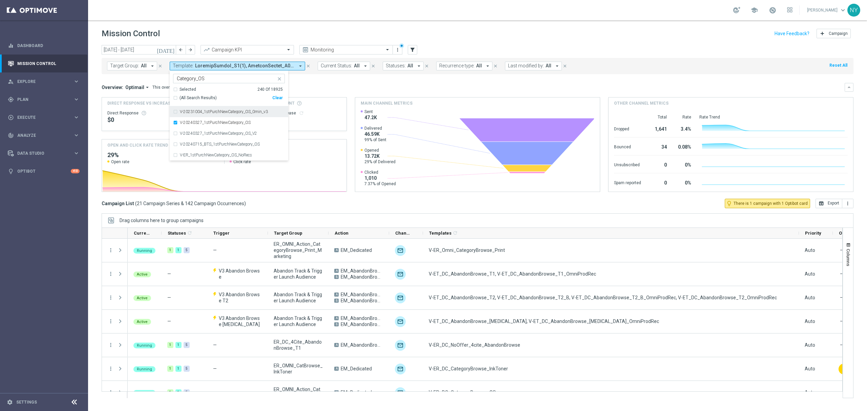
click at [348, 80] on mini-dashboard "Overview: Optimail arrow_drop_down This overview shows data of campaigns execut…" at bounding box center [478, 136] width 752 height 125
click at [258, 67] on span at bounding box center [245, 66] width 100 height 6
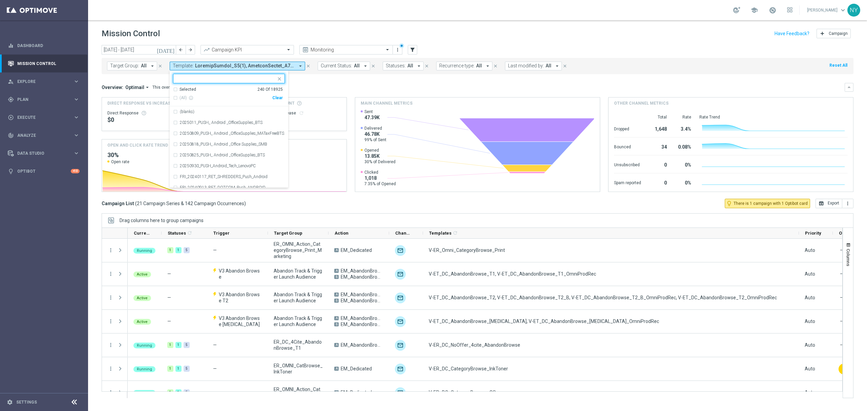
click at [173, 89] on div "Selected 240 Of 18925" at bounding box center [228, 90] width 110 height 6
drag, startPoint x: 176, startPoint y: 113, endPoint x: 176, endPoint y: 119, distance: 5.8
click at [176, 113] on div "[PS CONCEPT] CLM_Top50_CategoryBrowse_Breakroom_V2" at bounding box center [229, 111] width 112 height 11
click at [175, 123] on div "AbandonBrowse_T1(1)" at bounding box center [229, 122] width 112 height 11
click at [175, 112] on div "[PS CONCEPT] CLM_Top50_CategoryBrowse_Breakroom_V2(1)" at bounding box center [229, 111] width 112 height 11
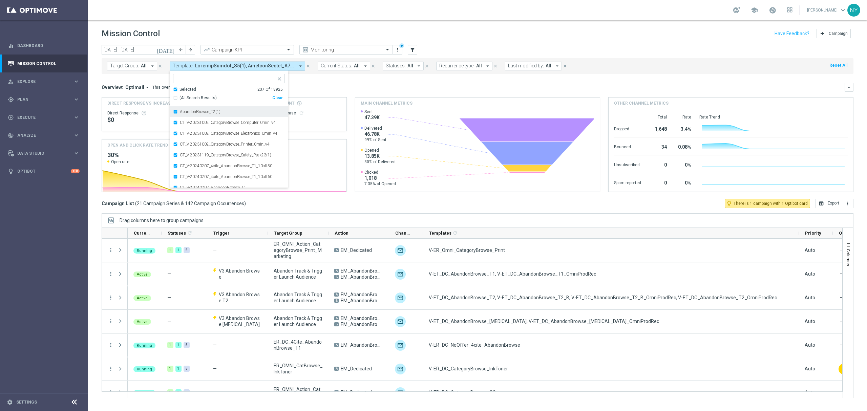
click at [174, 112] on div "AbandonBrowse_T2(1)" at bounding box center [229, 111] width 112 height 11
click at [174, 112] on div "CT_V-20231002_CategoryBrowse_Computer_0min_v4" at bounding box center [229, 111] width 112 height 11
click at [174, 112] on div "CT_V-20231002_CategoryBrowse_Electronics_0min_v4" at bounding box center [229, 111] width 112 height 11
click at [174, 112] on div "CT_V-20231002_CategoryBrowse_Printer_0min_v4" at bounding box center [229, 111] width 112 height 11
click at [174, 112] on div "CT_V-20231119_CategoryBrowse_Safety_Peak23(1)" at bounding box center [229, 111] width 112 height 11
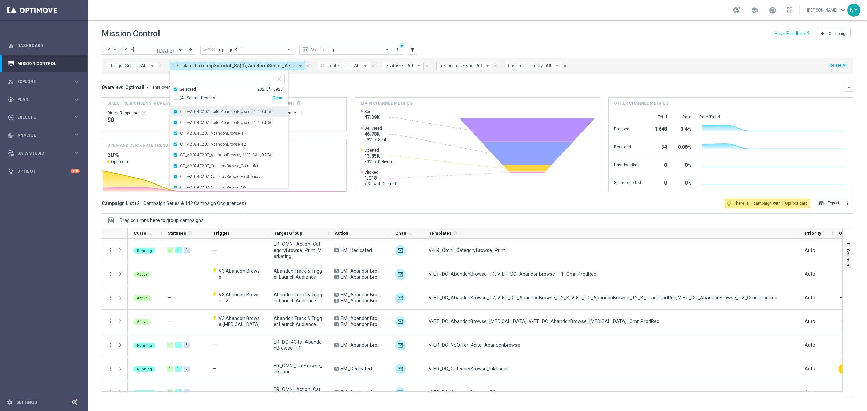
click at [174, 112] on div "CT_V-20240207_4cite_AbandonBrowse_T1_10off50" at bounding box center [229, 111] width 112 height 11
click at [174, 112] on div "CT_V-20240207_4cite_AbandonBrowse_T1_10off60" at bounding box center [229, 111] width 112 height 11
click at [175, 144] on div "CT_V-20240207_CategoryBrowse_Computer" at bounding box center [229, 144] width 112 height 11
click at [175, 144] on div "CT_V-20240207_CategoryBrowse_Electronics" at bounding box center [229, 144] width 112 height 11
click at [344, 86] on div "Overview: Optimail arrow_drop_down This overview shows data of campaigns execut…" at bounding box center [473, 87] width 743 height 6
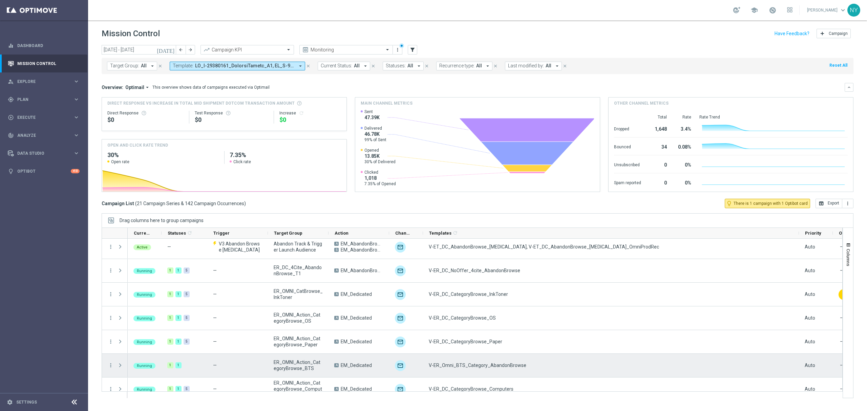
scroll to position [29, 0]
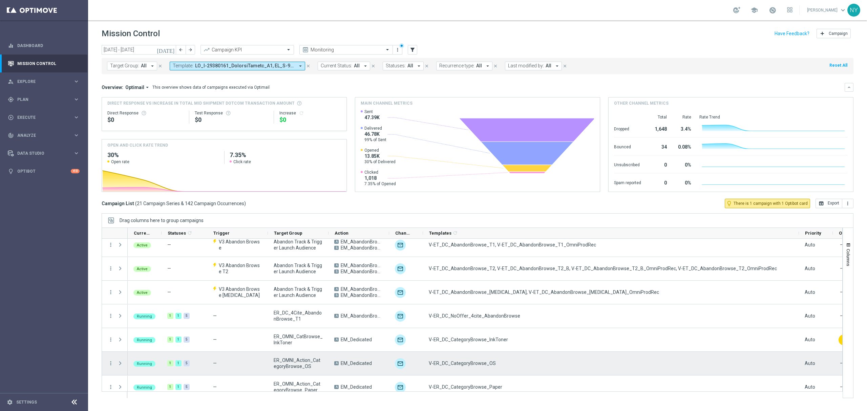
click at [484, 247] on span "V-ER_DC_CategoryBrowse_OS" at bounding box center [462, 364] width 67 height 6
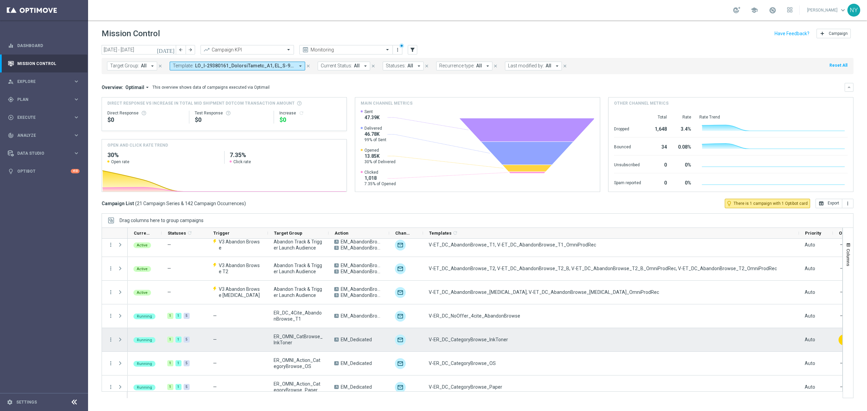
scroll to position [0, 0]
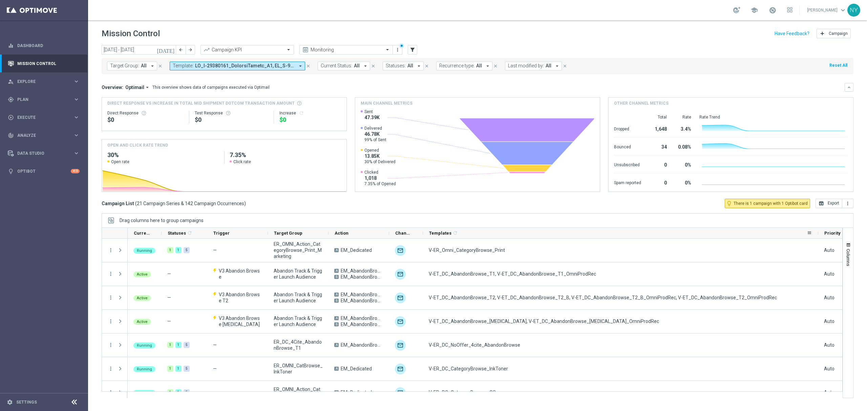
drag, startPoint x: 798, startPoint y: 232, endPoint x: 818, endPoint y: 233, distance: 19.3
click at [520, 233] on div at bounding box center [818, 233] width 3 height 11
click at [243, 66] on span at bounding box center [245, 66] width 100 height 6
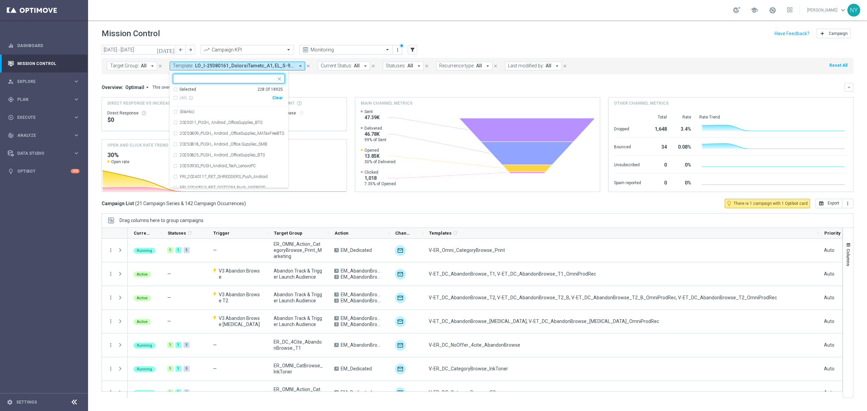
click at [175, 89] on div "Selected 228 Of 18925" at bounding box center [228, 90] width 110 height 6
click at [0, 0] on div "Clear" at bounding box center [0, 0] width 0 height 0
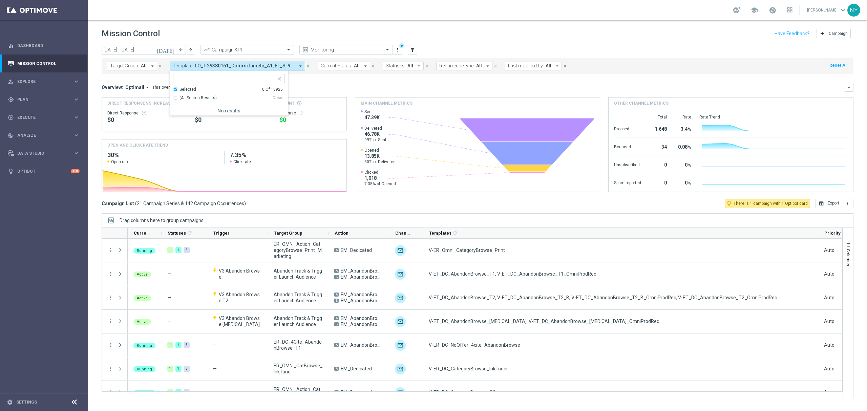
click at [174, 89] on div "Selected 0 Of 18925" at bounding box center [228, 90] width 110 height 6
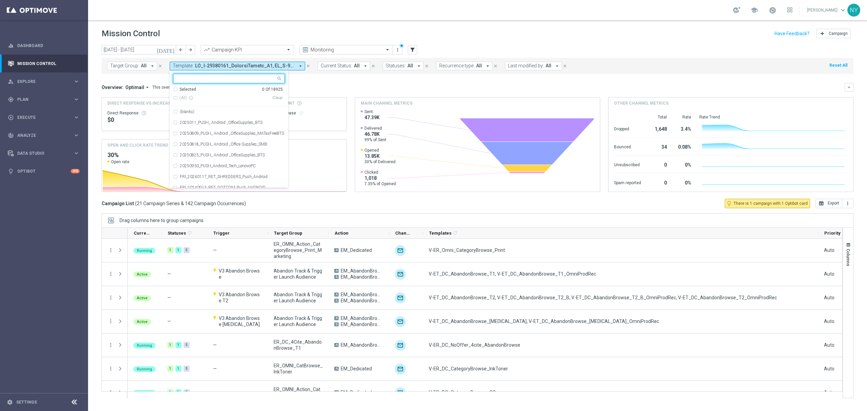
click at [181, 79] on input "text" at bounding box center [226, 79] width 99 height 6
click at [176, 124] on div "V-20240327_1stPurchNewCategory_OS" at bounding box center [229, 122] width 112 height 11
type input "Category_OS"
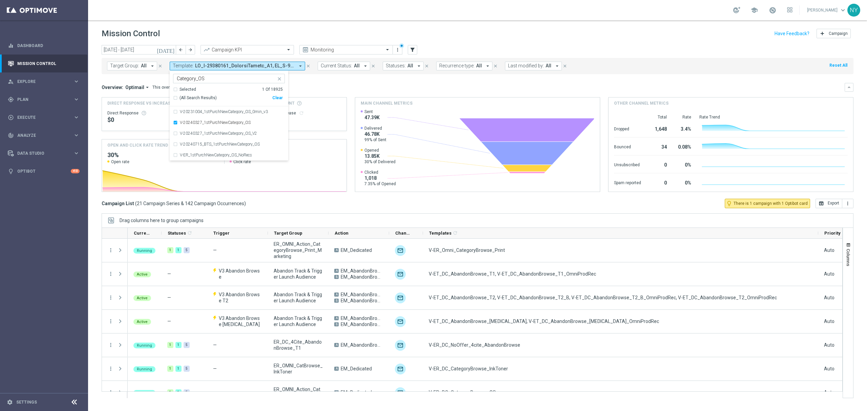
click at [364, 84] on div "Overview: Optimail arrow_drop_down This overview shows data of campaigns execut…" at bounding box center [478, 87] width 752 height 9
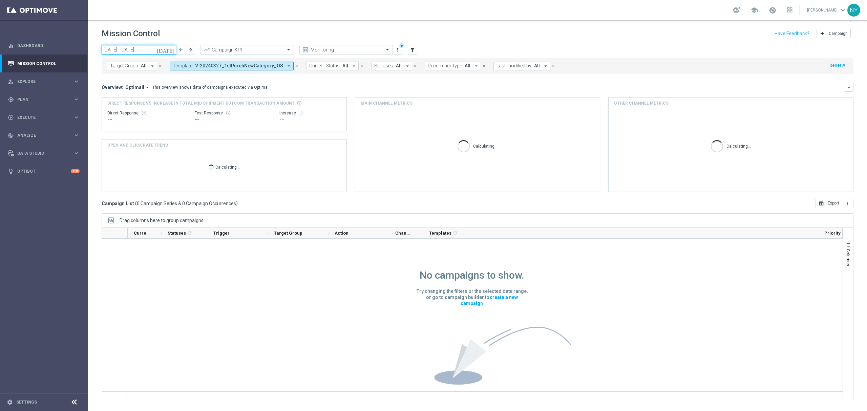
click at [159, 50] on input "[DATE] - [DATE]" at bounding box center [139, 49] width 75 height 9
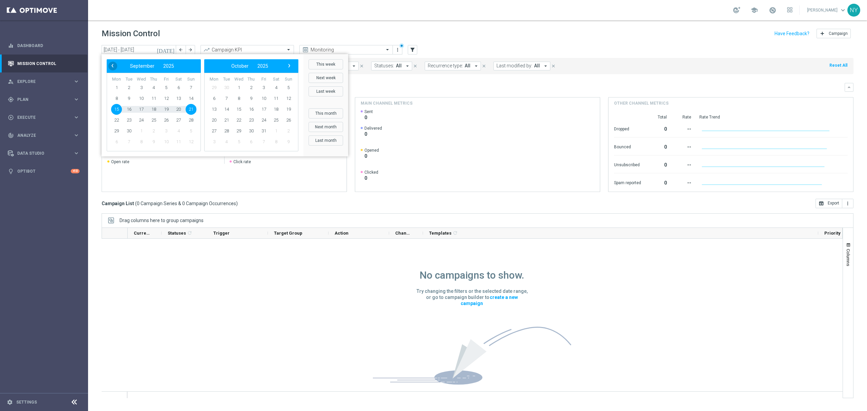
click at [111, 65] on span "‹" at bounding box center [112, 65] width 9 height 9
click at [163, 86] on span "1" at bounding box center [166, 87] width 11 height 11
click at [192, 128] on span "31" at bounding box center [191, 131] width 11 height 11
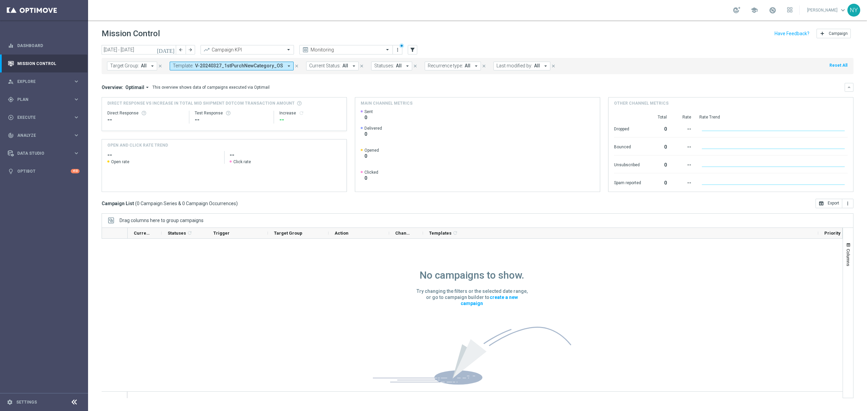
click at [262, 65] on span "V-20240327_1stPurchNewCategory_OS" at bounding box center [239, 66] width 88 height 6
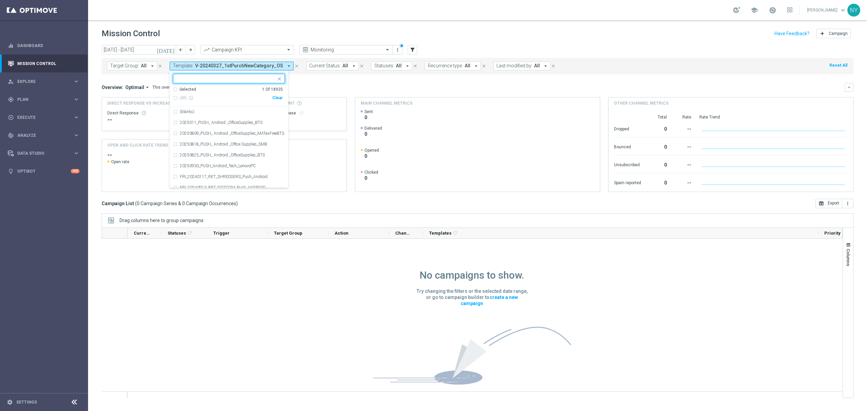
click at [263, 65] on span "V-20240327_1stPurchNewCategory_OS" at bounding box center [239, 66] width 88 height 6
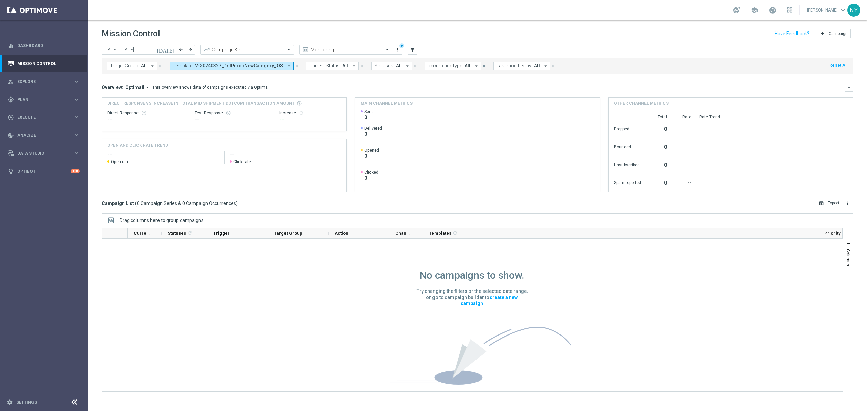
click at [263, 65] on span "V-20240327_1stPurchNewCategory_OS" at bounding box center [239, 66] width 88 height 6
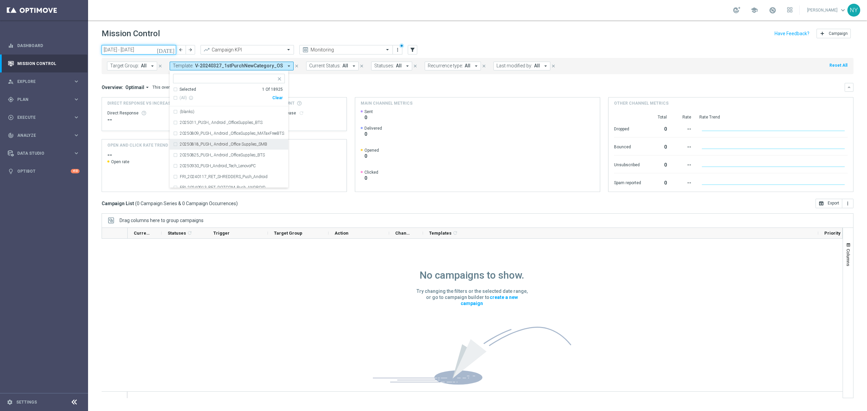
click at [153, 49] on input "[DATE] - [DATE]" at bounding box center [139, 49] width 75 height 9
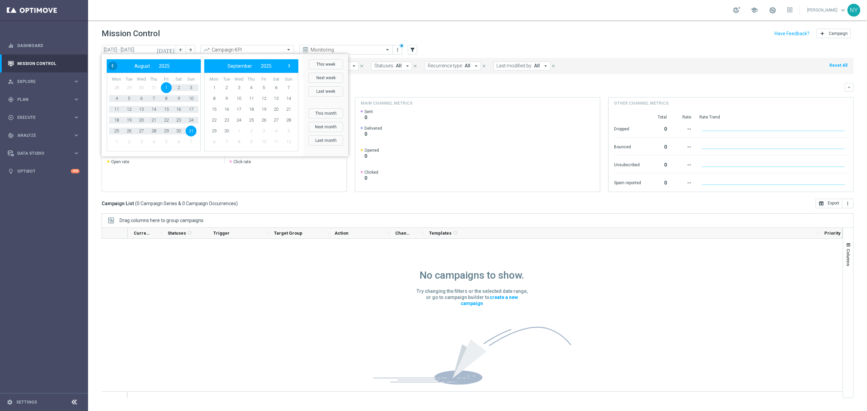
click at [111, 65] on span "‹" at bounding box center [112, 65] width 9 height 9
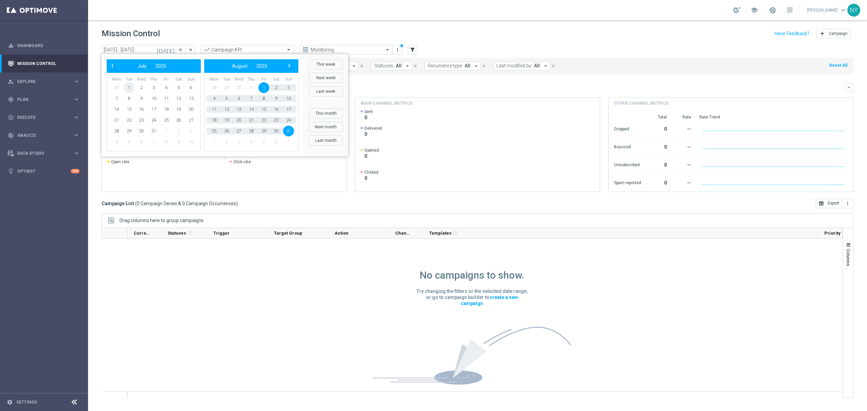
click at [124, 88] on span "1" at bounding box center [129, 87] width 11 height 11
click at [289, 129] on span "31" at bounding box center [288, 131] width 11 height 11
type input "[DATE] - [DATE]"
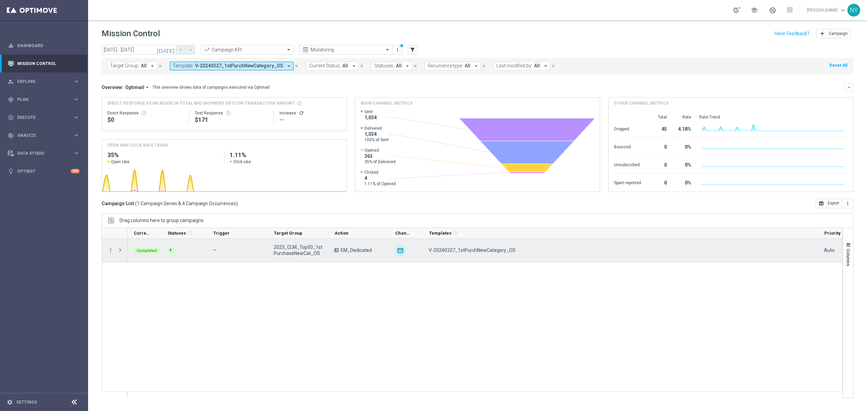
click at [465, 247] on span "V-20240327_1stPurchNewCategory_OS" at bounding box center [472, 250] width 87 height 6
drag, startPoint x: 516, startPoint y: 250, endPoint x: 429, endPoint y: 248, distance: 87.8
click at [429, 247] on div "V-20240327_1stPurchNewCategory_OS" at bounding box center [620, 250] width 395 height 23
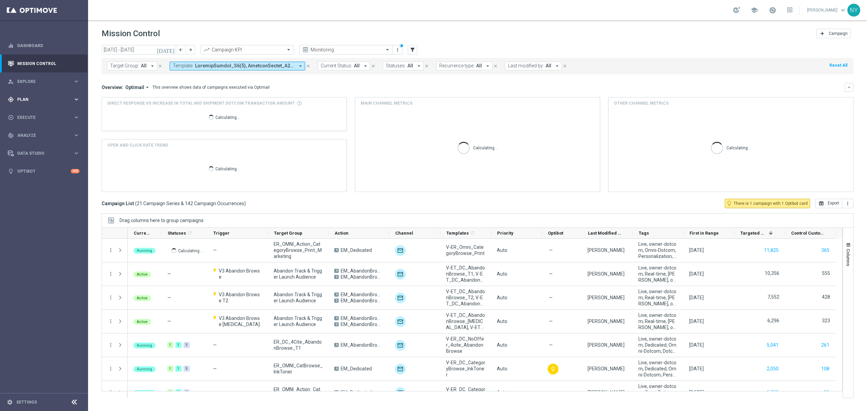
click at [27, 98] on span "Plan" at bounding box center [45, 100] width 56 height 4
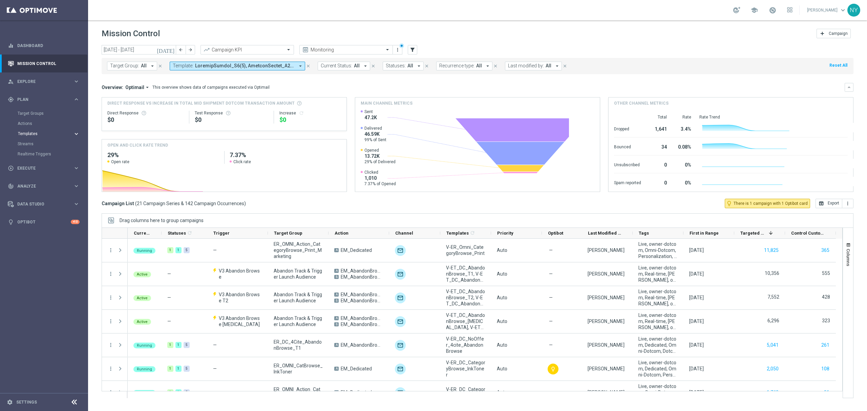
click at [28, 135] on span "Templates" at bounding box center [42, 134] width 48 height 4
click at [25, 142] on link "Optimail" at bounding box center [45, 143] width 49 height 5
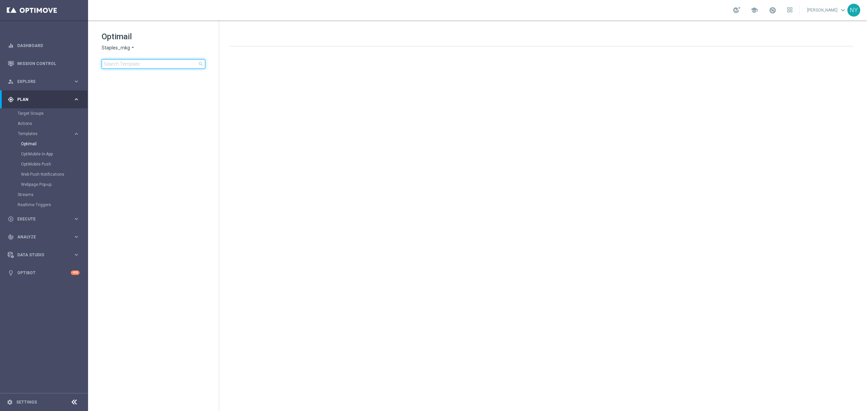
click at [142, 64] on input at bounding box center [154, 63] width 104 height 9
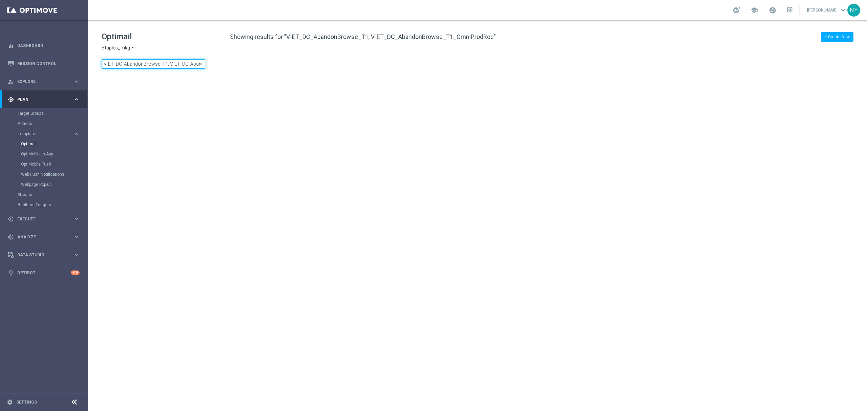
scroll to position [0, 60]
drag, startPoint x: 106, startPoint y: 64, endPoint x: -34, endPoint y: 68, distance: 140.3
click at [0, 68] on html "equalizer Dashboard Mission Control" at bounding box center [433, 205] width 867 height 411
click at [182, 64] on input "V-ET_DC_AbandonBrowse_T1, V-ET_DC_AbandonBrowse_T1_OmniProdRec" at bounding box center [154, 63] width 104 height 9
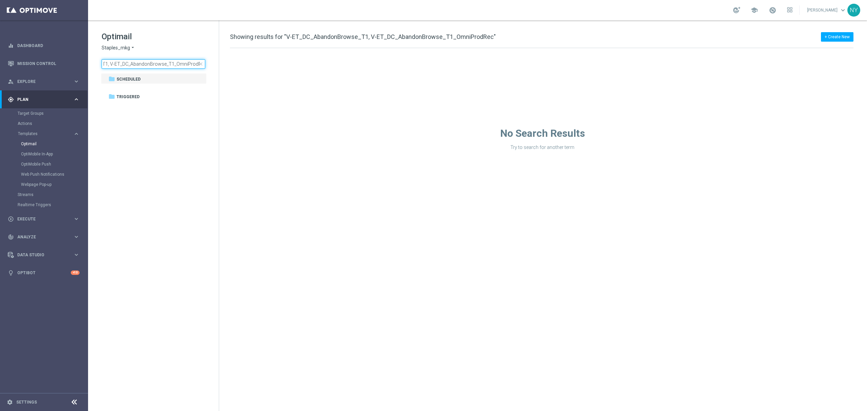
drag, startPoint x: 166, startPoint y: 64, endPoint x: 335, endPoint y: 56, distance: 168.9
click at [335, 56] on div "Optimail Staples_mkg arrow_drop_down × Staples_mkg V-ET_DC_AbandonBrowse_T1, V-…" at bounding box center [477, 215] width 779 height 391
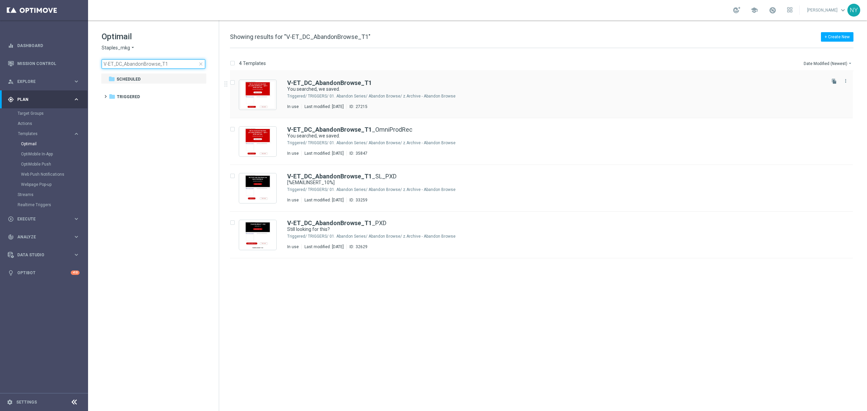
type input "V-ET_DC_AbandonBrowse_T1"
click at [344, 84] on b "V-ET_DC_AbandonBrowse_T1" at bounding box center [329, 82] width 85 height 7
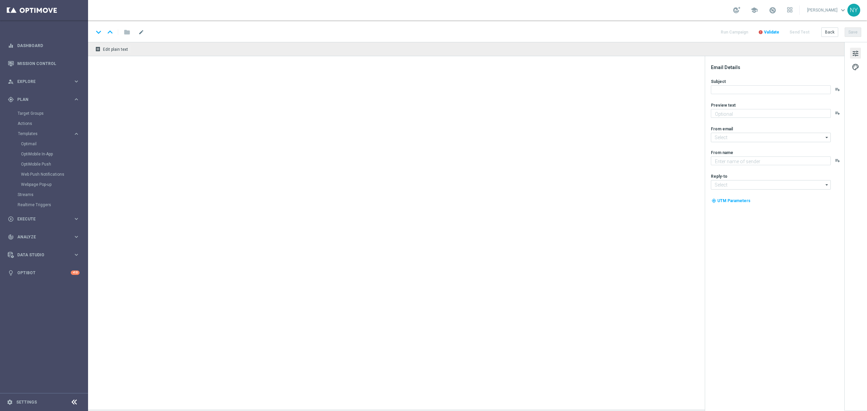
type textarea "Continue shopping at Staples today."
type input "[EMAIL_ADDRESS][DOMAIN_NAME]"
type textarea "Staples"
type input "[EMAIL_ADDRESS][DOMAIN_NAME]"
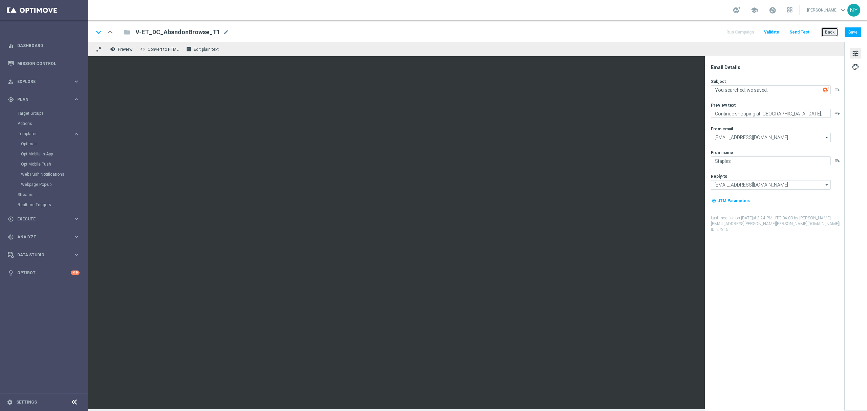
click at [831, 32] on button "Back" at bounding box center [830, 31] width 17 height 9
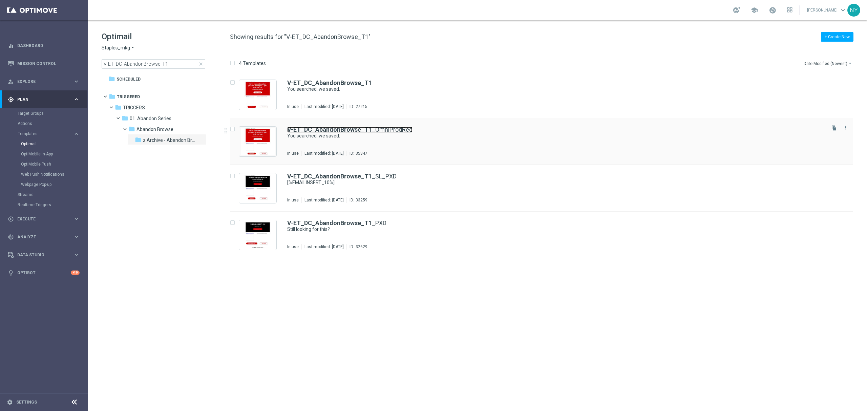
click at [307, 128] on b "V-ET_DC_AbandonBrowse_T1" at bounding box center [329, 129] width 85 height 7
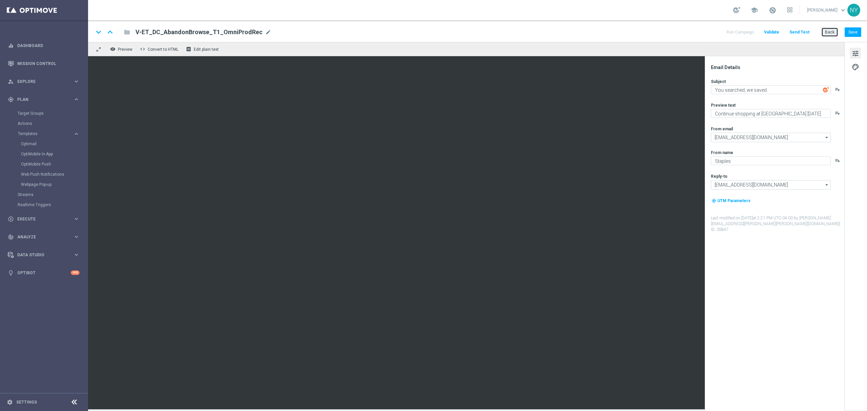
click at [827, 33] on button "Back" at bounding box center [830, 31] width 17 height 9
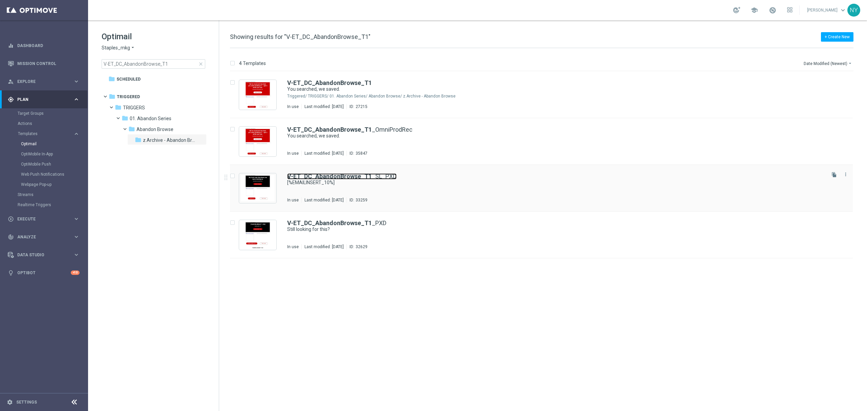
click at [334, 177] on b "V-ET_DC_AbandonBrowse_T1" at bounding box center [329, 176] width 85 height 7
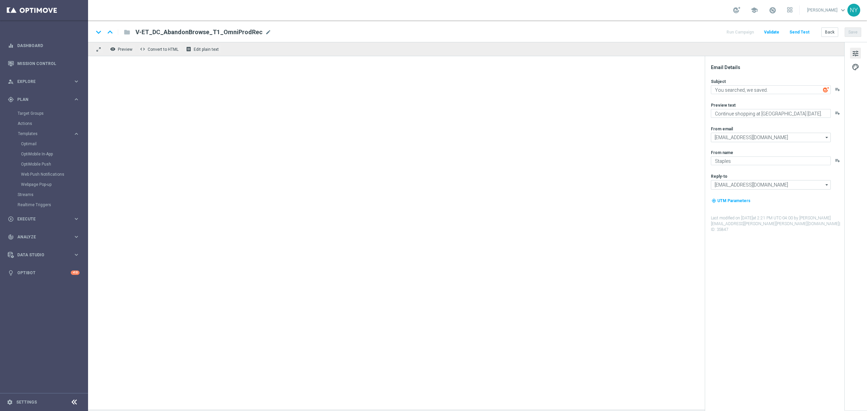
type textarea "[%EMAILINSERT_10%]"
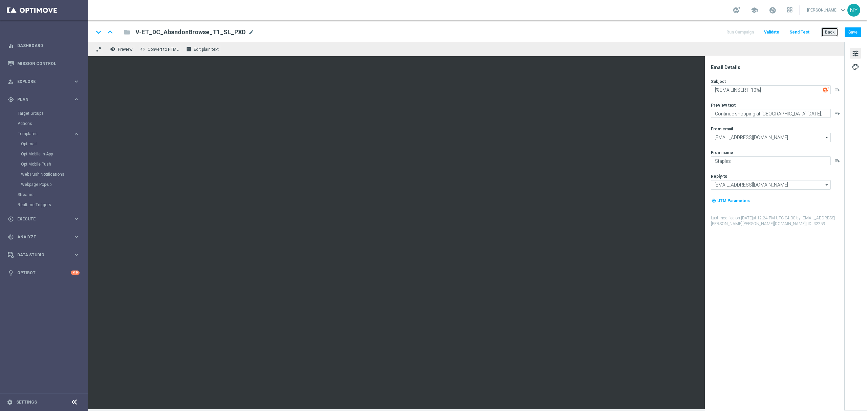
click at [826, 32] on button "Back" at bounding box center [830, 31] width 17 height 9
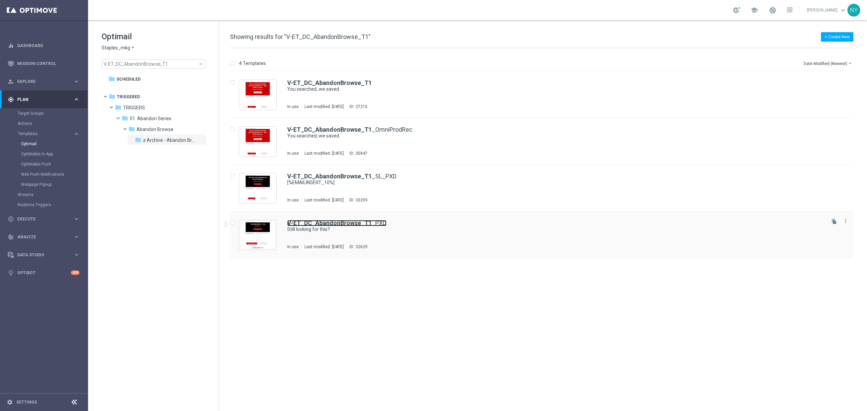
click at [344, 223] on b "V-ET_DC_AbandonBrowse_T1" at bounding box center [329, 223] width 85 height 7
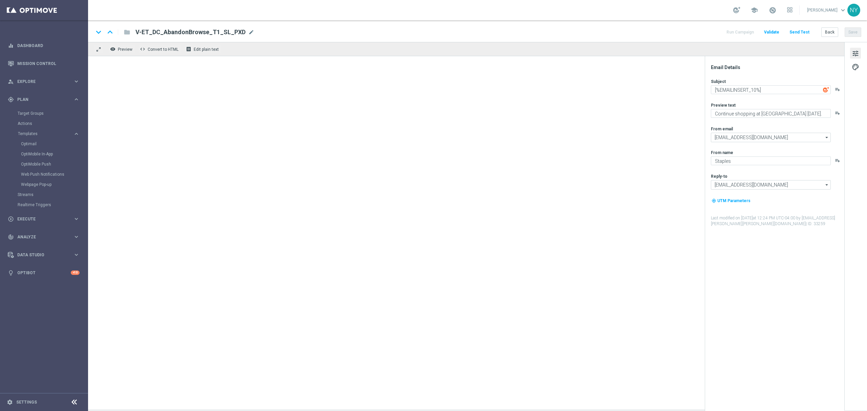
type textarea "Still looking for this?"
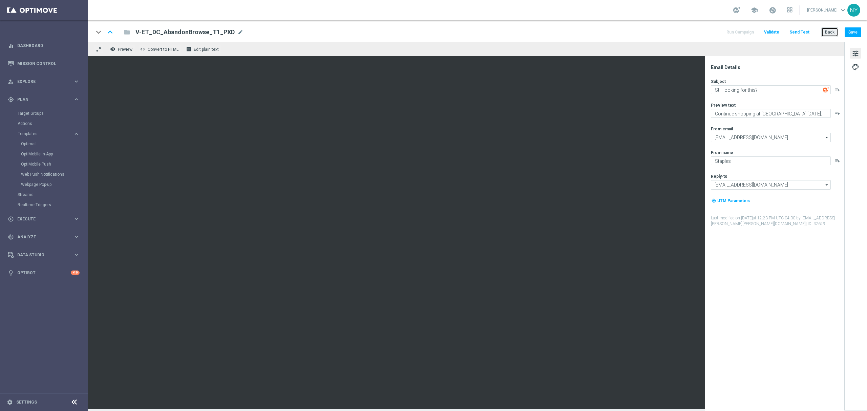
click at [828, 30] on button "Back" at bounding box center [830, 31] width 17 height 9
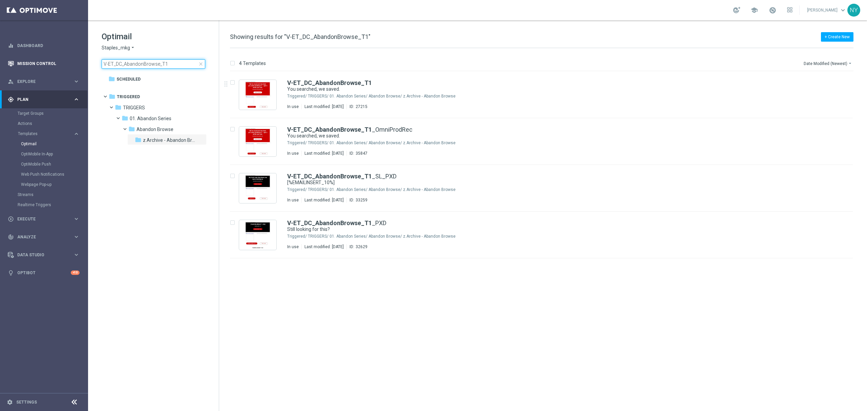
drag, startPoint x: 186, startPoint y: 65, endPoint x: 25, endPoint y: 63, distance: 160.6
click at [26, 63] on main "equalizer Dashboard Mission Control" at bounding box center [433, 205] width 867 height 411
type input "V-20240327_1stPurchNewCategory_OS"
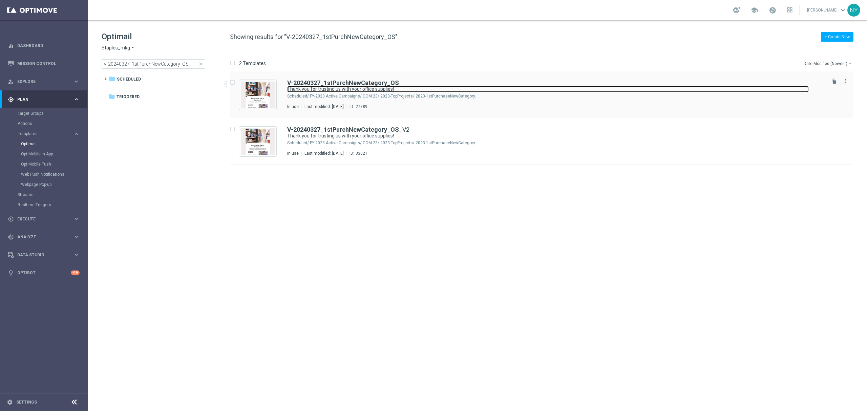
click at [364, 88] on link "Thank you for trusting us with your office supplies!" at bounding box center [548, 89] width 522 height 6
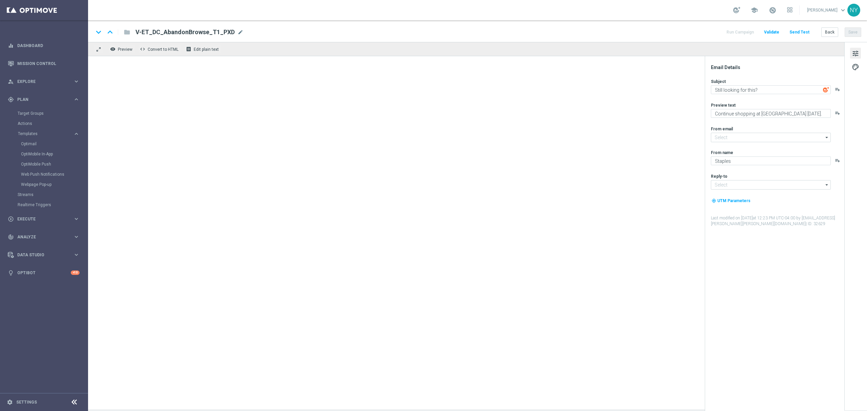
type input "[EMAIL_ADDRESS][DOMAIN_NAME]"
type textarea "Thank you for trusting us with your office supplies!"
type textarea "Buying from Staples was a good idea!"
type input "[EMAIL_ADDRESS][DOMAIN_NAME]"
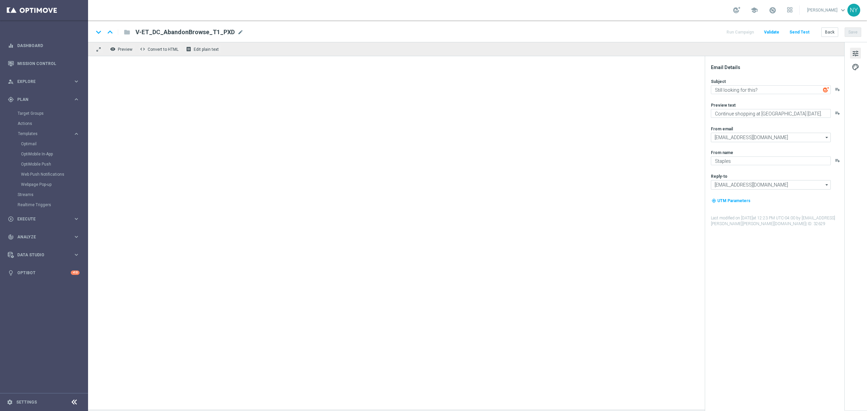
type input "[EMAIL_ADDRESS][DOMAIN_NAME]"
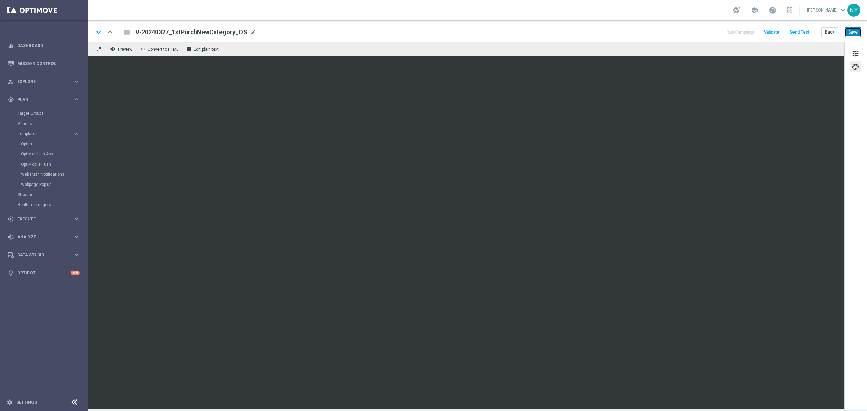
click at [853, 33] on button "Save" at bounding box center [853, 31] width 17 height 9
click at [250, 33] on span "mode_edit" at bounding box center [253, 32] width 6 height 6
drag, startPoint x: 157, startPoint y: 32, endPoint x: 16, endPoint y: 32, distance: 141.6
click at [16, 32] on main "equalizer Dashboard Mission Control" at bounding box center [433, 205] width 867 height 411
click at [833, 34] on button "Back" at bounding box center [830, 31] width 17 height 9
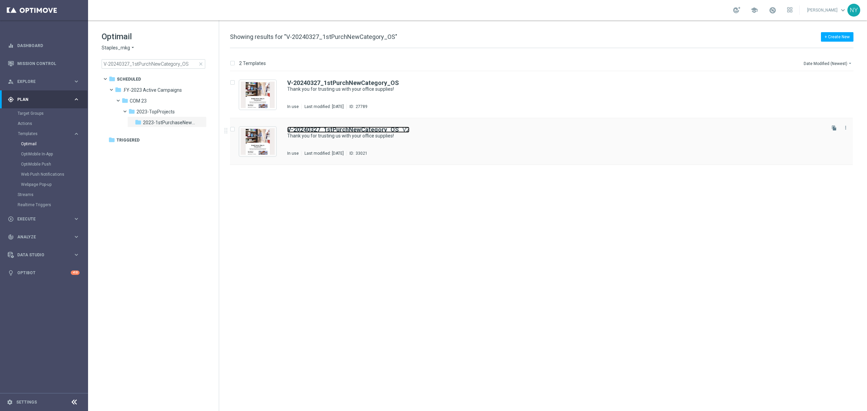
click at [377, 127] on b "V-20240327_1stPurchNewCategory_OS" at bounding box center [343, 129] width 112 height 7
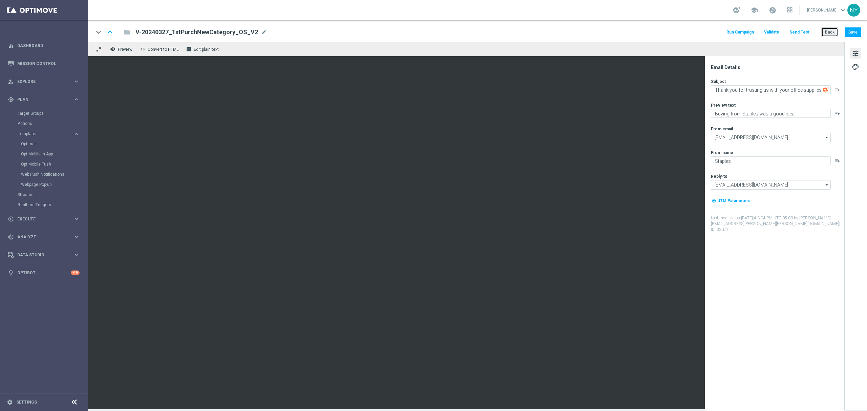
click at [833, 33] on button "Back" at bounding box center [830, 31] width 17 height 9
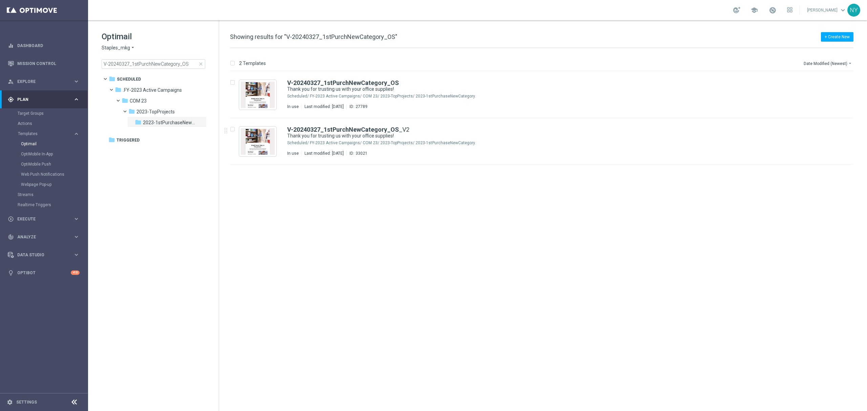
click at [200, 66] on span "close" at bounding box center [200, 63] width 5 height 5
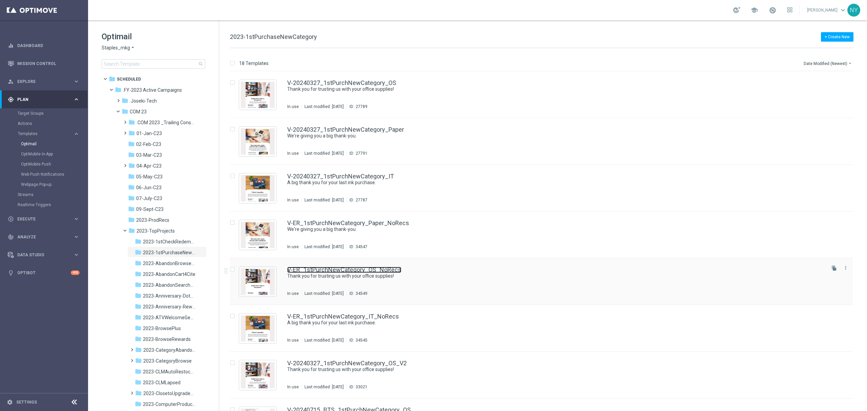
click at [338, 268] on link "V-ER_1stPurchNewCategory_OS_NoRecs" at bounding box center [344, 270] width 114 height 6
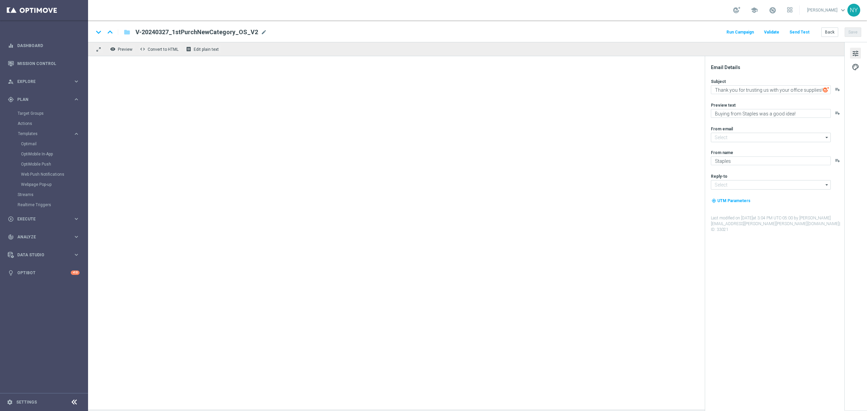
type input "[EMAIL_ADDRESS][DOMAIN_NAME]"
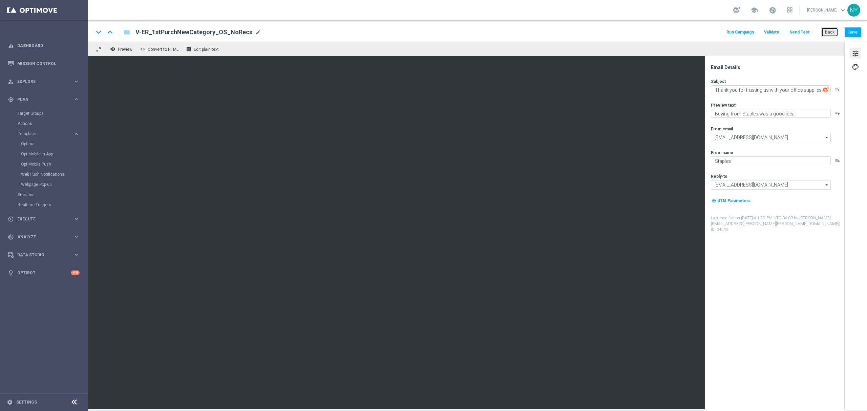
click at [829, 32] on button "Back" at bounding box center [830, 31] width 17 height 9
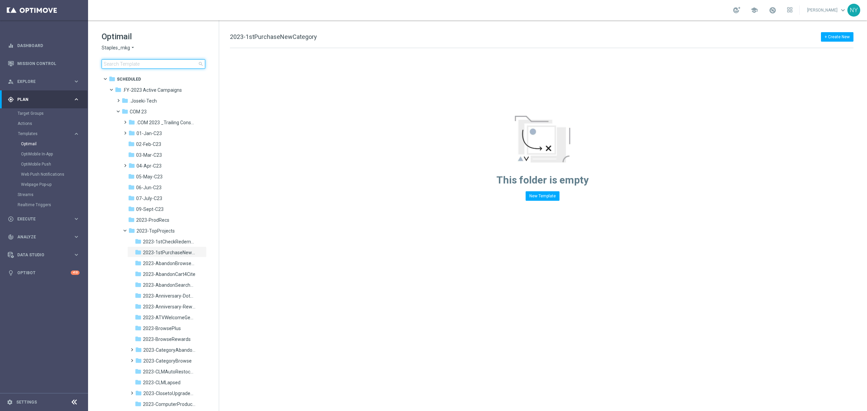
click at [126, 64] on input at bounding box center [154, 63] width 104 height 9
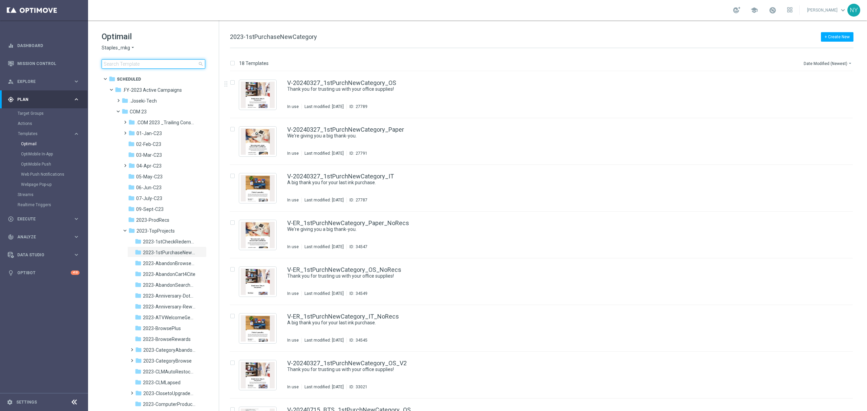
click at [129, 64] on input at bounding box center [154, 63] width 104 height 9
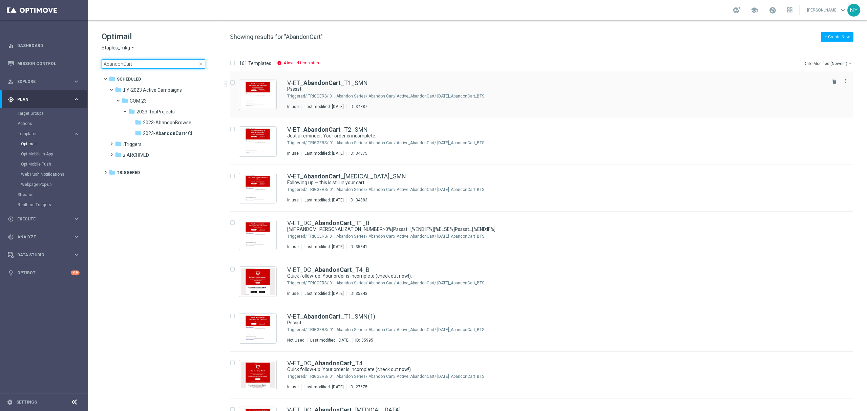
type input "AbandonCart"
click at [331, 83] on b "AbandonCart" at bounding box center [322, 82] width 37 height 7
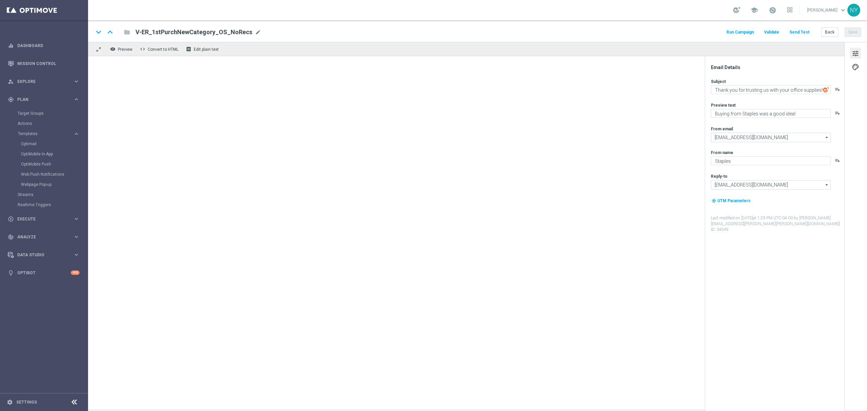
type textarea "Psssst..."
type textarea "We noticed you forgot these items in your cart."
type input "[EMAIL_ADDRESS][DOMAIN_NAME]"
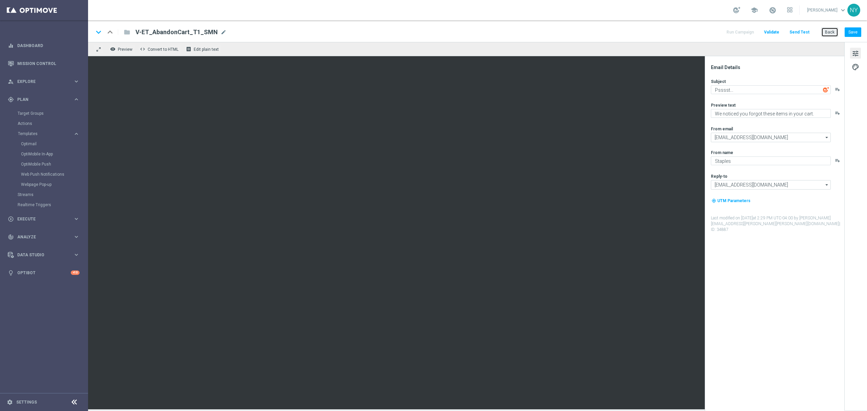
click at [823, 31] on button "Back" at bounding box center [830, 31] width 17 height 9
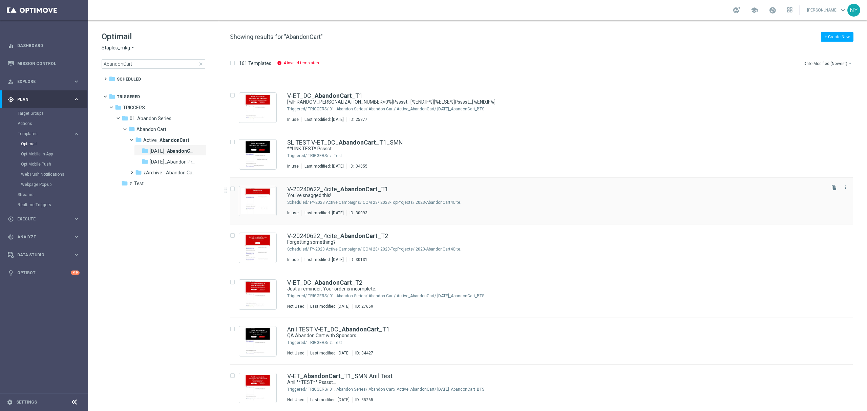
scroll to position [407, 0]
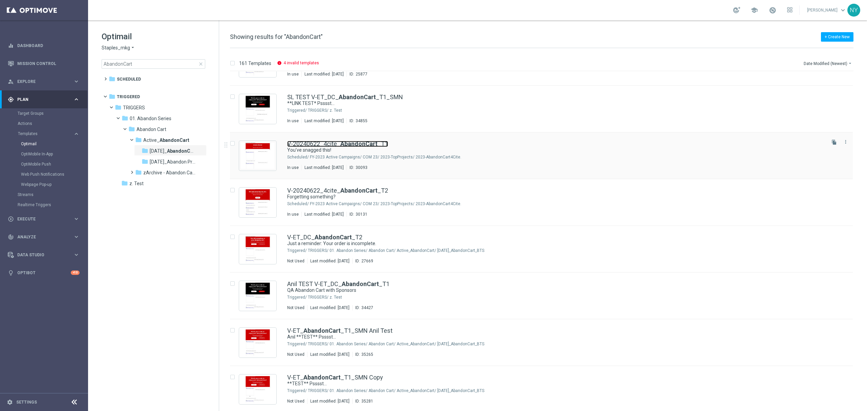
click at [361, 145] on b "AbandonCart" at bounding box center [359, 143] width 37 height 7
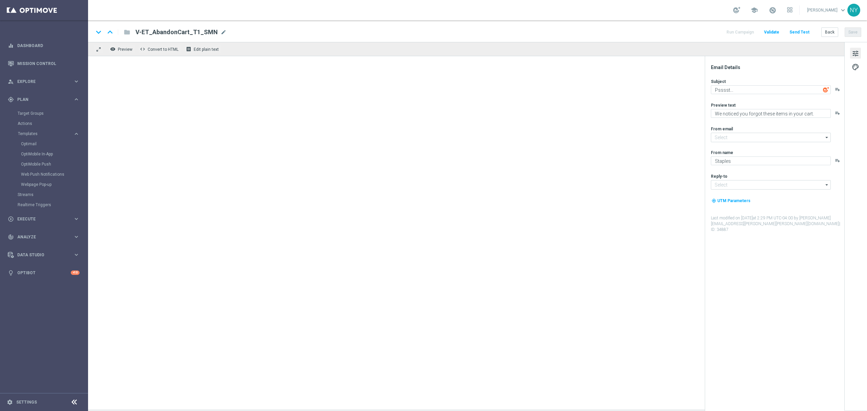
type input "[EMAIL_ADDRESS][DOMAIN_NAME]"
type textarea "You've snagged this!"
type textarea "We're rewarding you with the products we know you'll love."
type input "[EMAIL_ADDRESS][DOMAIN_NAME]"
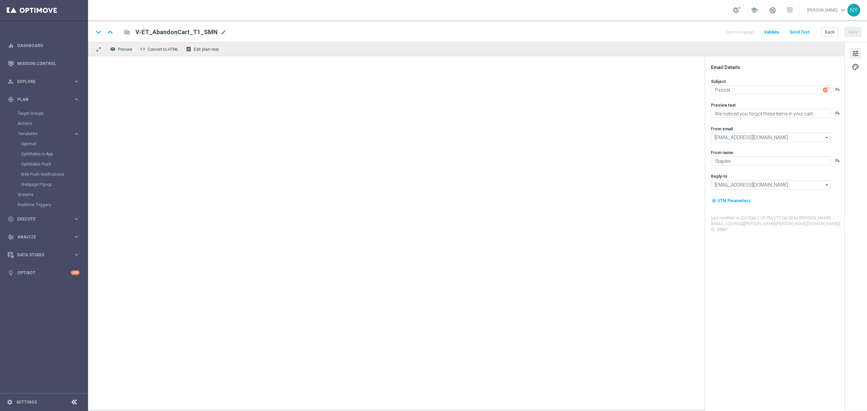
type input "[EMAIL_ADDRESS][DOMAIN_NAME]"
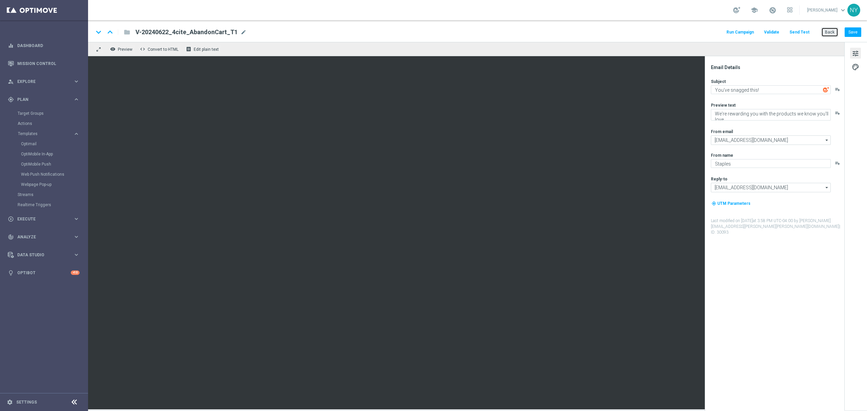
click at [831, 33] on button "Back" at bounding box center [830, 31] width 17 height 9
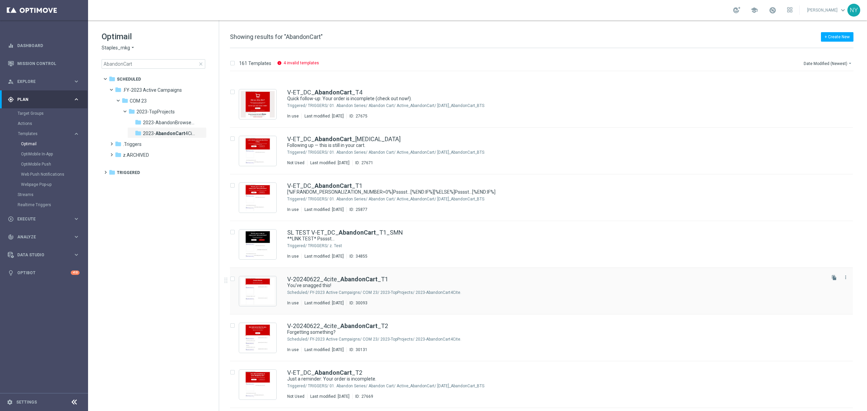
scroll to position [316, 0]
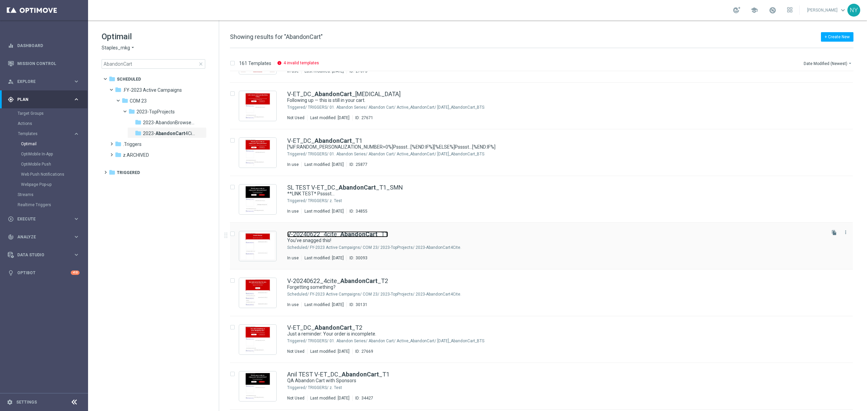
click at [351, 233] on b "AbandonCart" at bounding box center [359, 234] width 37 height 7
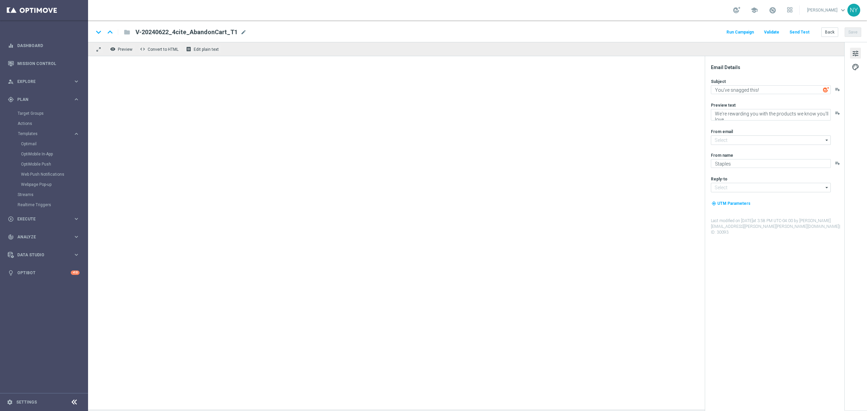
type input "[EMAIL_ADDRESS][DOMAIN_NAME]"
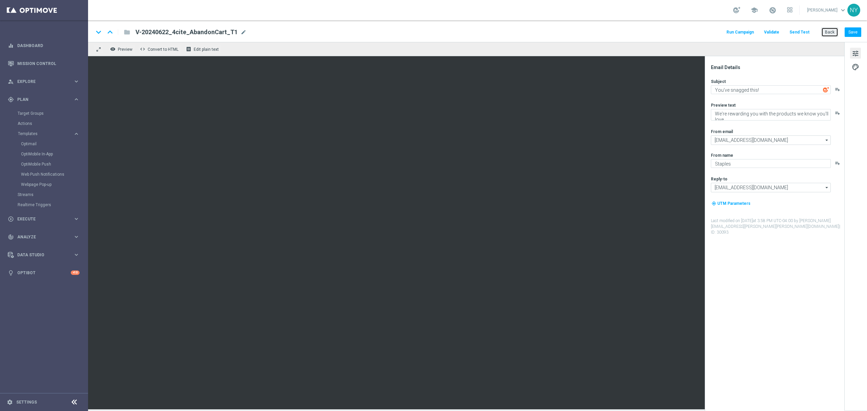
click at [832, 32] on button "Back" at bounding box center [830, 31] width 17 height 9
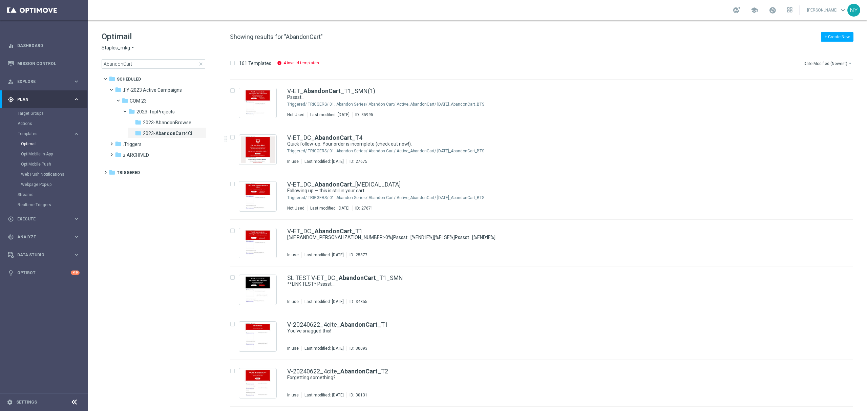
scroll to position [271, 0]
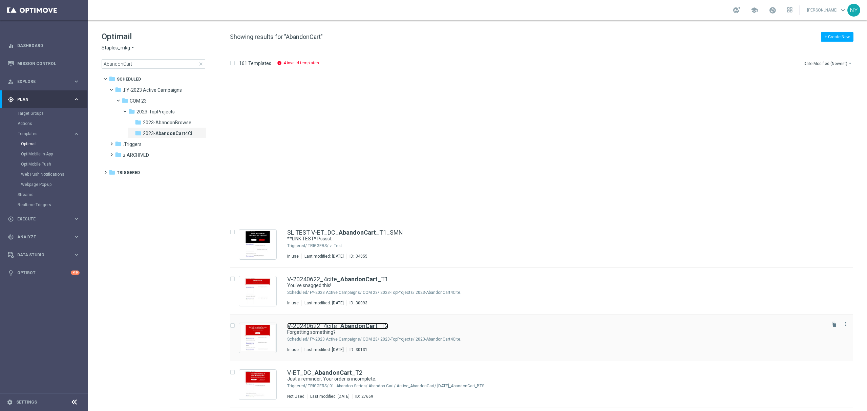
click at [369, 323] on b "AbandonCart" at bounding box center [359, 326] width 37 height 7
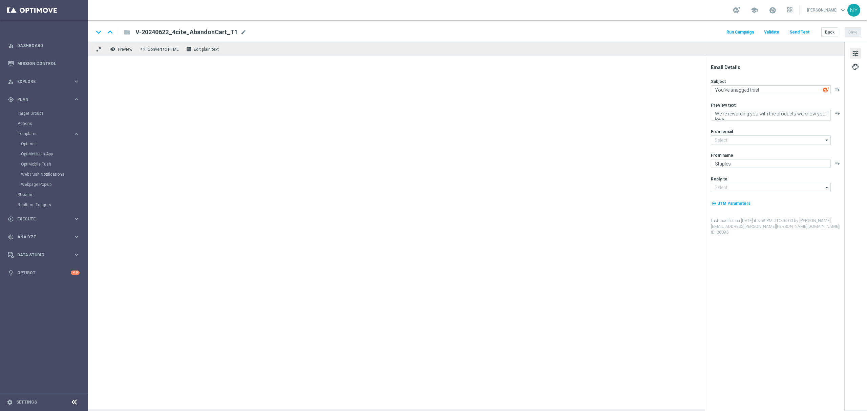
type input "[EMAIL_ADDRESS][DOMAIN_NAME]"
type textarea "Forgetting something?"
type textarea "Discover more at Staples."
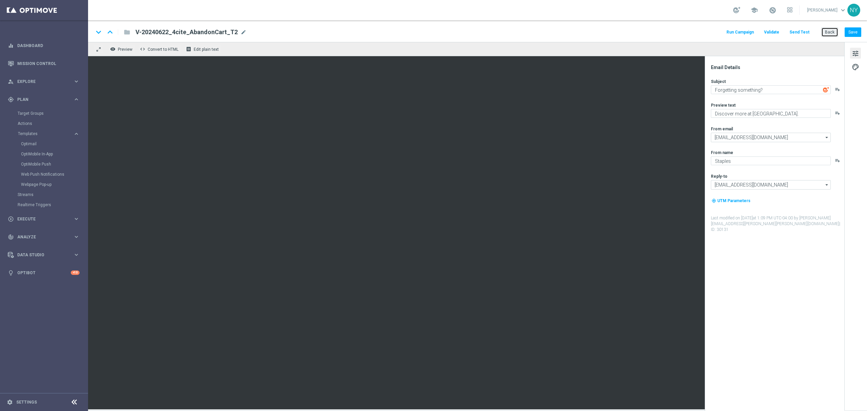
click at [830, 34] on button "Back" at bounding box center [830, 31] width 17 height 9
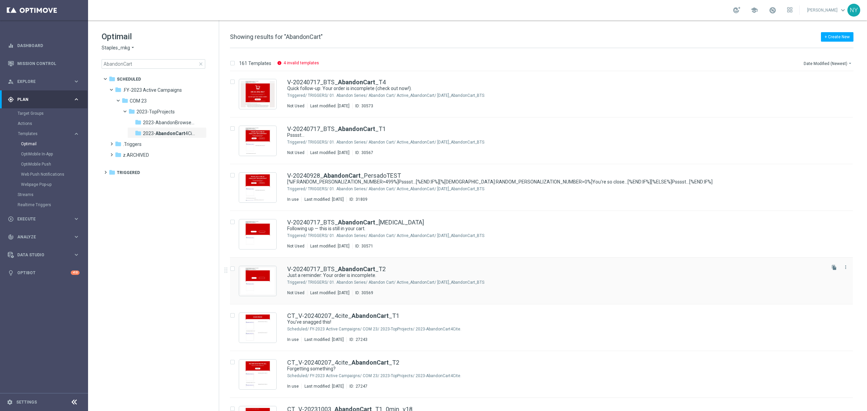
scroll to position [1581, 0]
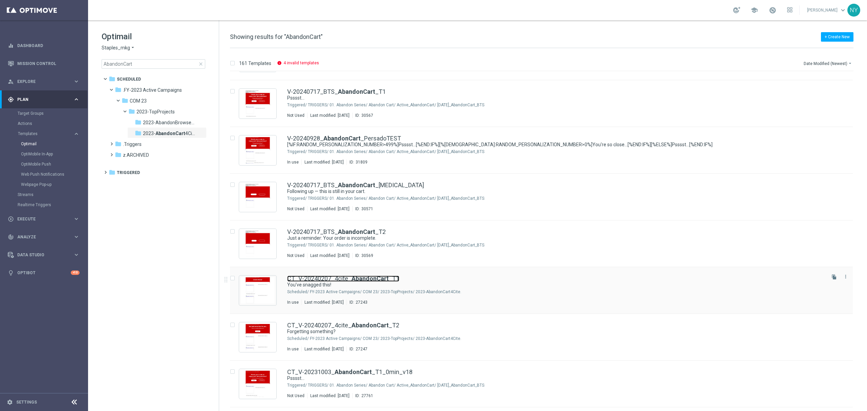
click at [332, 277] on link "CT_V-20240207_4cite_ AbandonCart _T1" at bounding box center [343, 279] width 112 height 6
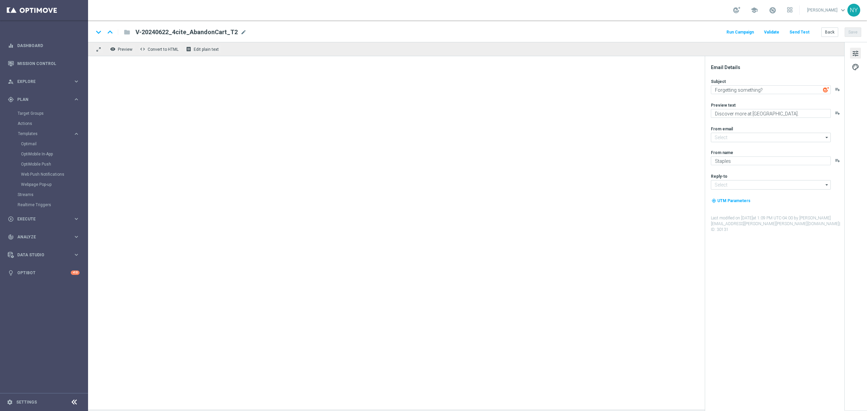
type input "[EMAIL_ADDRESS][DOMAIN_NAME]"
type textarea "You've snagged this!"
type textarea "We're rewarding you with the products we know you'll love."
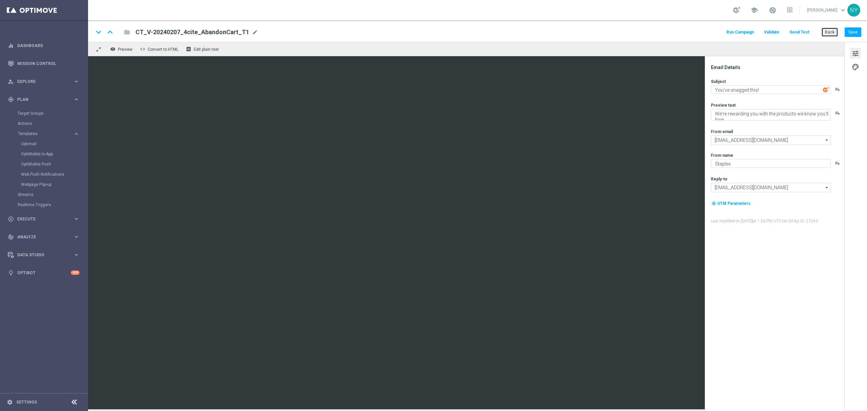
click at [832, 35] on button "Back" at bounding box center [830, 31] width 17 height 9
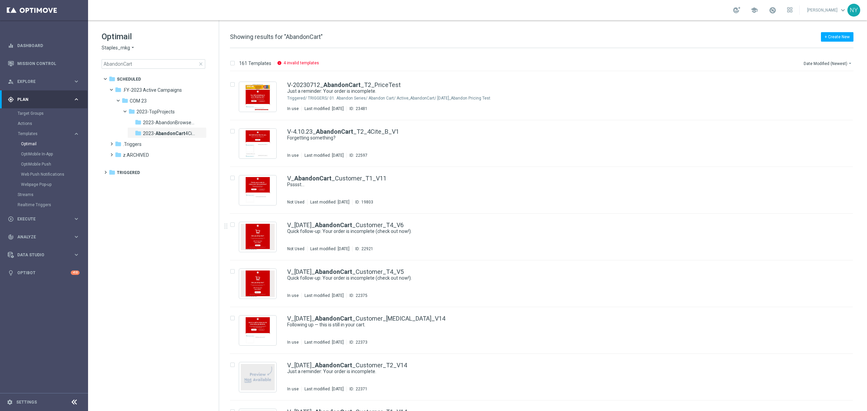
scroll to position [3325, 0]
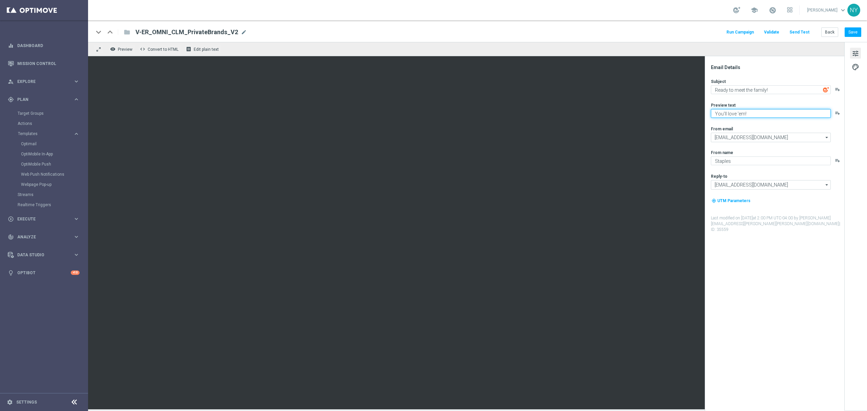
click at [766, 113] on textarea "You'll love 'em!" at bounding box center [771, 113] width 120 height 9
click at [826, 90] on img at bounding box center [826, 90] width 6 height 6
click at [825, 89] on img at bounding box center [826, 90] width 6 height 6
click at [756, 111] on textarea "We've got better quality and better prices for you." at bounding box center [771, 113] width 120 height 9
click at [332, 29] on div "keyboard_arrow_down keyboard_arrow_up folder V-ER_OMNI_SOJ_PrivateBrands_V2 V-E…" at bounding box center [478, 32] width 768 height 9
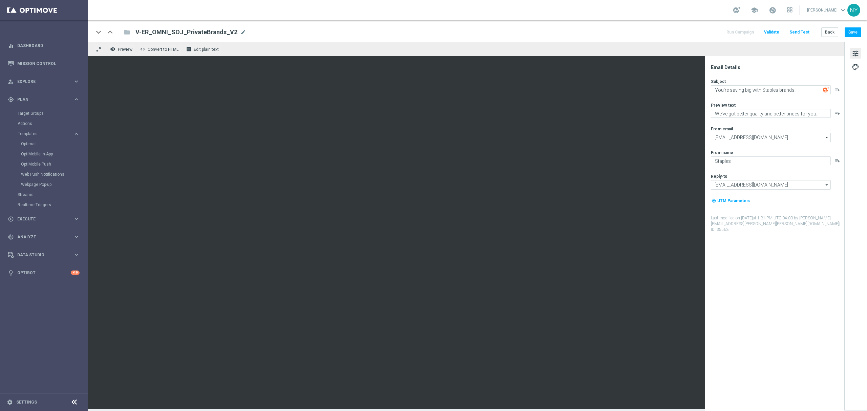
click at [826, 91] on img at bounding box center [826, 90] width 6 height 6
paste textarea "You'll love 'em!"
type textarea "You'll love 'em!"
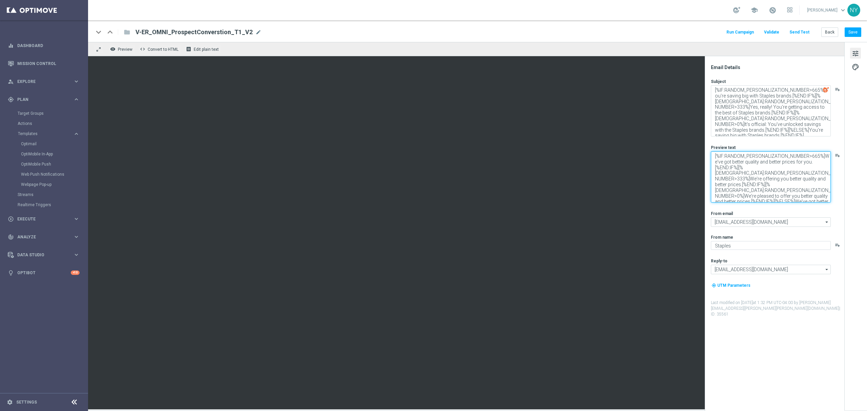
click at [803, 190] on textarea "[%IF:RANDOM_PERSONALIZATION_NUMBER>665%]We've got better quality and better pri…" at bounding box center [771, 176] width 120 height 51
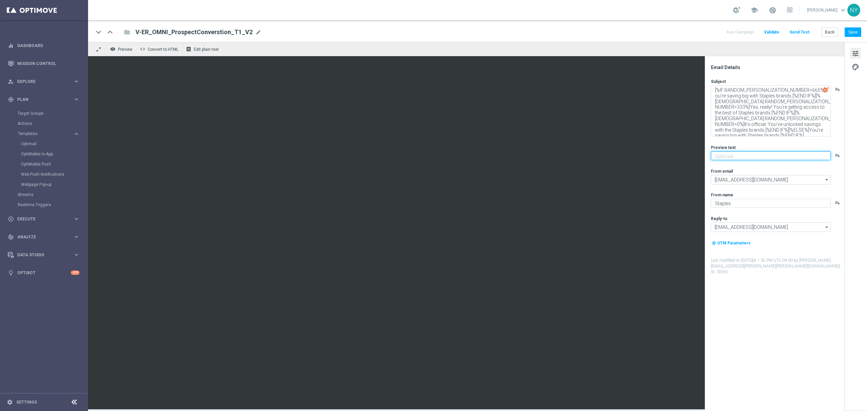
paste textarea "You'll love 'em!"
type textarea "You'll love 'em!"
click at [858, 30] on button "Save" at bounding box center [853, 31] width 17 height 9
click at [217, 33] on span "V-ER_OMNI_ProspectConverstion_T1_V2" at bounding box center [194, 32] width 117 height 8
click at [198, 26] on div "keyboard_arrow_down keyboard_arrow_up folder V-ER_OMNI_ProspectConverstion_T1_V…" at bounding box center [477, 31] width 779 height 22
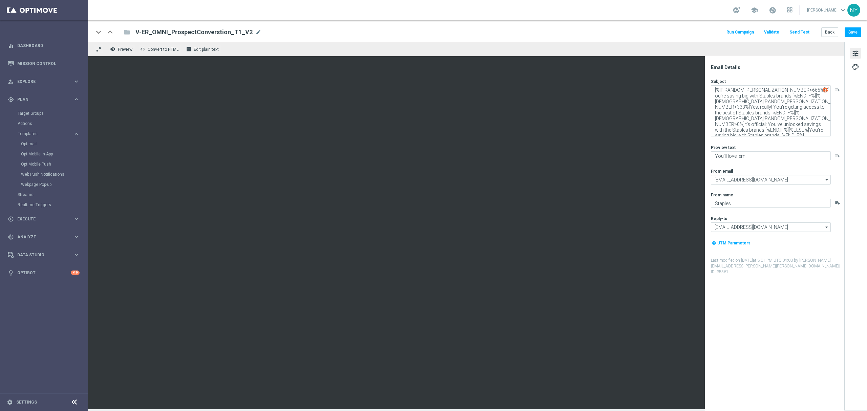
click at [218, 32] on span "V-ER_OMNI_ProspectConverstion_T1_V2" at bounding box center [194, 32] width 117 height 8
click at [209, 33] on input "V-ER_OMNI_ProspectConverstion_T1_V2" at bounding box center [220, 32] width 168 height 9
click at [849, 29] on button "Save" at bounding box center [853, 31] width 17 height 9
click at [857, 33] on button "Save" at bounding box center [853, 31] width 17 height 9
